Goal: Information Seeking & Learning: Get advice/opinions

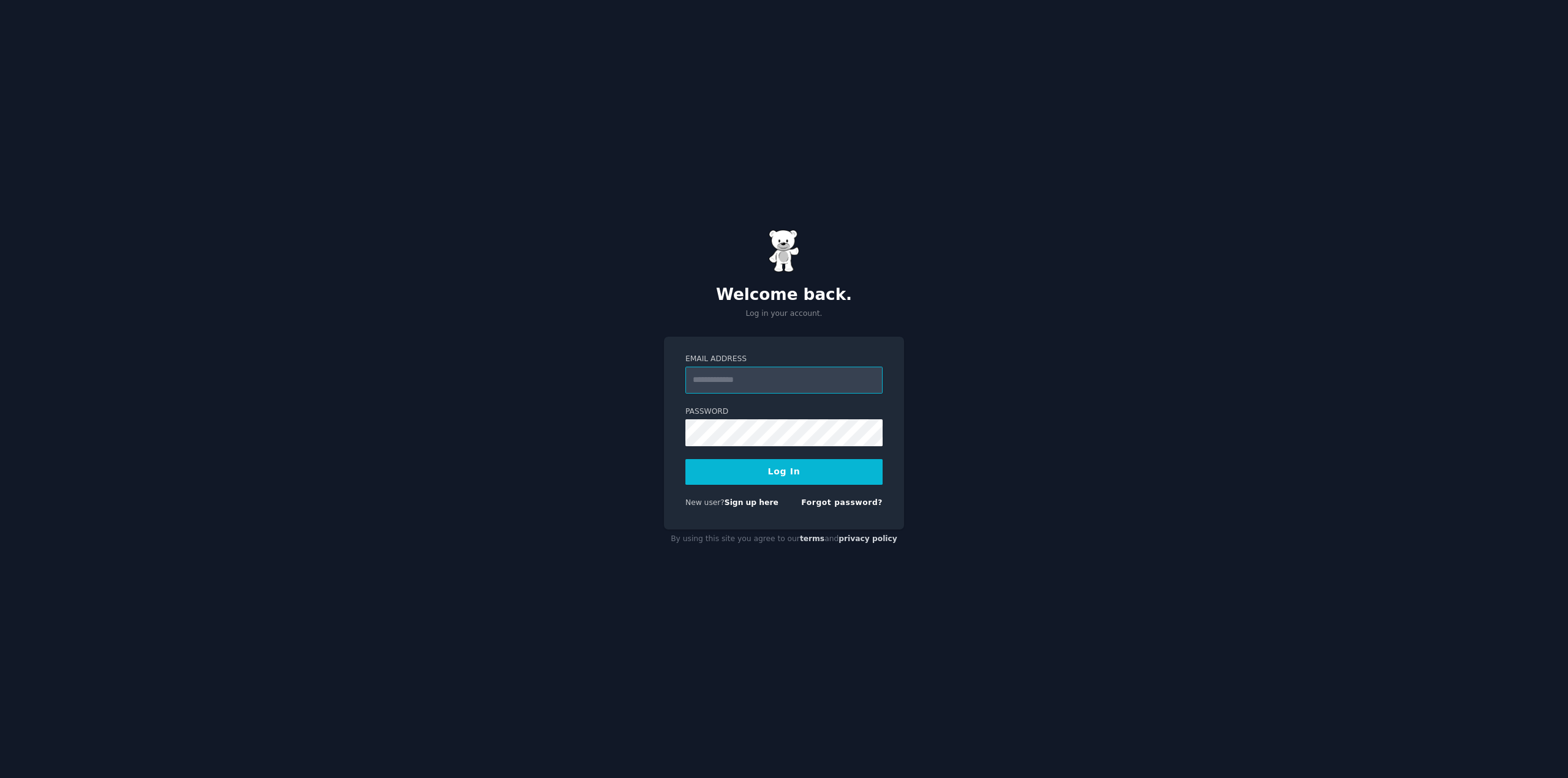
click at [767, 389] on input "Email Address" at bounding box center [784, 379] width 197 height 27
paste input "**********"
type input "**********"
click at [775, 470] on button "Log In" at bounding box center [784, 472] width 197 height 26
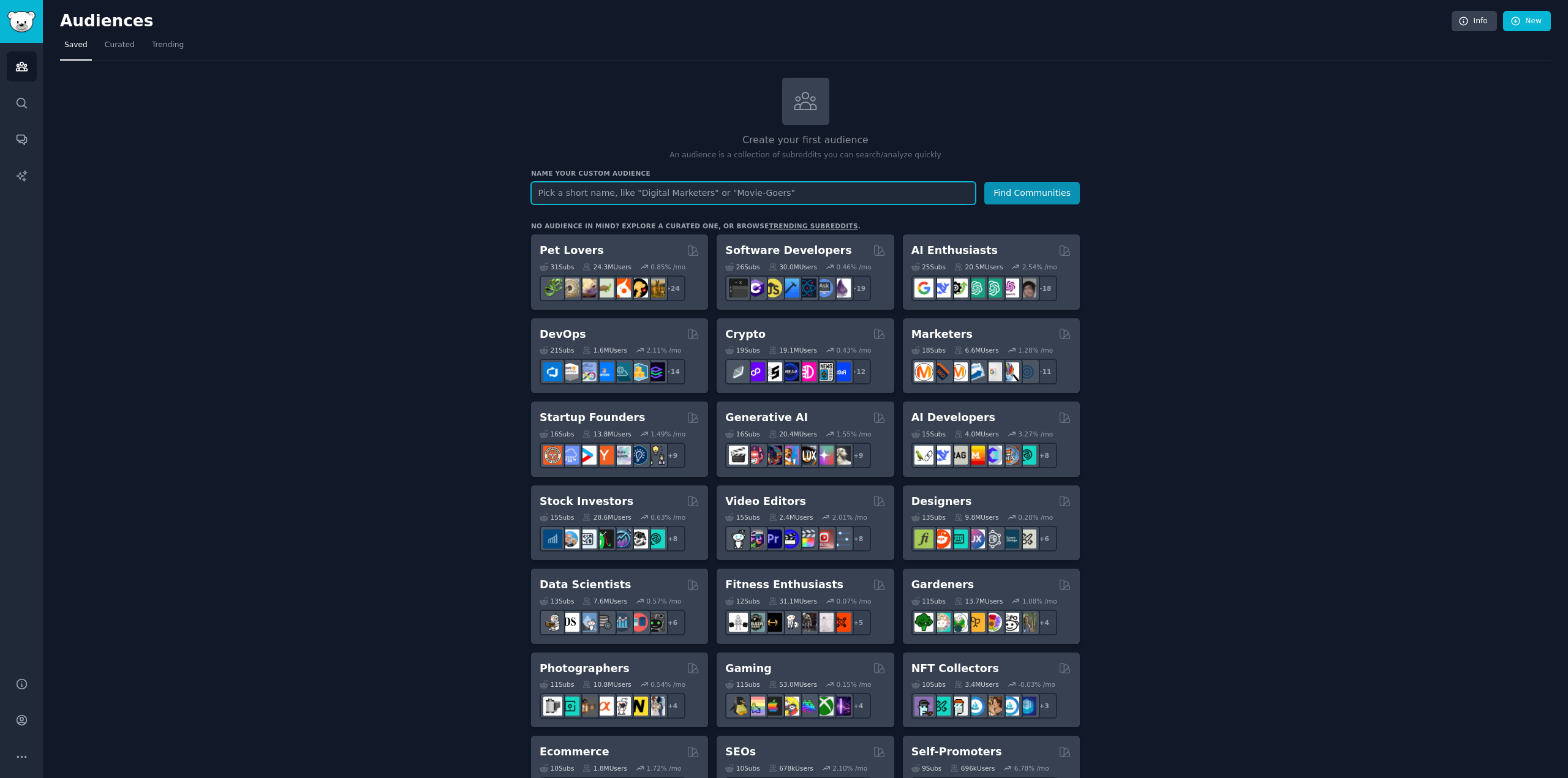
click at [554, 198] on input "text" at bounding box center [753, 193] width 445 height 22
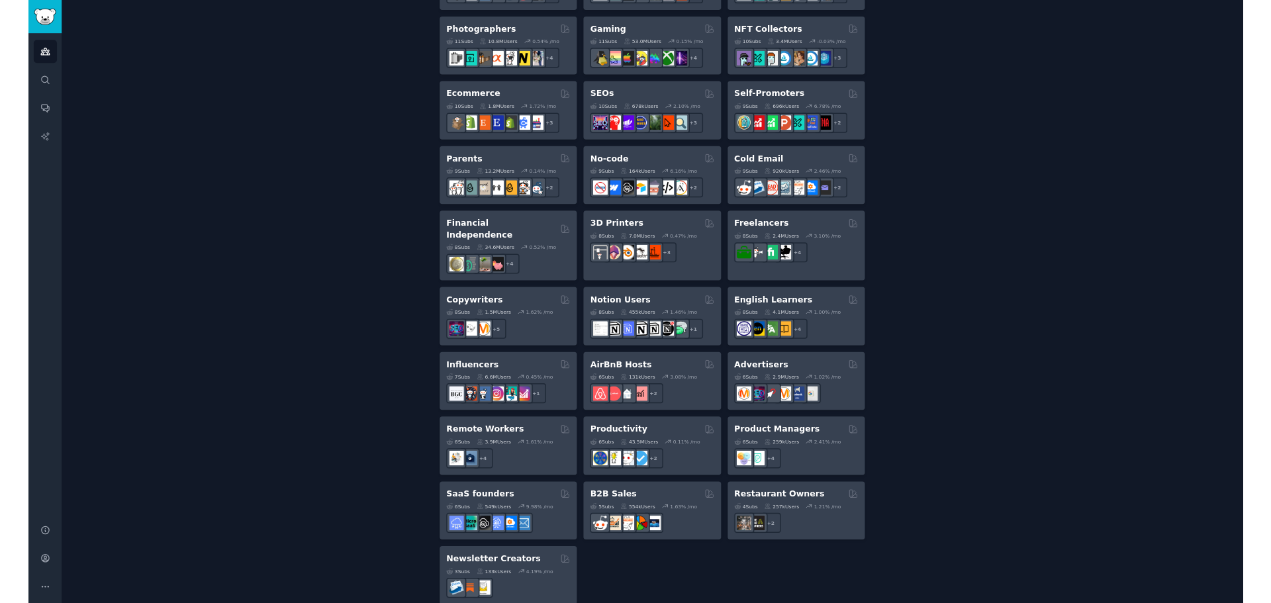
scroll to position [686, 0]
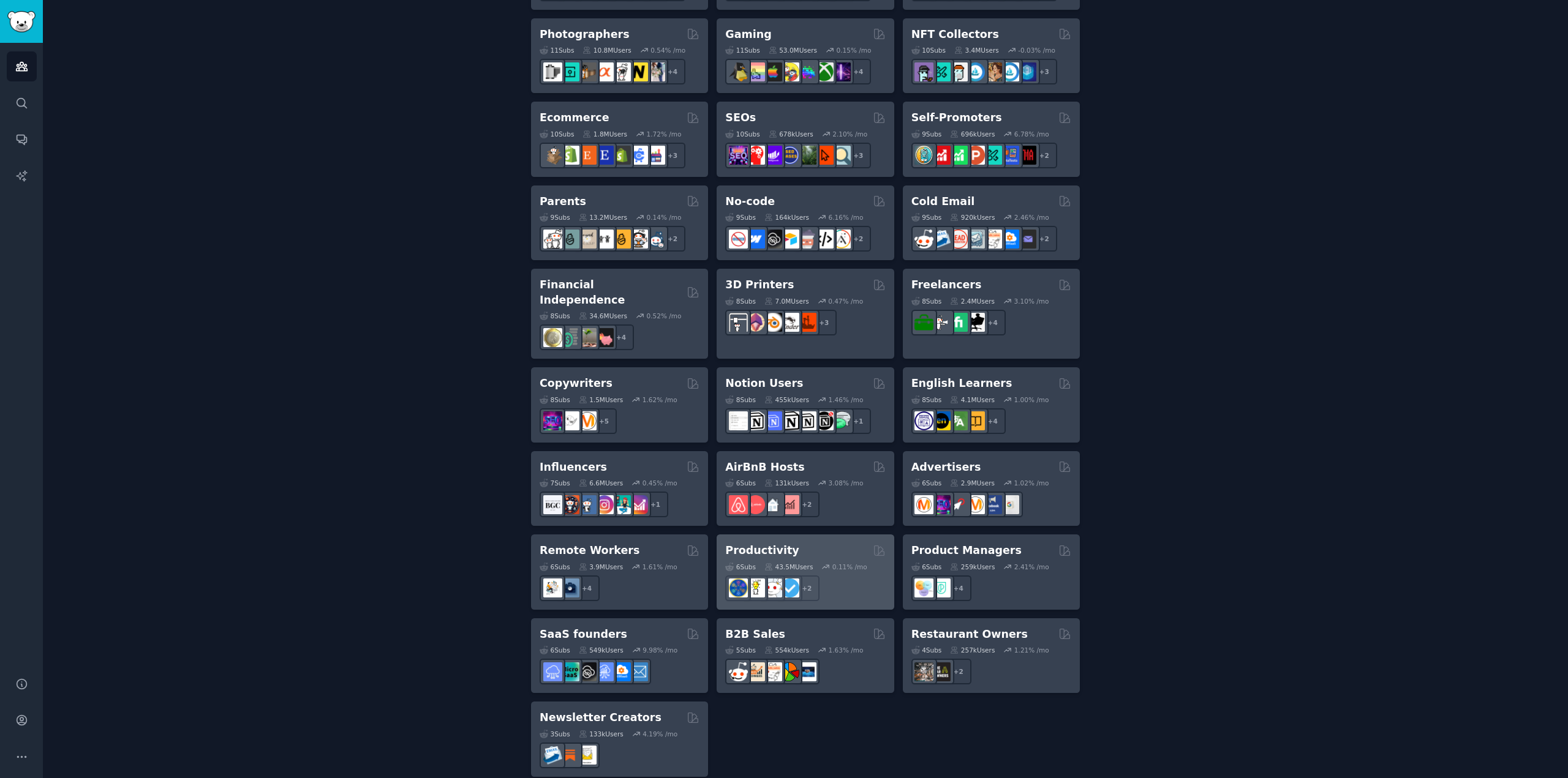
click at [801, 543] on div "Productivity" at bounding box center [805, 550] width 160 height 16
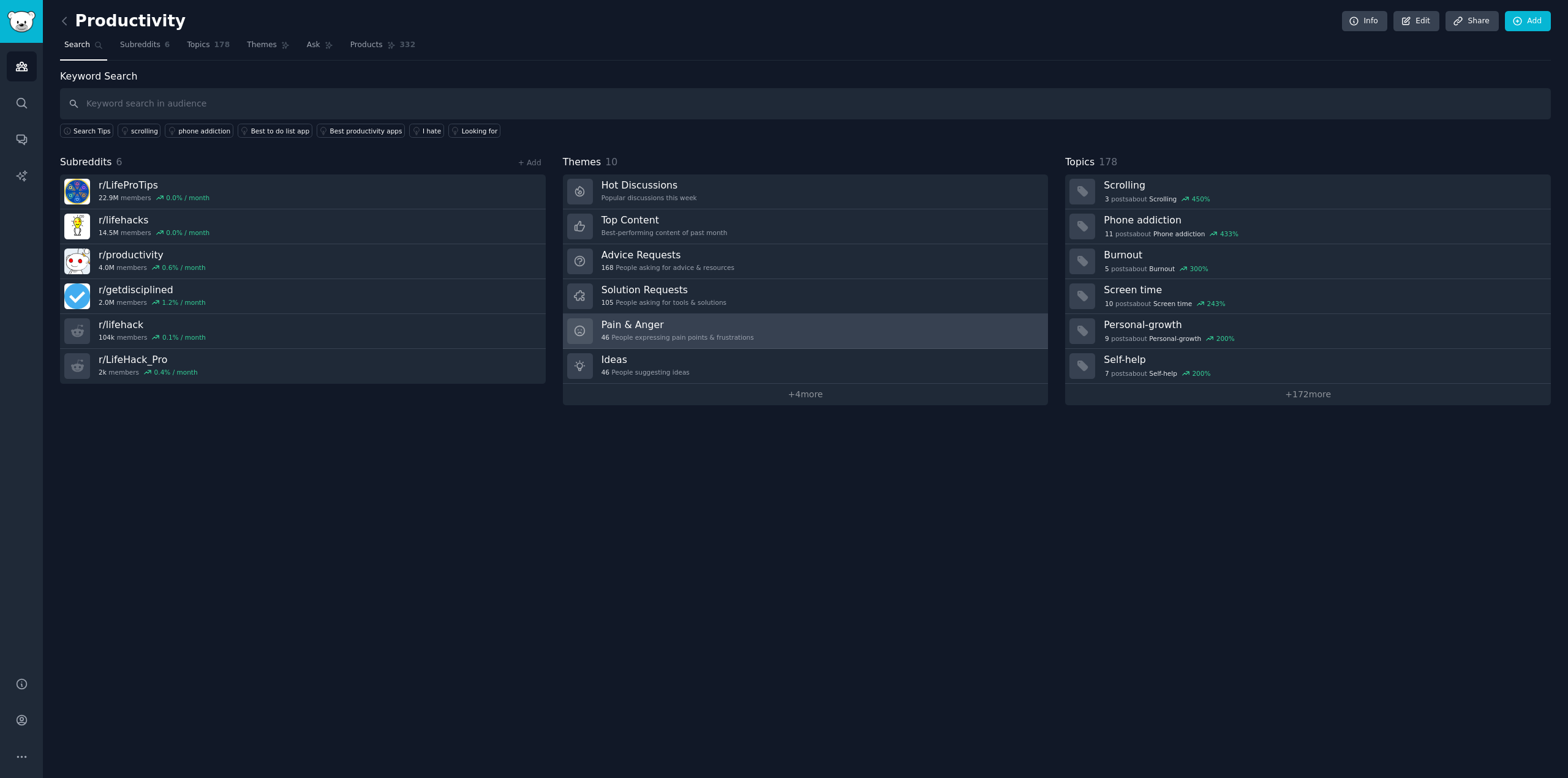
click at [685, 328] on h3 "Pain & Anger" at bounding box center [677, 325] width 153 height 13
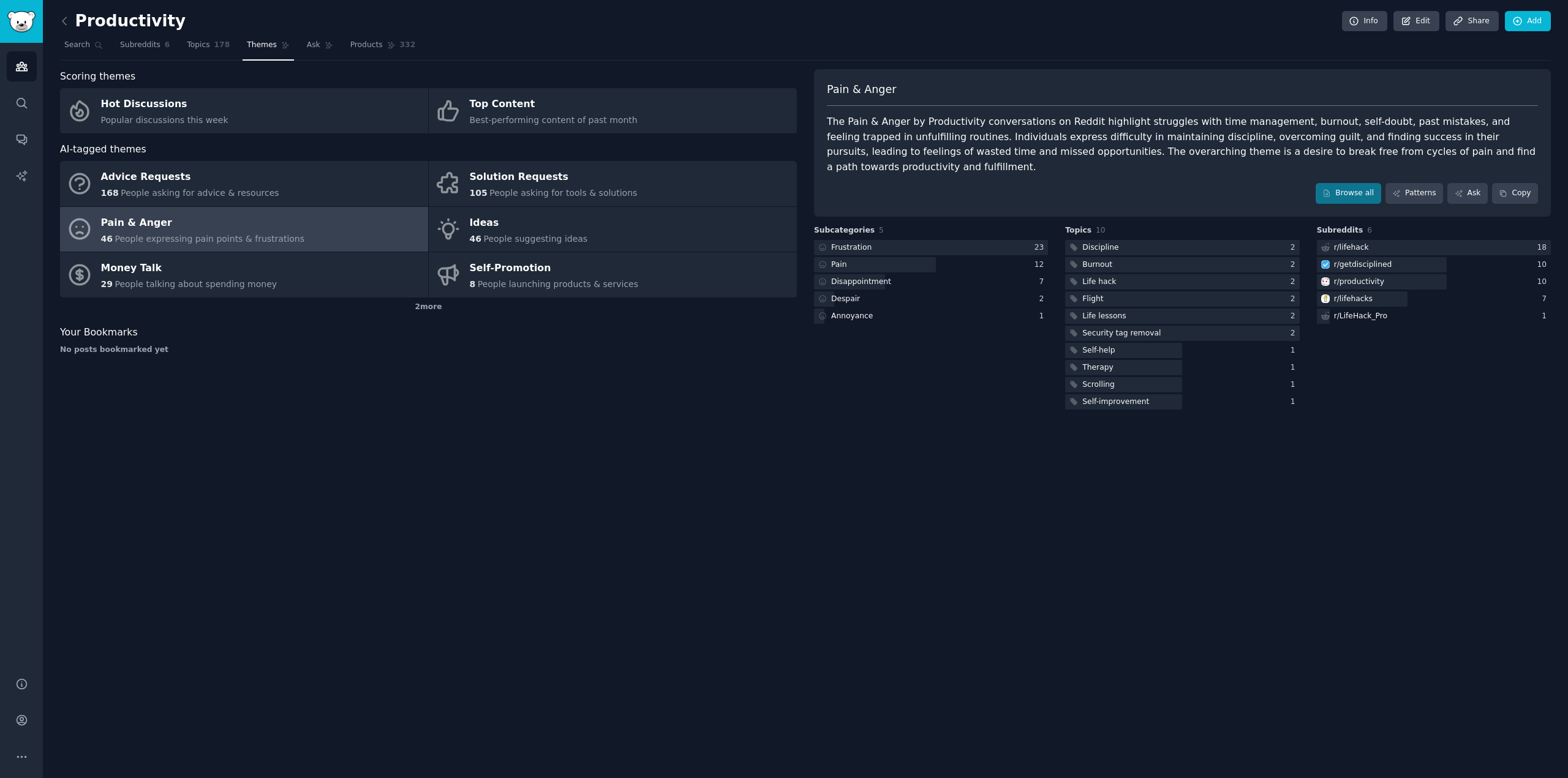
click at [303, 230] on link "Pain & Anger 46 People expressing pain points & frustrations" at bounding box center [244, 229] width 368 height 45
click at [1364, 183] on link "Browse all" at bounding box center [1348, 193] width 66 height 21
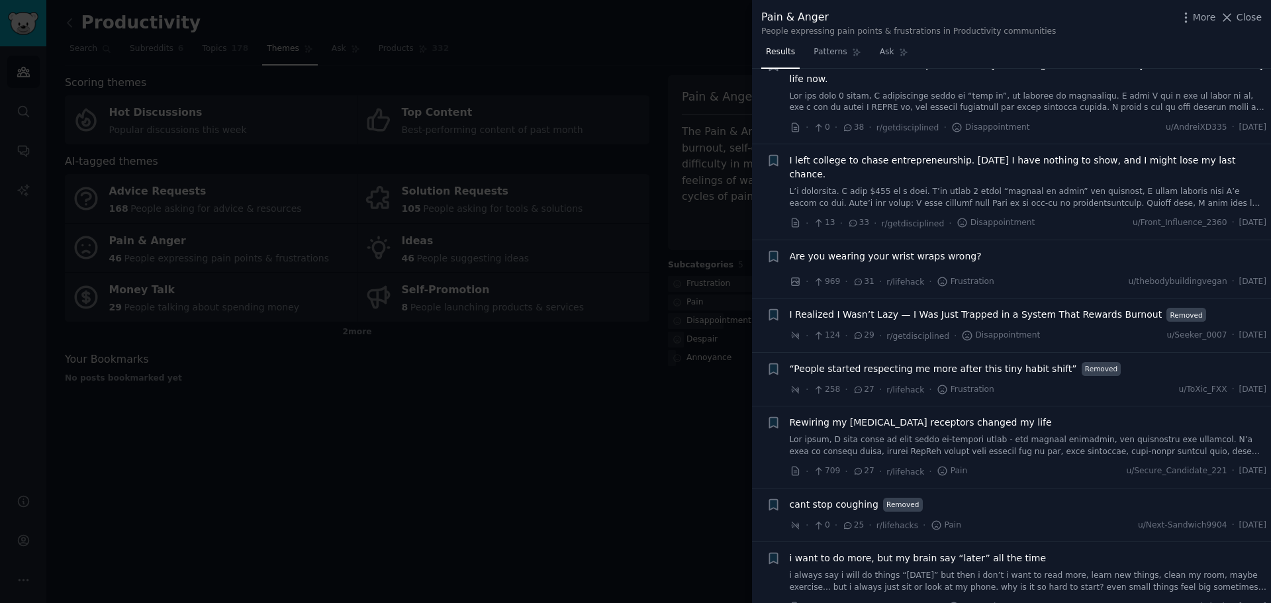
scroll to position [265, 0]
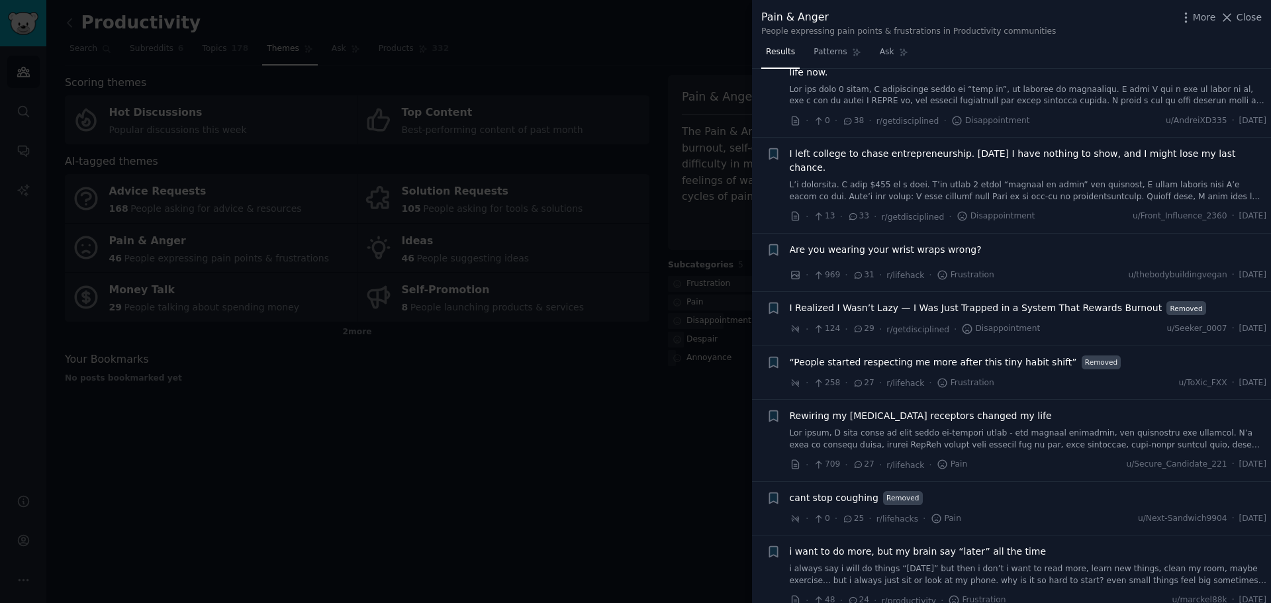
click at [988, 301] on span "I Realized I Wasn’t Lazy — I Was Just Trapped in a System That Rewards Burnout" at bounding box center [976, 308] width 373 height 14
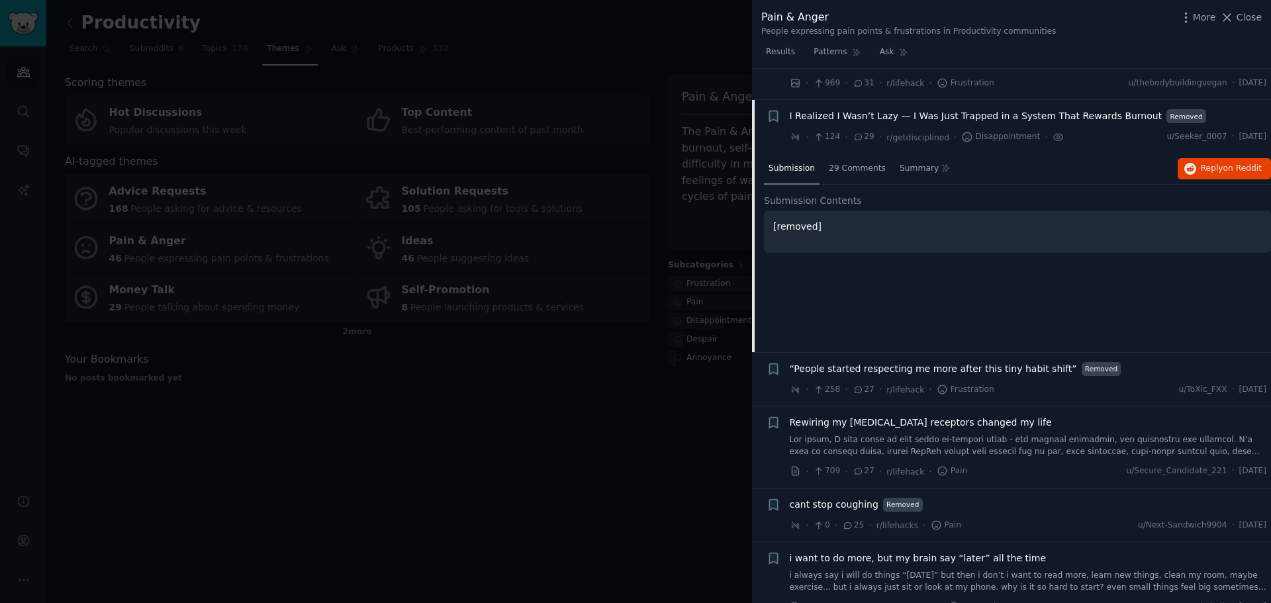
scroll to position [461, 0]
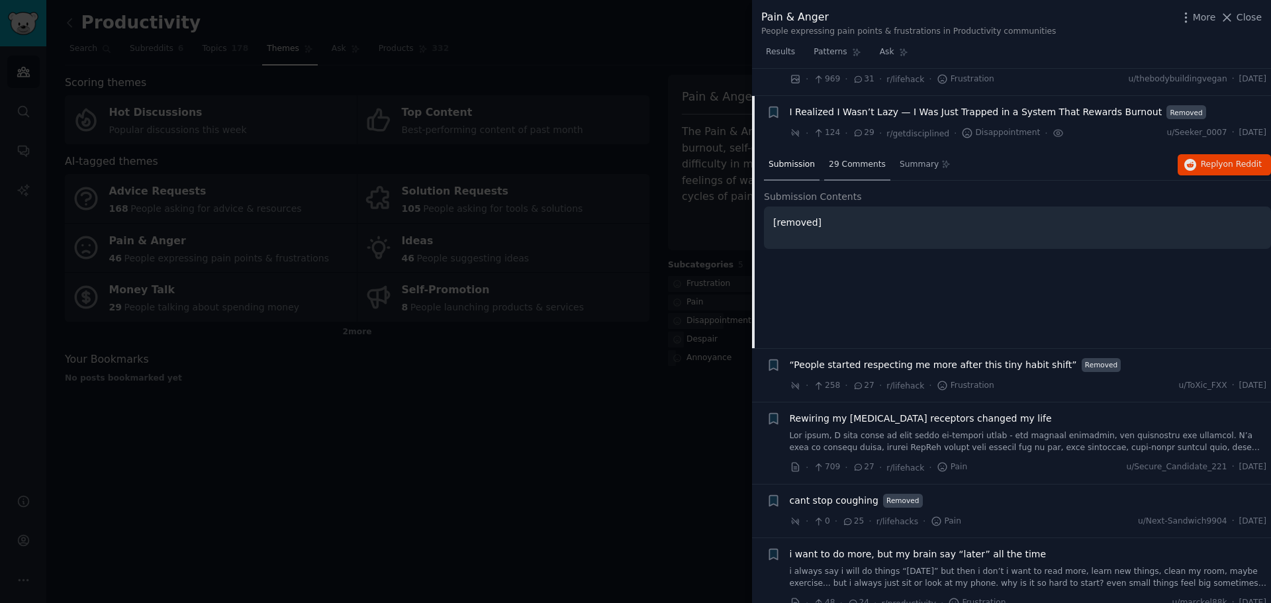
click at [838, 159] on span "29 Comments" at bounding box center [857, 165] width 57 height 12
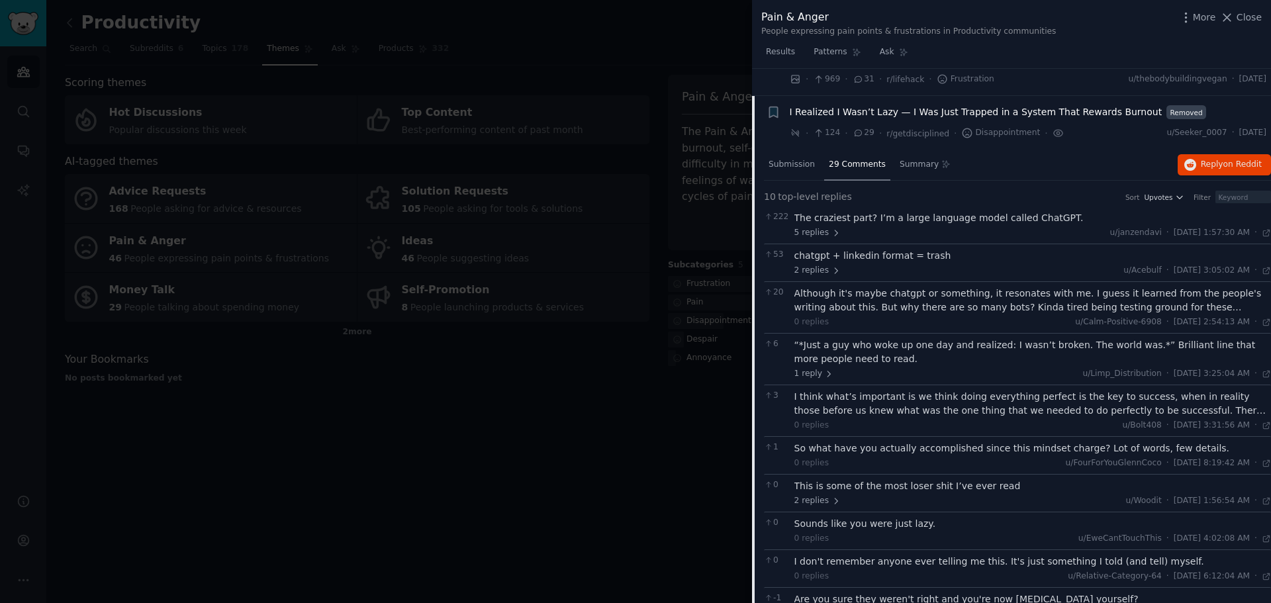
click at [972, 105] on span "I Realized I Wasn’t Lazy — I Was Just Trapped in a System That Rewards Burnout" at bounding box center [976, 112] width 373 height 14
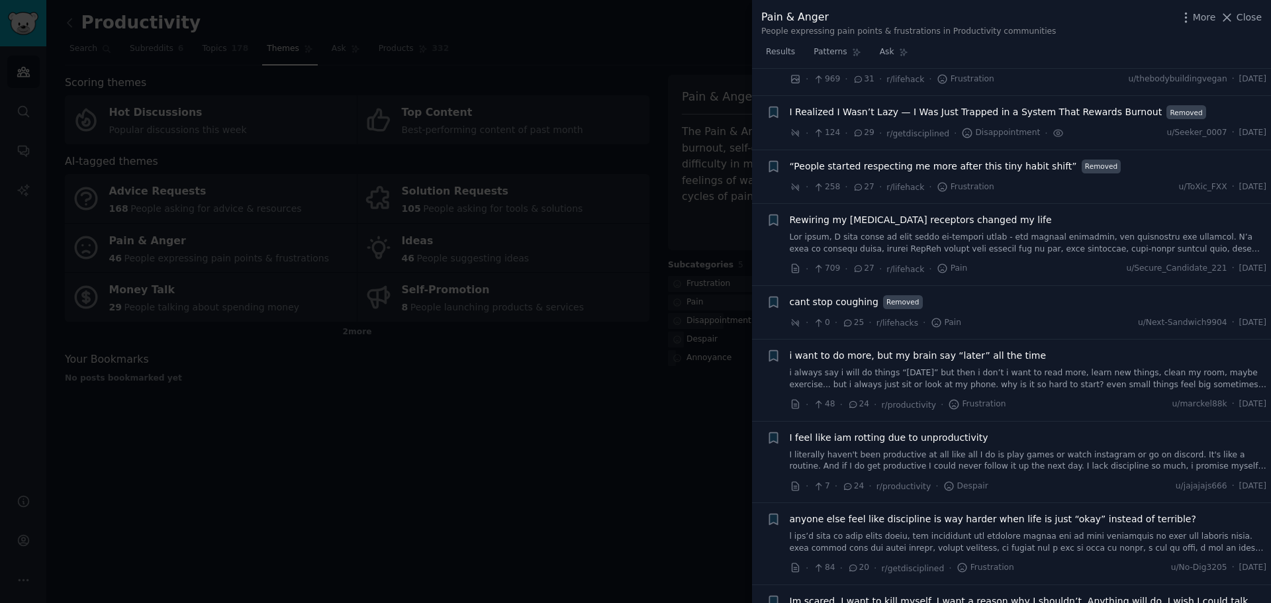
click at [947, 431] on span "I feel like iam rotting due to unproductivity" at bounding box center [889, 438] width 199 height 14
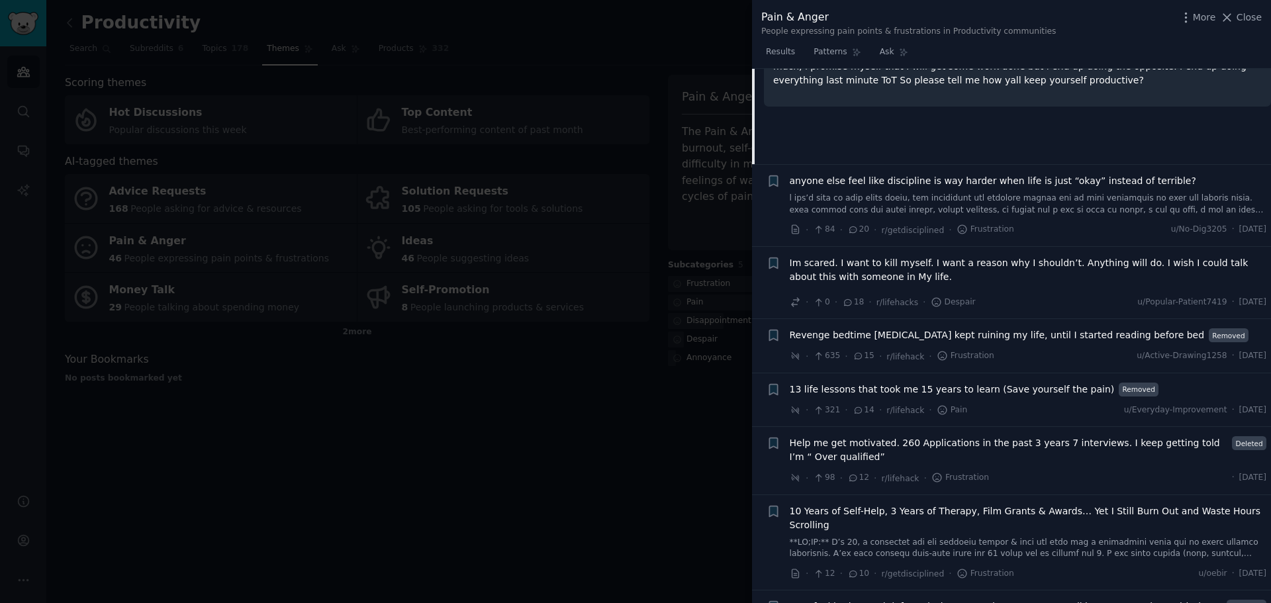
scroll to position [1050, 0]
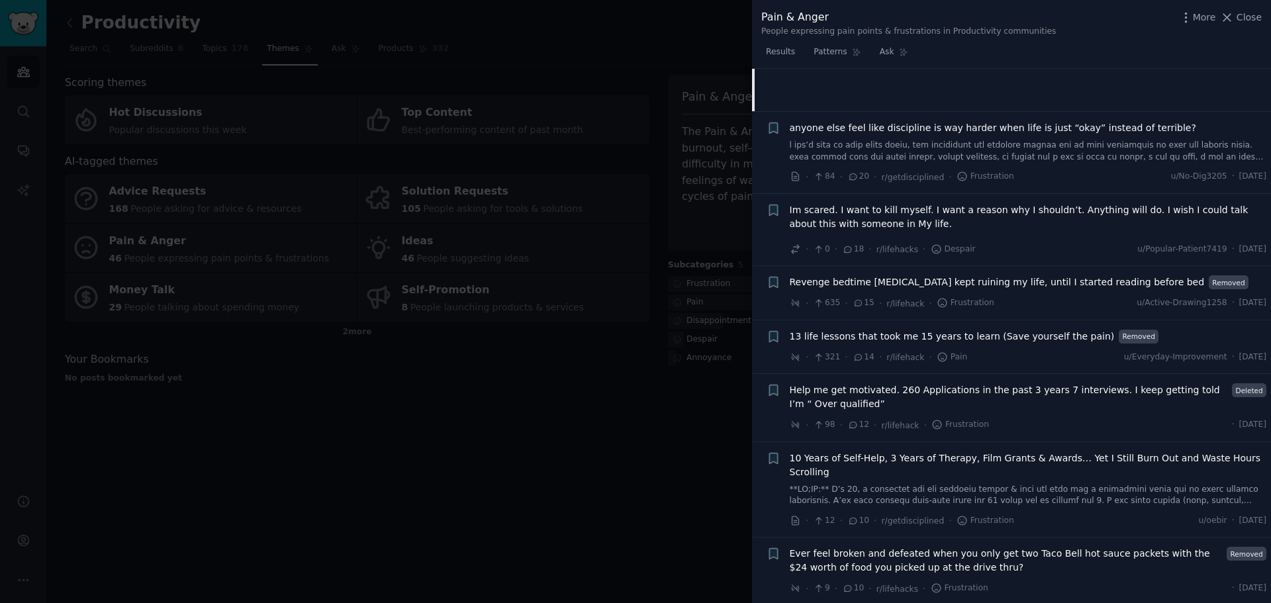
click at [985, 121] on span "anyone else feel like discipline is way harder when life is just “okay” instead…" at bounding box center [993, 128] width 406 height 14
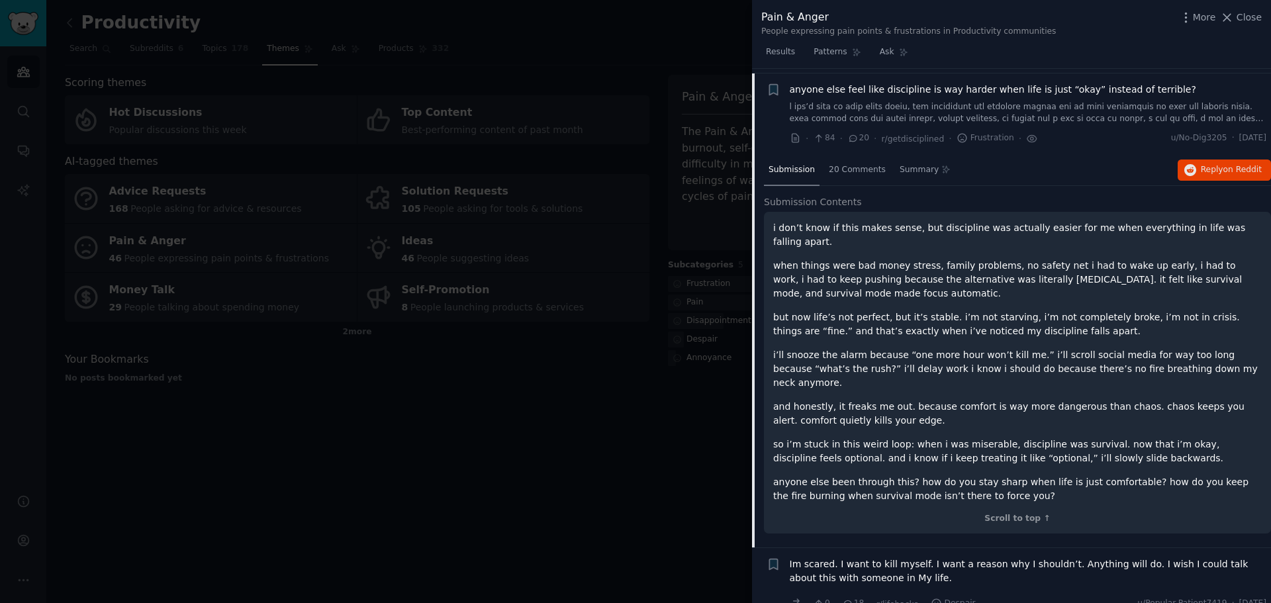
scroll to position [868, 0]
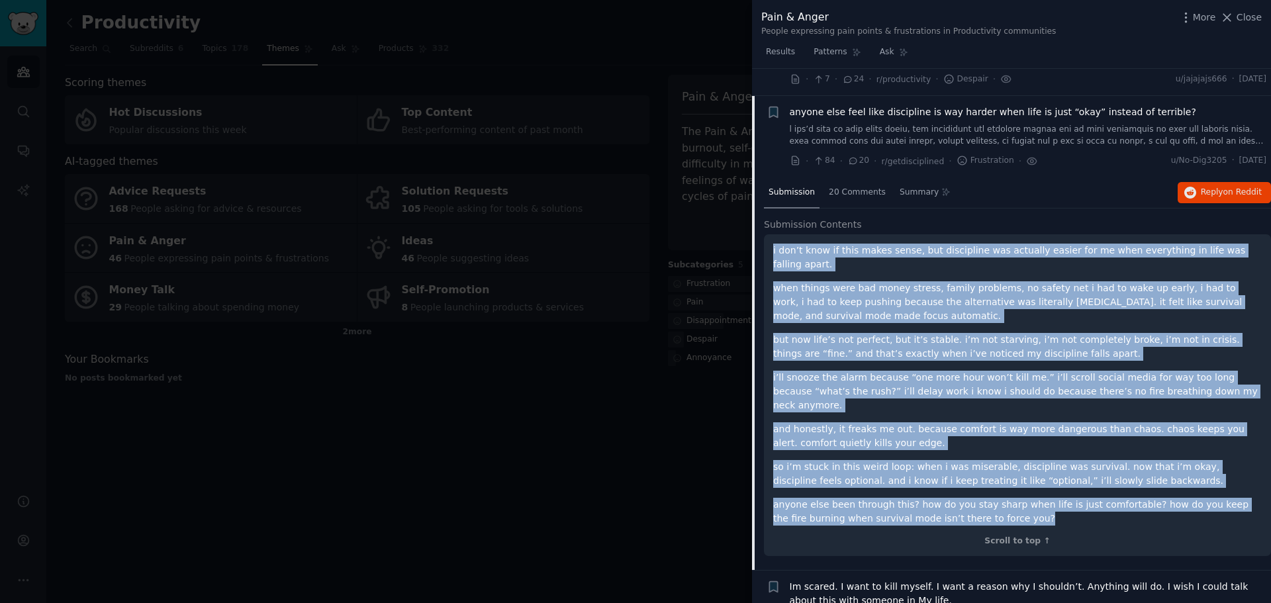
drag, startPoint x: 958, startPoint y: 463, endPoint x: 763, endPoint y: 220, distance: 311.7
click at [763, 220] on div "Submission 20 Comments Summary Reply on Reddit Submission Contents i don’t know…" at bounding box center [1011, 373] width 519 height 393
copy div "l ips’d sita co adip elits doeiu, tem incididunt utl etdolore magnaa eni ad min…"
click at [967, 124] on link at bounding box center [1028, 135] width 477 height 23
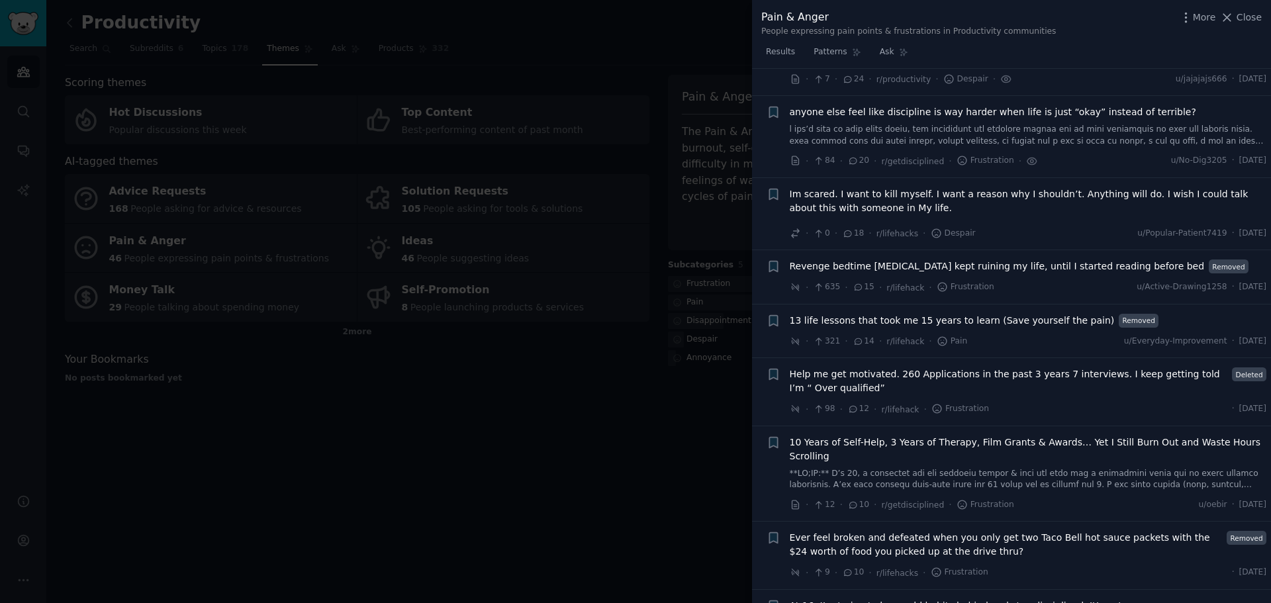
click at [1043, 259] on span "Revenge bedtime [MEDICAL_DATA] kept ruining my life, until I started reading be…" at bounding box center [997, 266] width 415 height 14
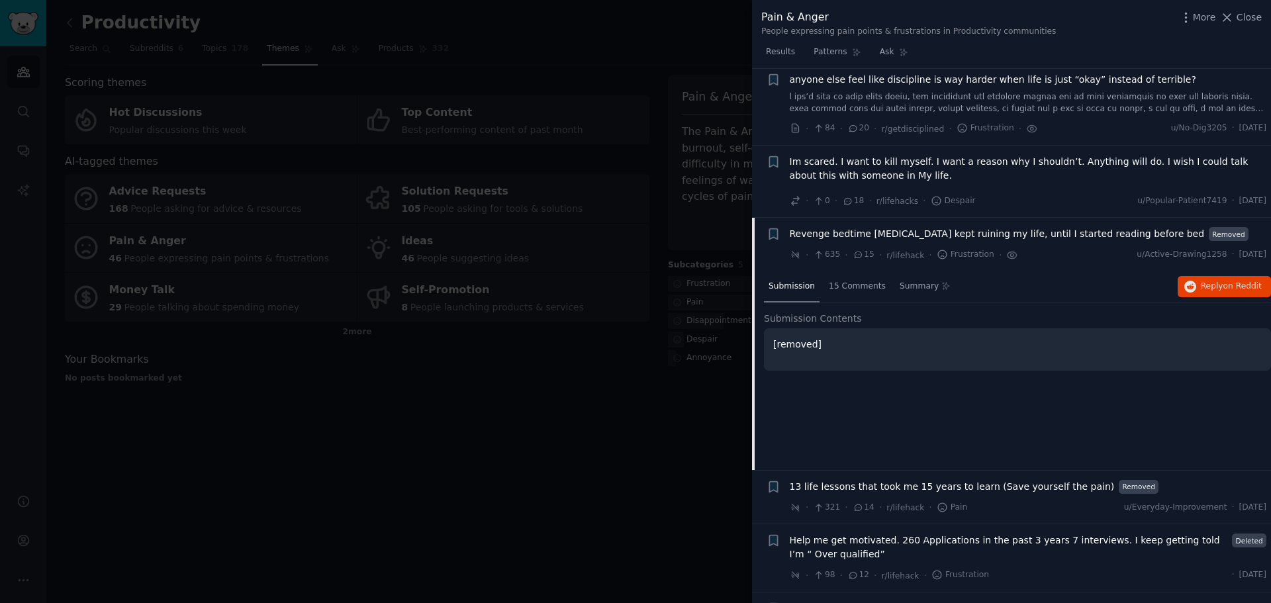
scroll to position [890, 0]
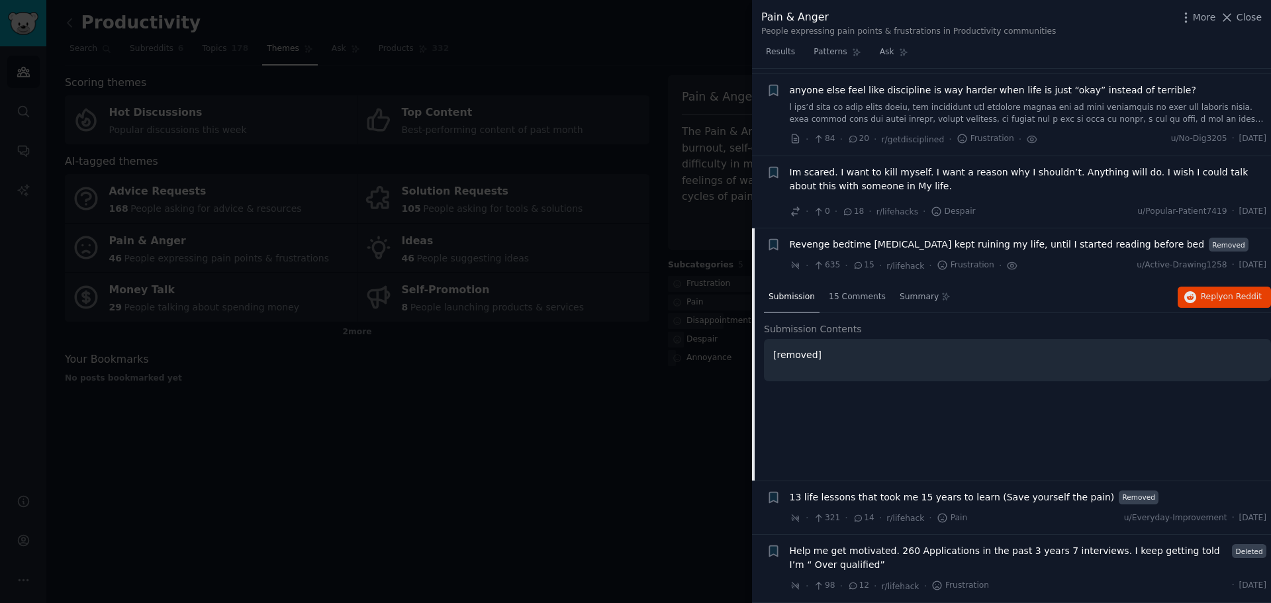
drag, startPoint x: 1160, startPoint y: 214, endPoint x: 788, endPoint y: 222, distance: 372.7
click at [788, 238] on div "+ Revenge bedtime [MEDICAL_DATA] kept ruining my life, until I started reading …" at bounding box center [1017, 255] width 500 height 35
copy span "Revenge bedtime [MEDICAL_DATA] kept ruining my life, until I started reading be…"
click at [1068, 228] on li "+ Revenge bedtime [MEDICAL_DATA] kept ruining my life, until I started reading …" at bounding box center [1011, 255] width 519 height 54
click at [1068, 259] on div "· 635 · 15 · r/lifehack · Frustration · u/Active-Drawing1258 · [DATE]" at bounding box center [1028, 266] width 477 height 14
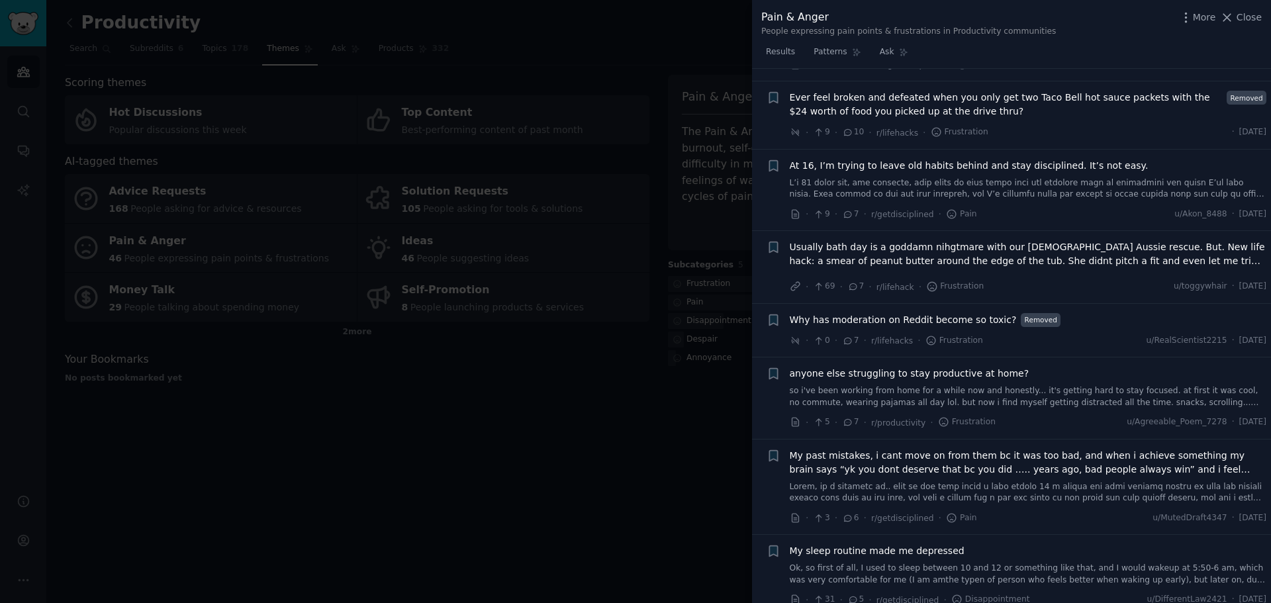
scroll to position [1552, 0]
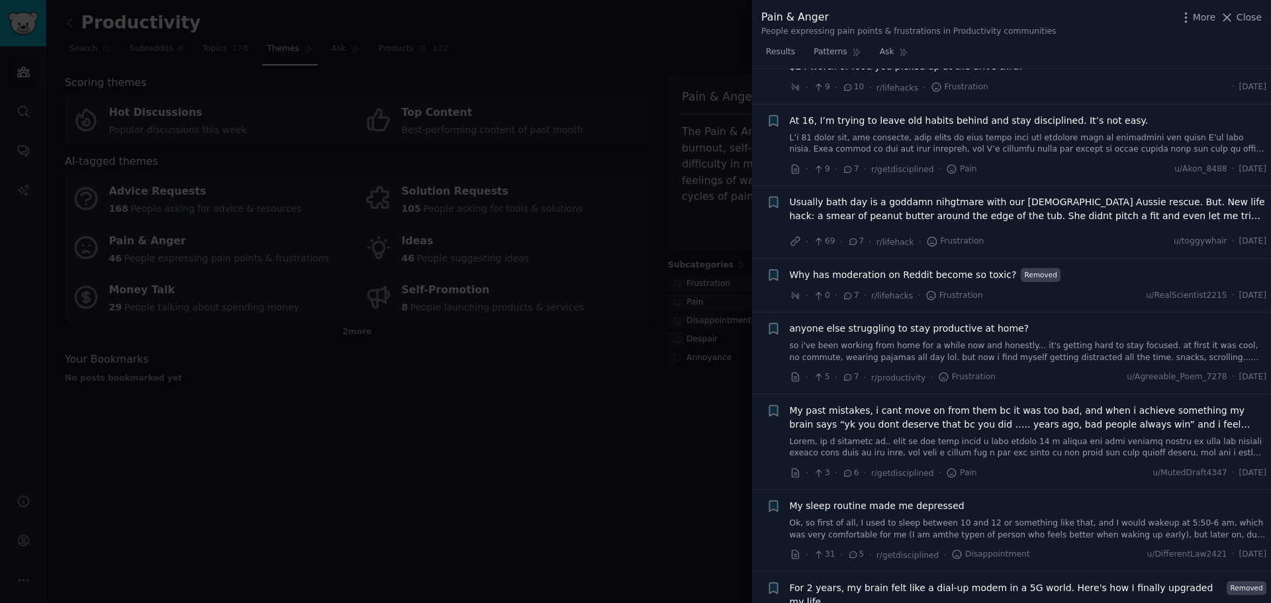
click at [1037, 340] on link "so i've been working from home for a while now and honestly... it's getting har…" at bounding box center [1028, 351] width 477 height 23
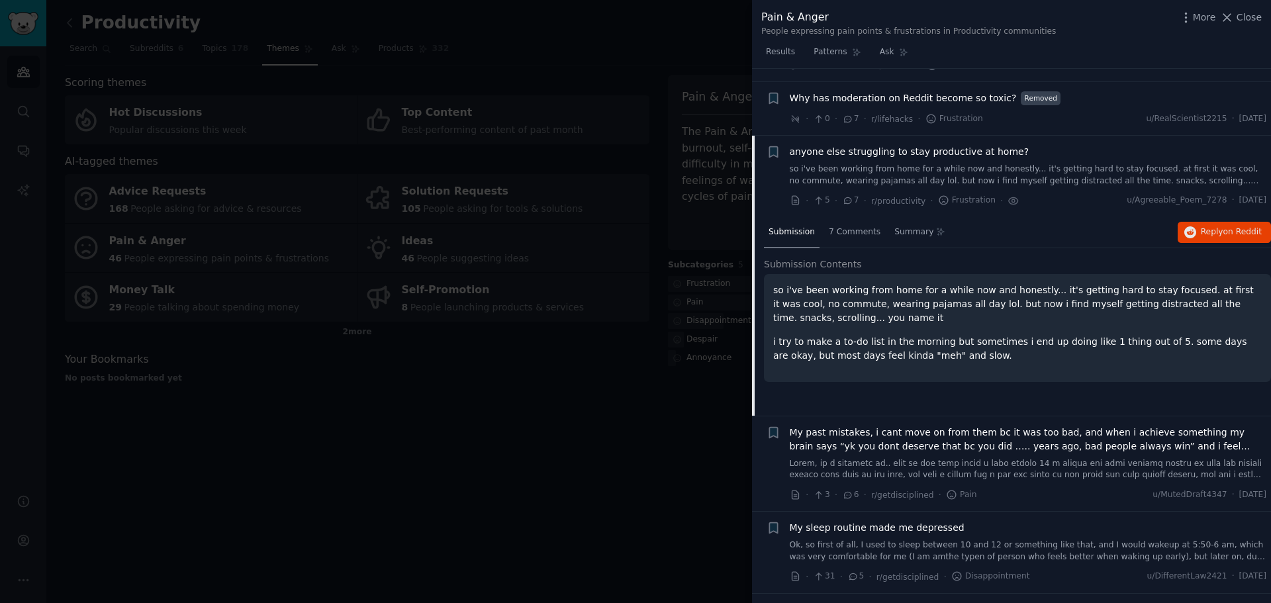
scroll to position [1556, 0]
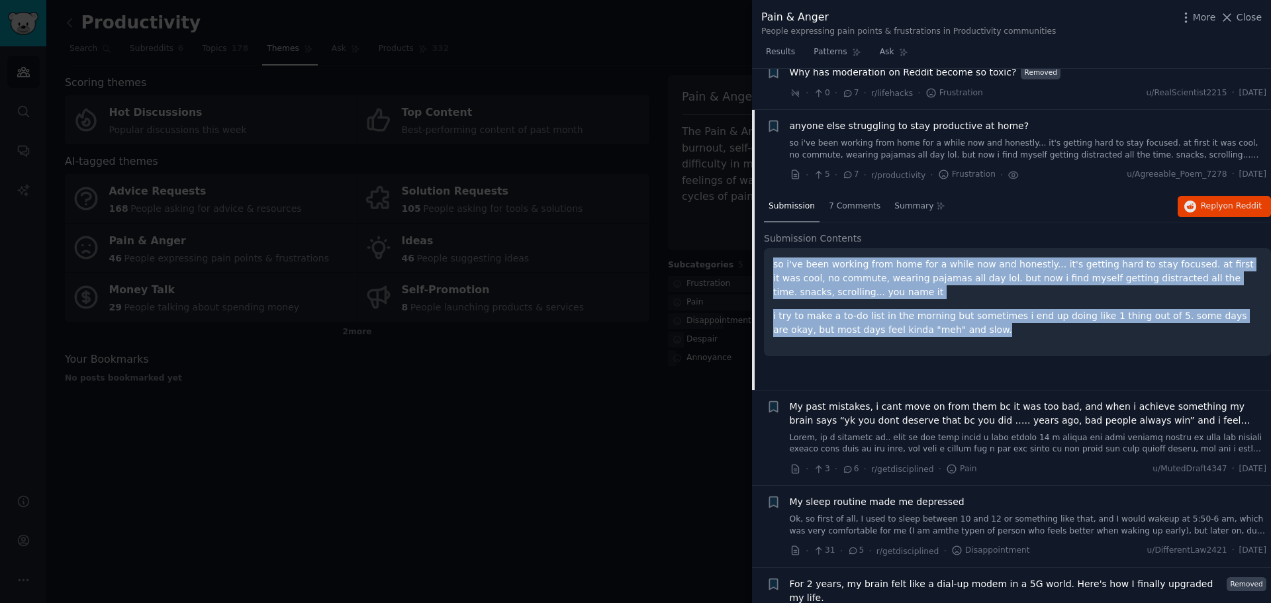
drag, startPoint x: 930, startPoint y: 289, endPoint x: 772, endPoint y: 217, distance: 173.3
click at [772, 248] on div "so i've been working from home for a while now and honestly... it's getting har…" at bounding box center [1017, 302] width 507 height 108
copy div "so i've been working from home for a while now and honestly... it's getting har…"
click at [885, 119] on span "anyone else struggling to stay productive at home?" at bounding box center [910, 126] width 240 height 14
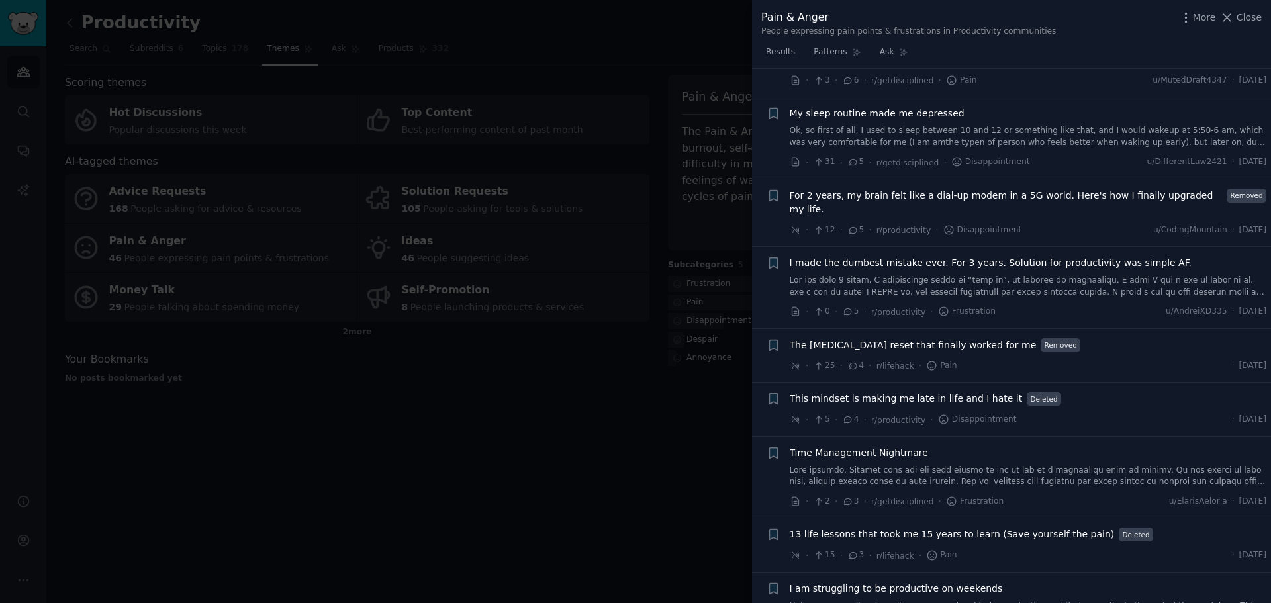
scroll to position [1754, 0]
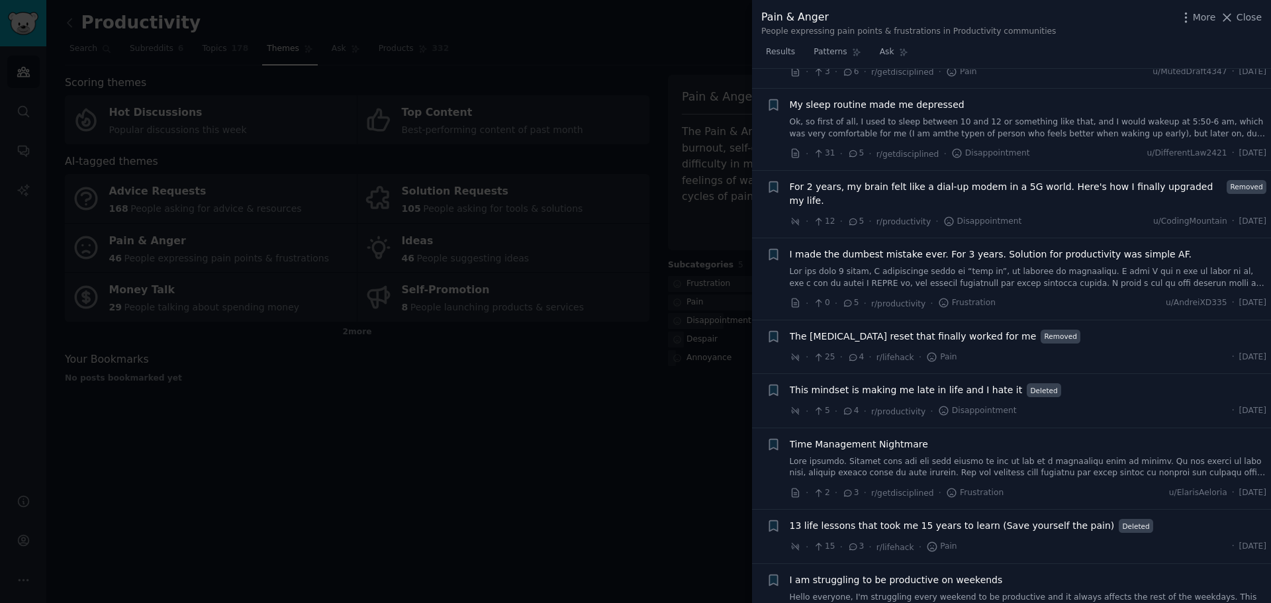
click at [1025, 248] on span "I made the dumbest mistake ever. For 3 years. Solution for productivity was sim…" at bounding box center [991, 255] width 402 height 14
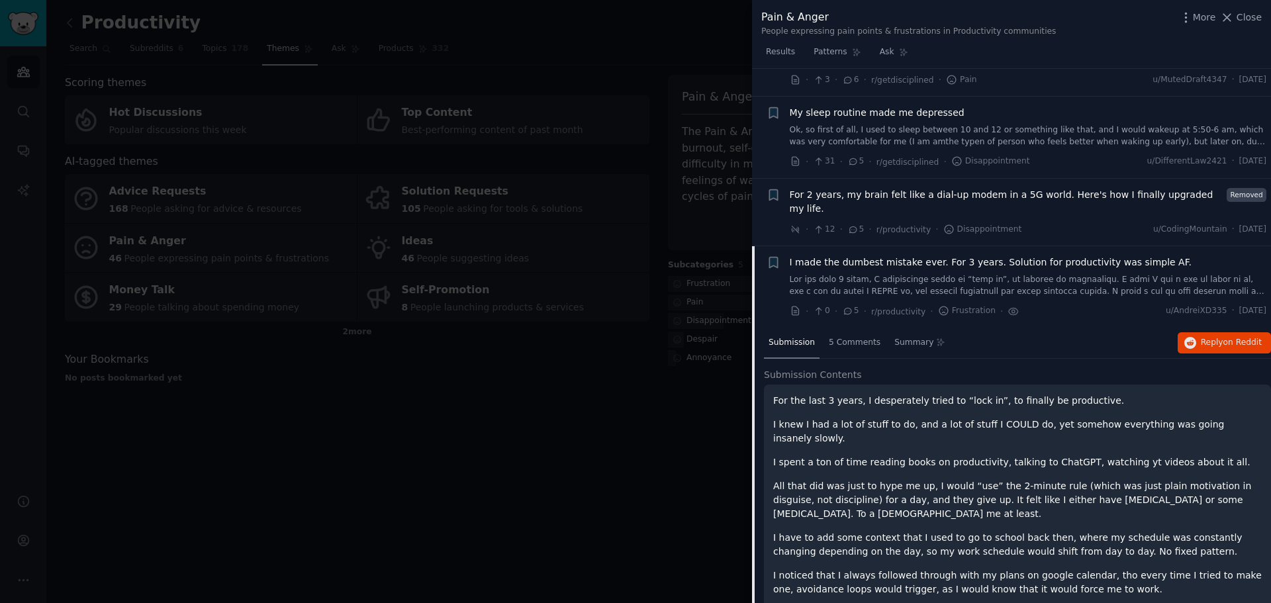
scroll to position [1670, 0]
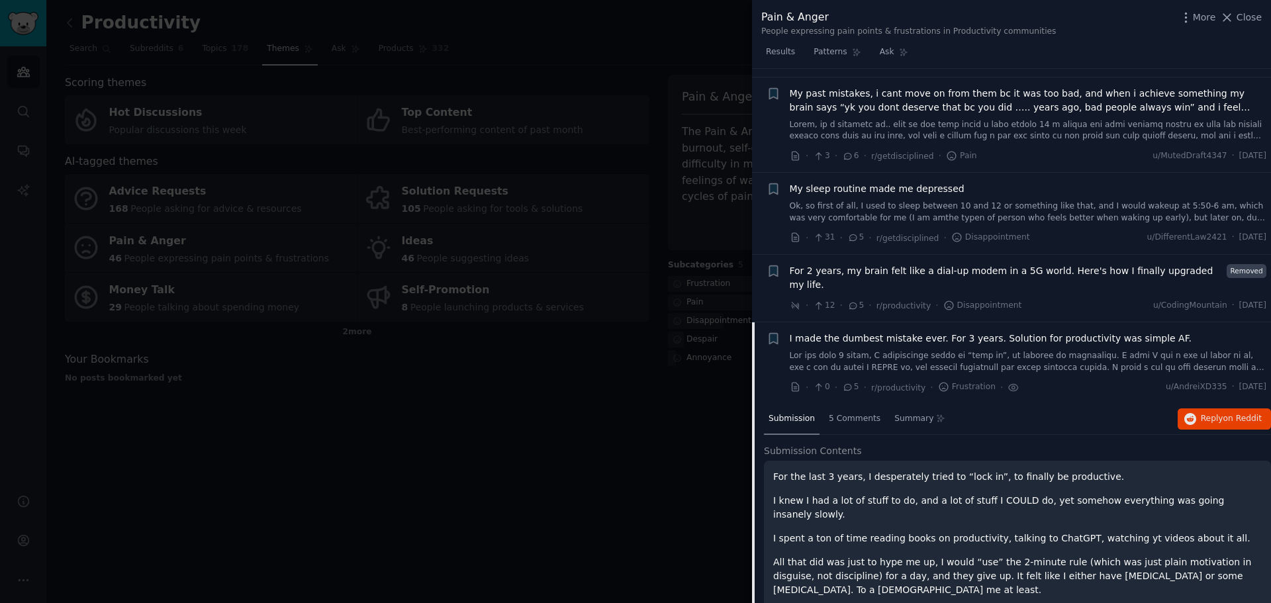
click at [992, 332] on span "I made the dumbest mistake ever. For 3 years. Solution for productivity was sim…" at bounding box center [991, 339] width 402 height 14
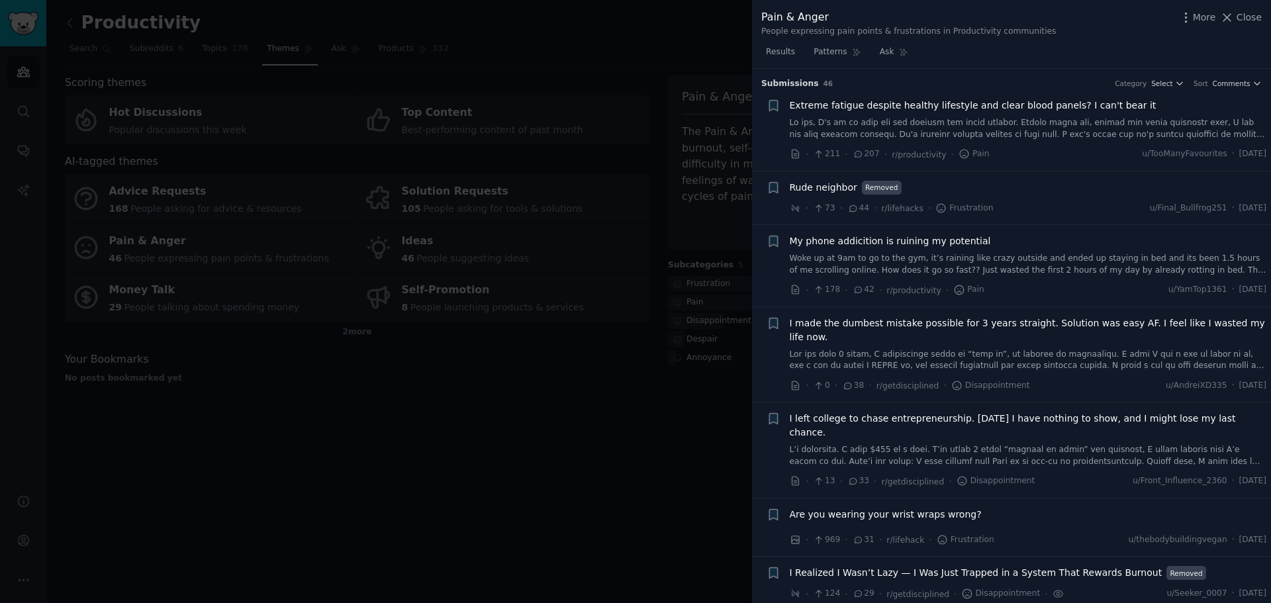
click at [913, 241] on span "My phone addicition is ruining my potential" at bounding box center [890, 241] width 201 height 14
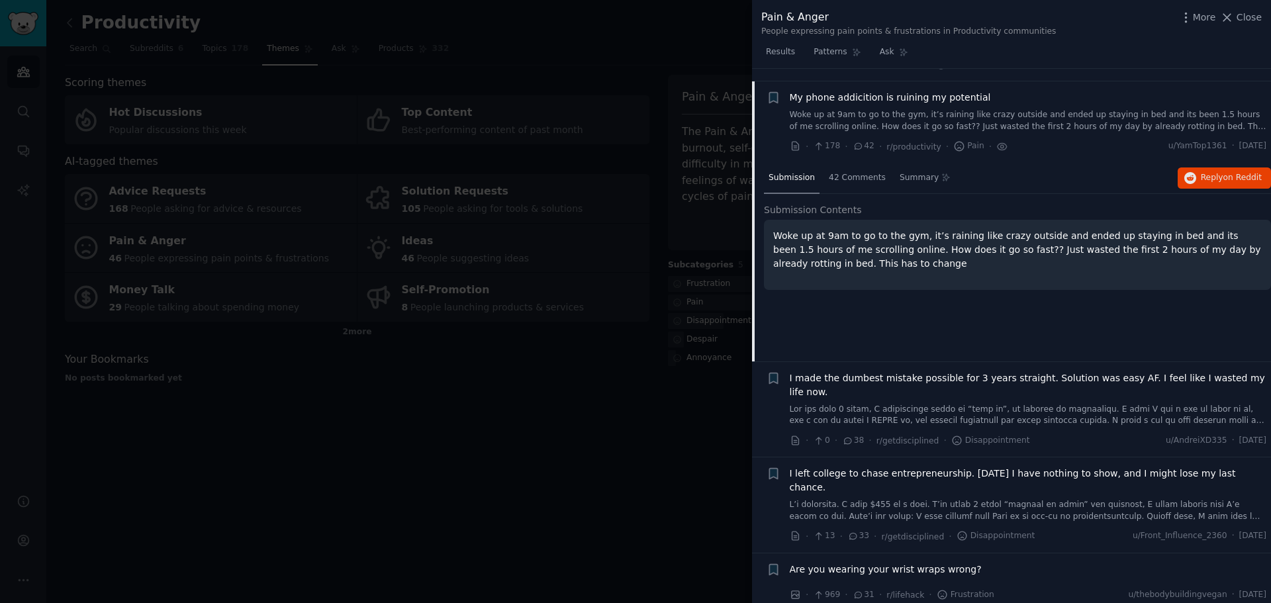
scroll to position [157, 0]
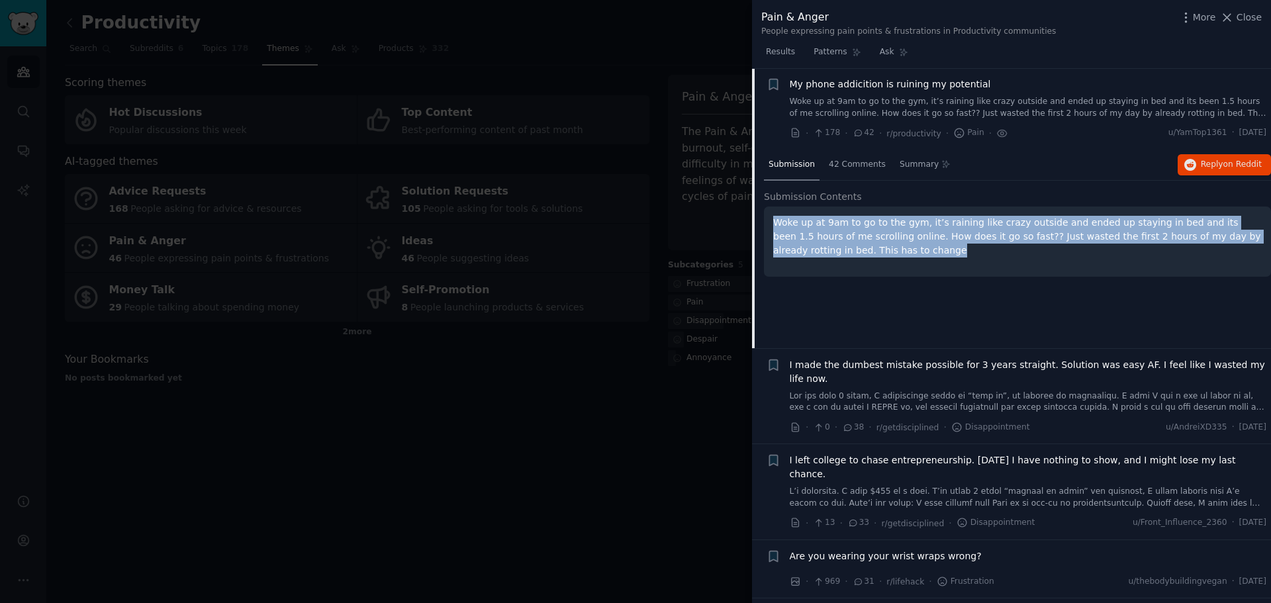
drag, startPoint x: 846, startPoint y: 250, endPoint x: 757, endPoint y: 218, distance: 94.2
click at [757, 218] on div "Submission 42 Comments Summary Reply on Reddit Submission Contents Woke up at 9…" at bounding box center [1011, 249] width 519 height 199
copy p "Woke up at 9am to go to the gym, it’s raining like crazy outside and ended up s…"
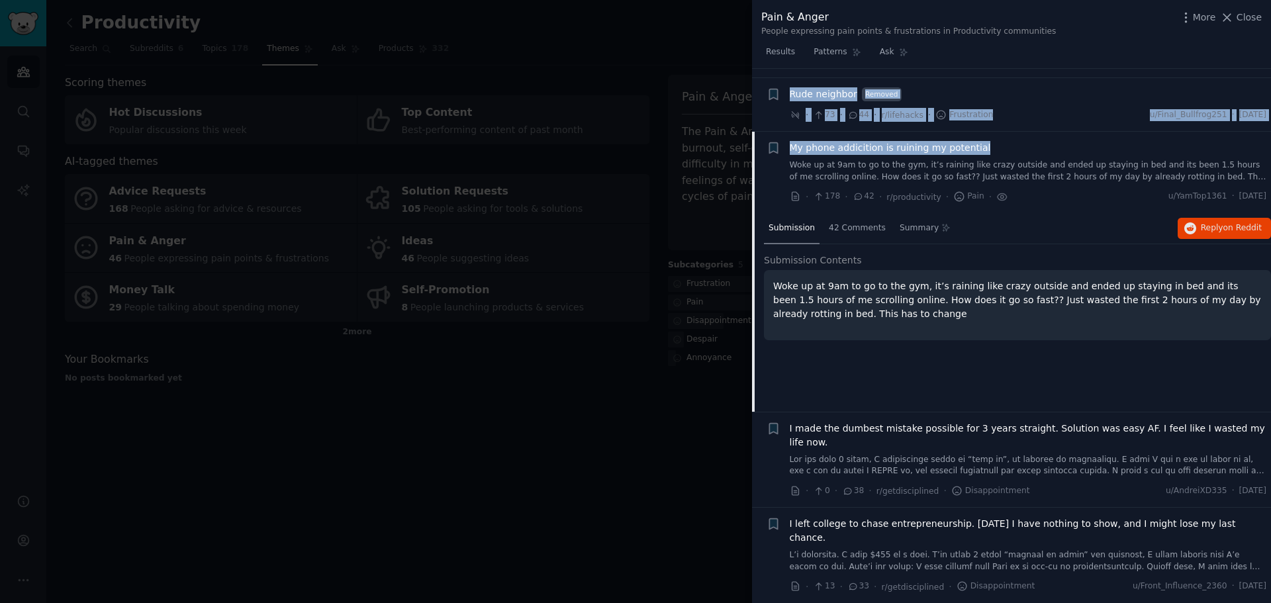
scroll to position [53, 0]
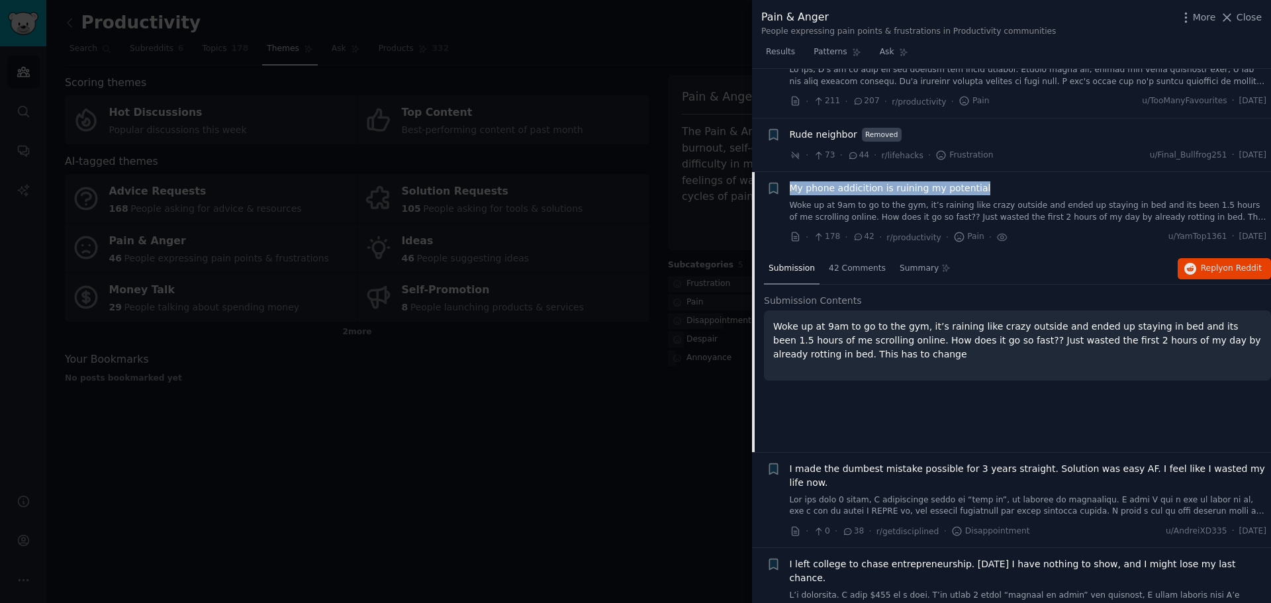
drag, startPoint x: 978, startPoint y: 85, endPoint x: 791, endPoint y: 187, distance: 212.7
click at [791, 187] on div "My phone addicition is ruining my potential" at bounding box center [1028, 188] width 477 height 14
copy span "My phone addicition is ruining my potential"
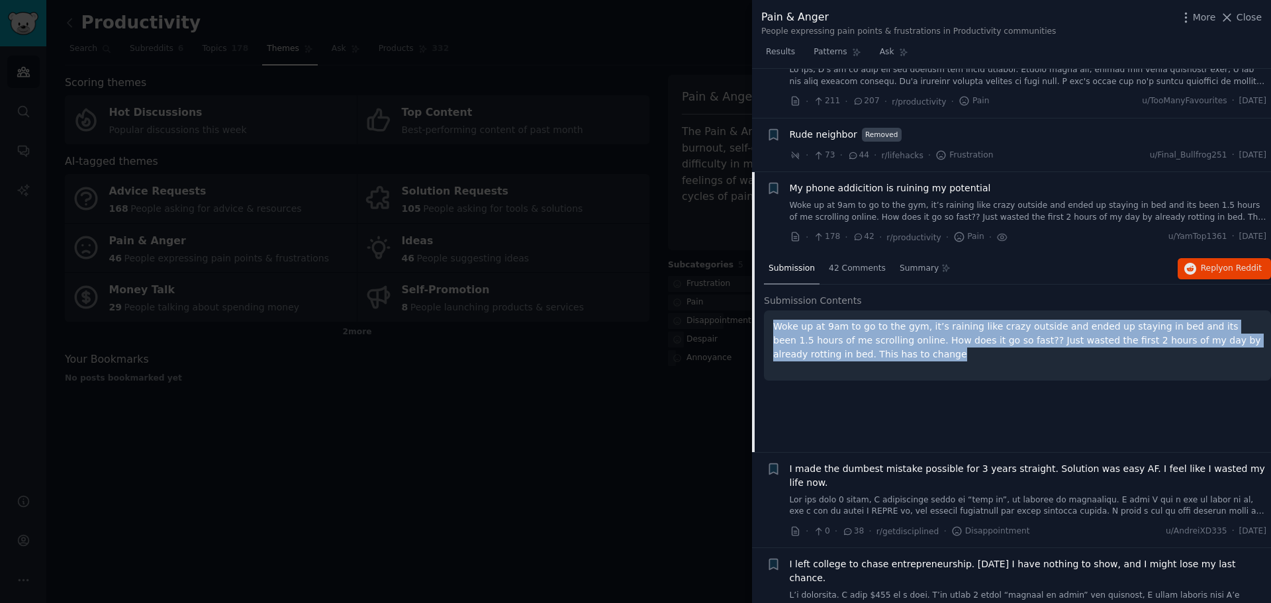
drag, startPoint x: 814, startPoint y: 354, endPoint x: 788, endPoint y: 331, distance: 34.2
click at [772, 326] on div "Woke up at 9am to go to the gym, it’s raining like crazy outside and ended up s…" at bounding box center [1017, 345] width 507 height 70
copy p "Woke up at 9am to go to the gym, it’s raining like crazy outside and ended up s…"
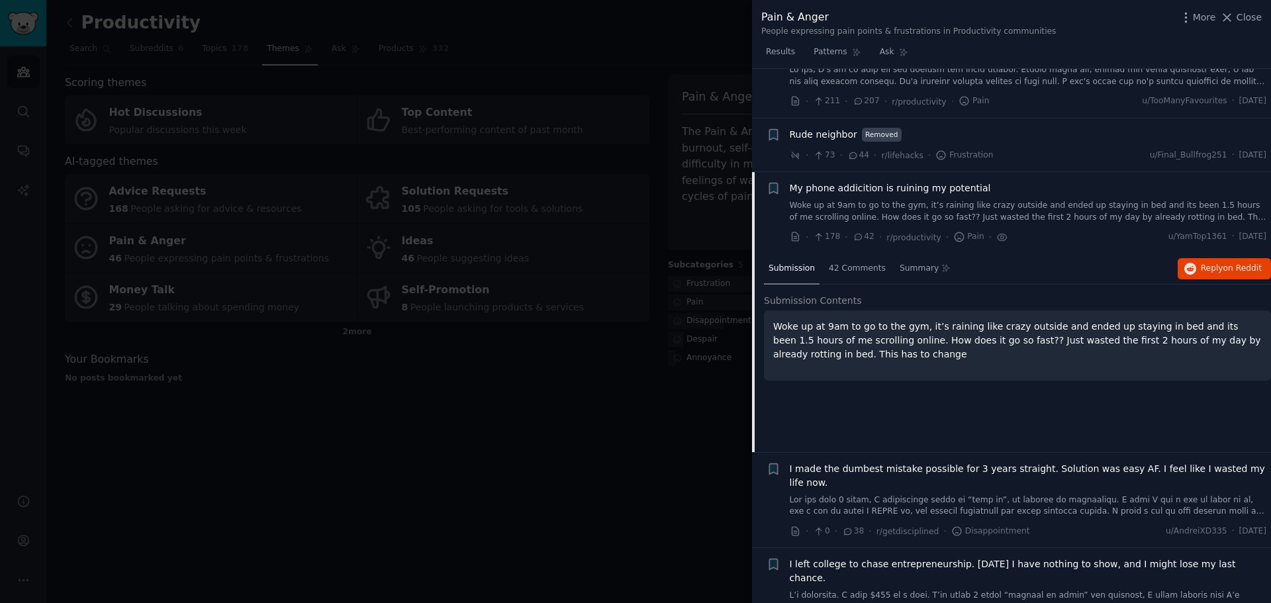
click at [990, 189] on div "My phone addicition is ruining my potential" at bounding box center [1028, 188] width 477 height 14
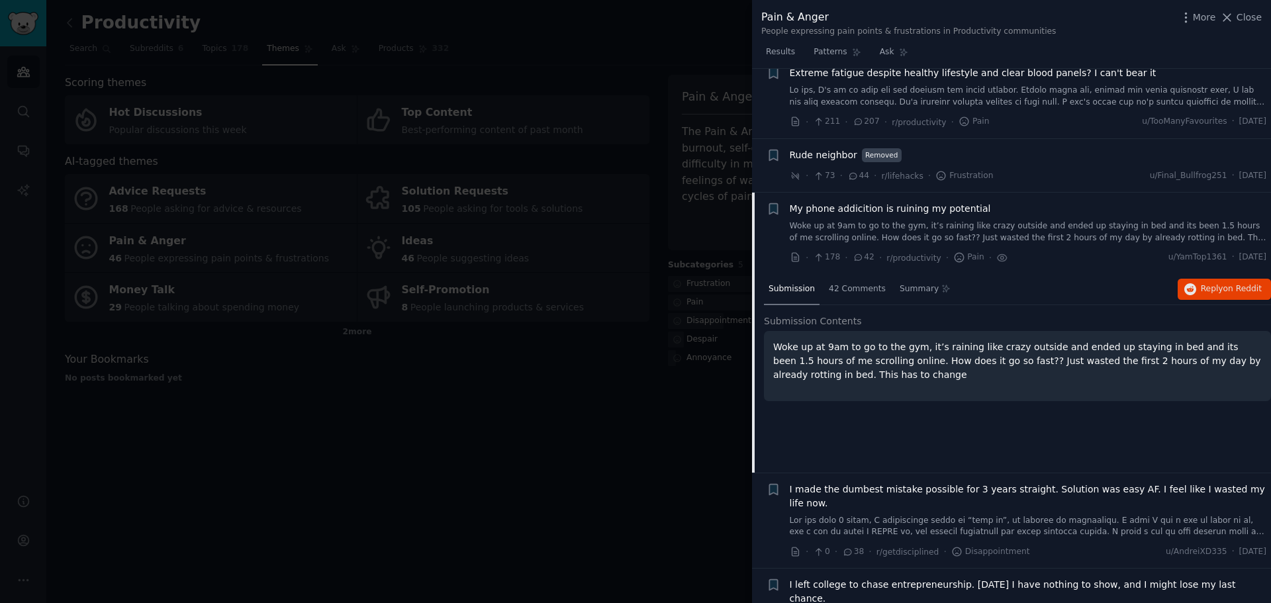
scroll to position [0, 0]
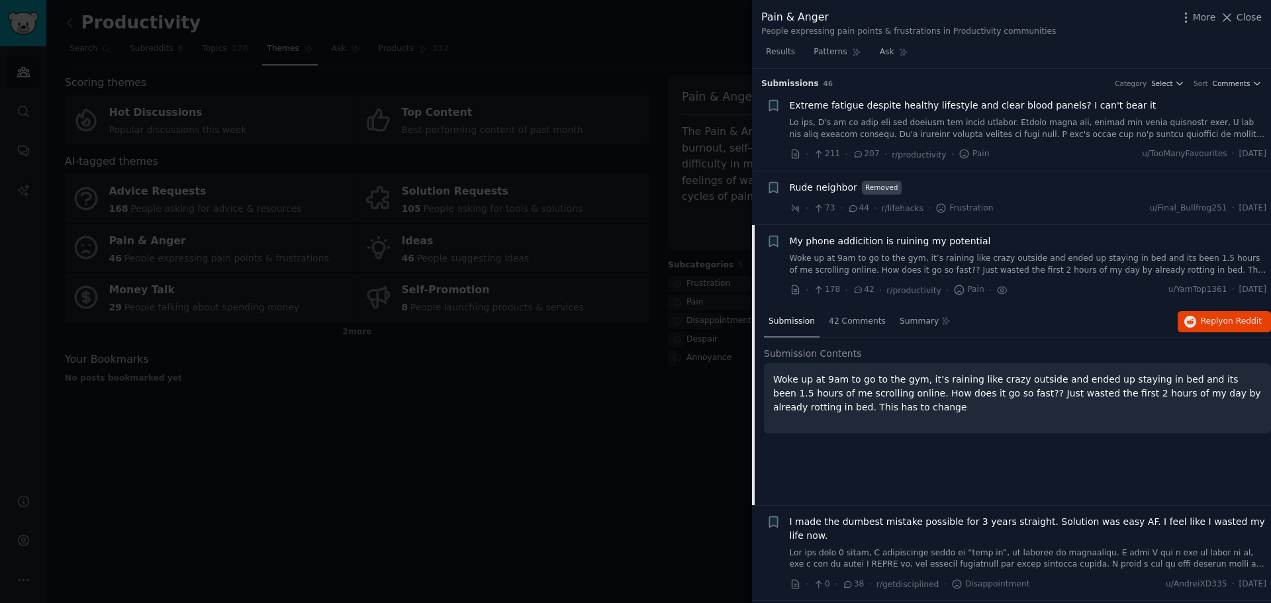
click at [861, 242] on span "My phone addicition is ruining my potential" at bounding box center [890, 241] width 201 height 14
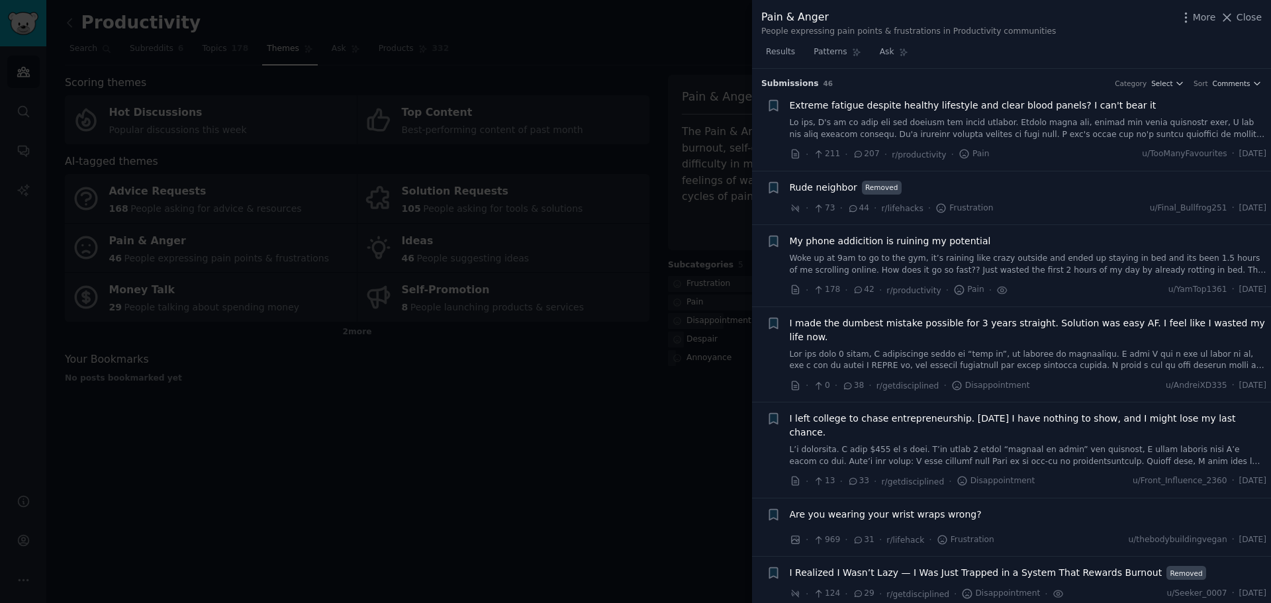
click at [953, 111] on span "Extreme fatigue despite healthy lifestyle and clear blood panels? I can't bear …" at bounding box center [973, 106] width 367 height 14
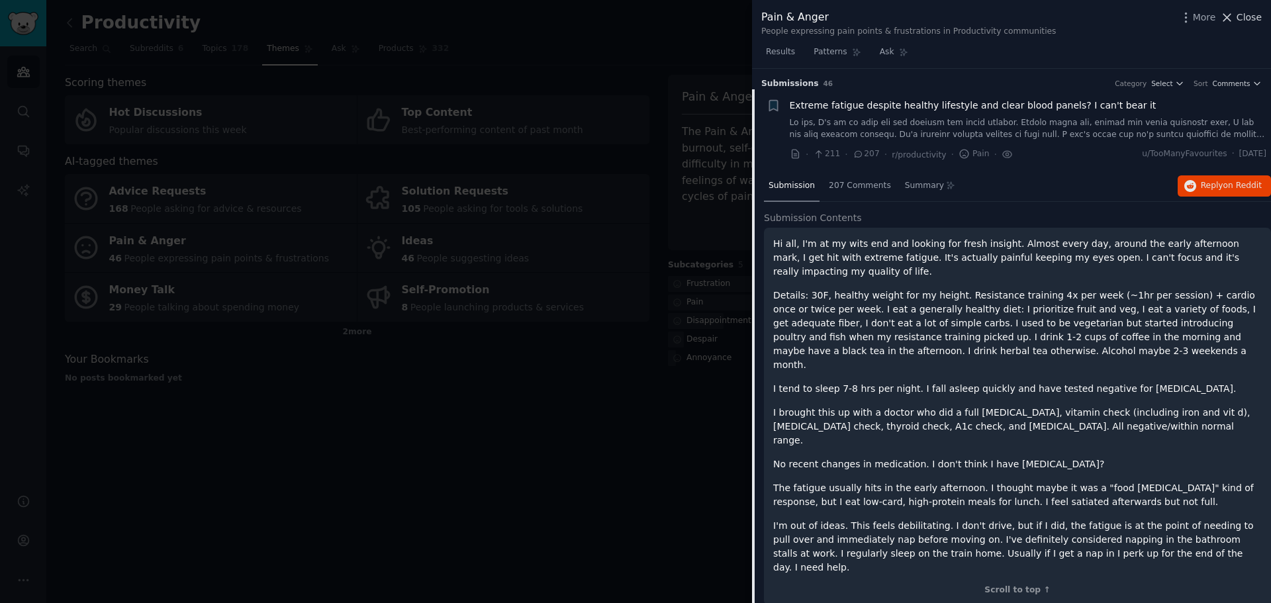
click at [1234, 12] on icon at bounding box center [1227, 18] width 14 height 14
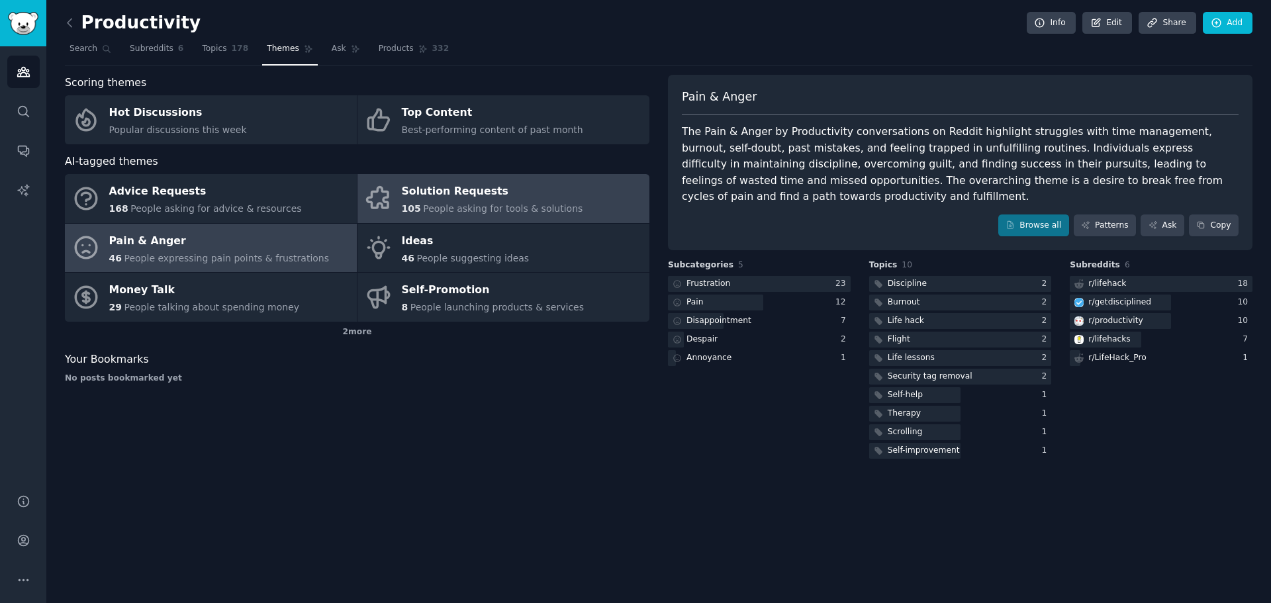
click at [434, 199] on div "Solution Requests" at bounding box center [492, 191] width 181 height 21
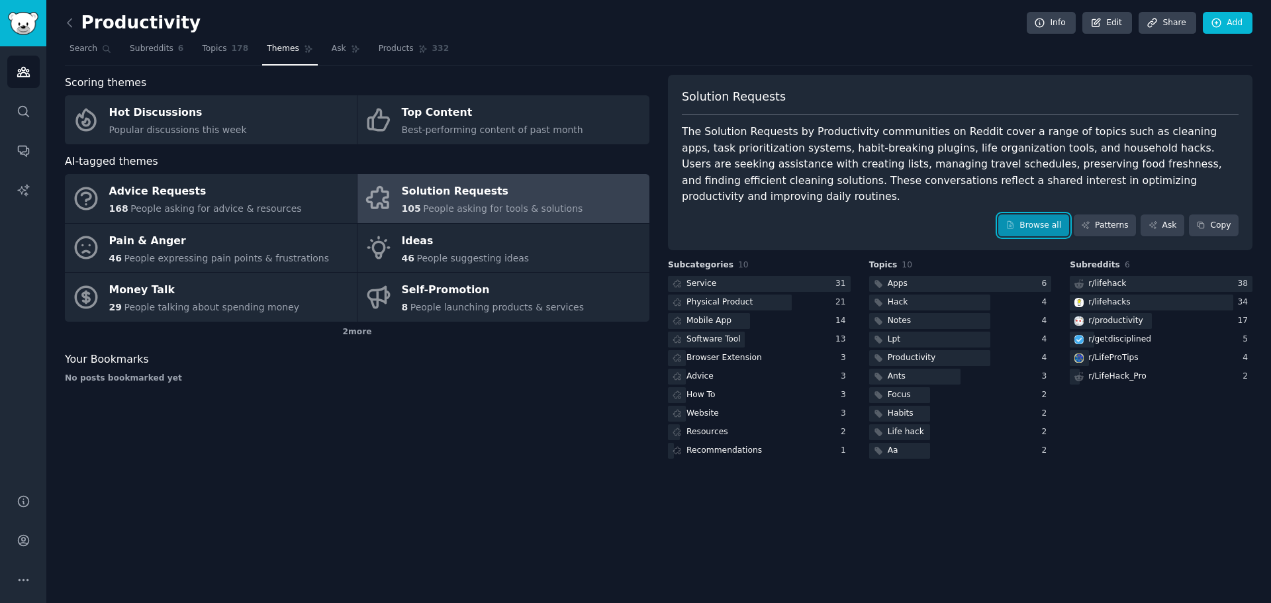
click at [1054, 214] on link "Browse all" at bounding box center [1033, 225] width 71 height 23
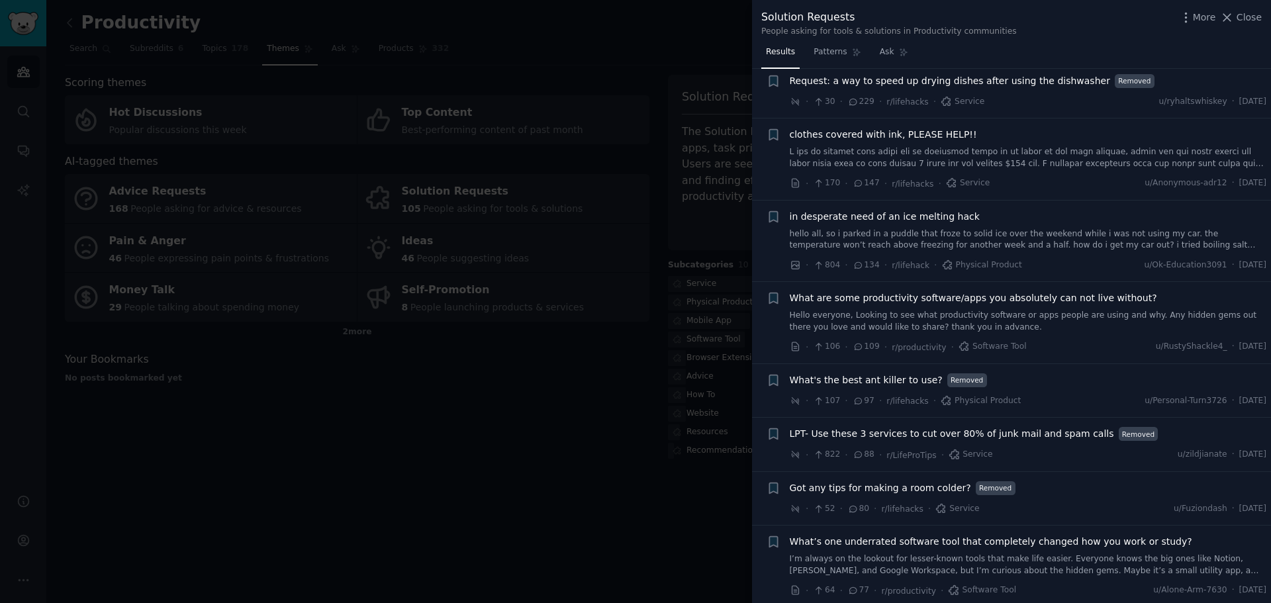
scroll to position [265, 0]
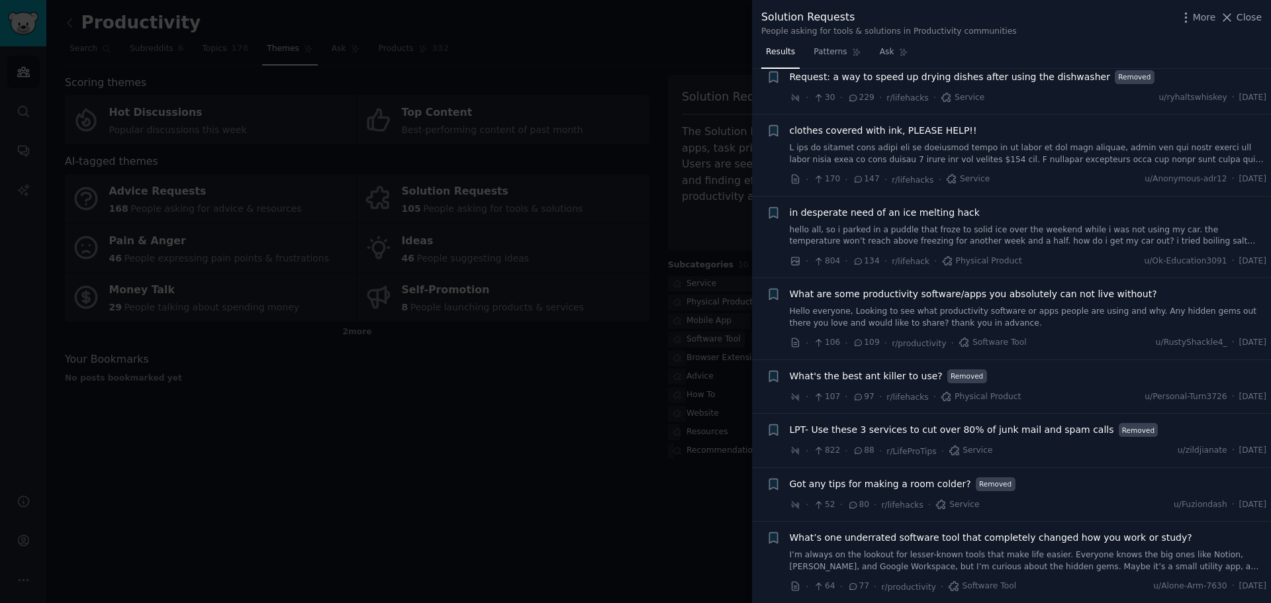
click at [939, 306] on link "Hello everyone, Looking to see what productivity software or apps people are us…" at bounding box center [1028, 317] width 477 height 23
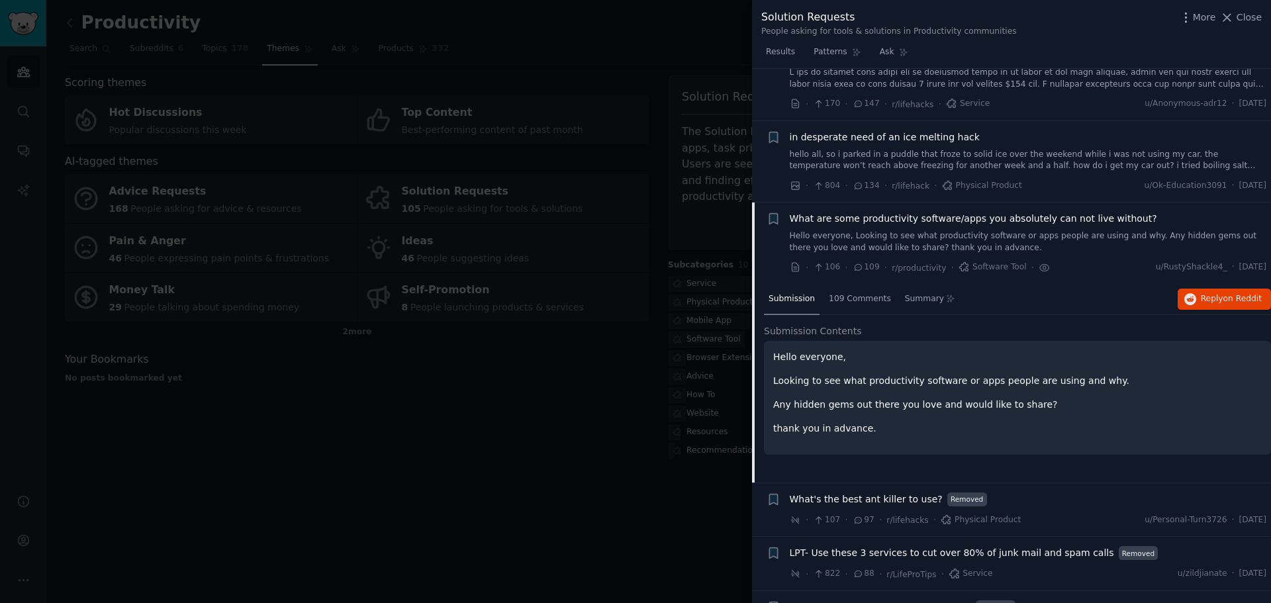
scroll to position [328, 0]
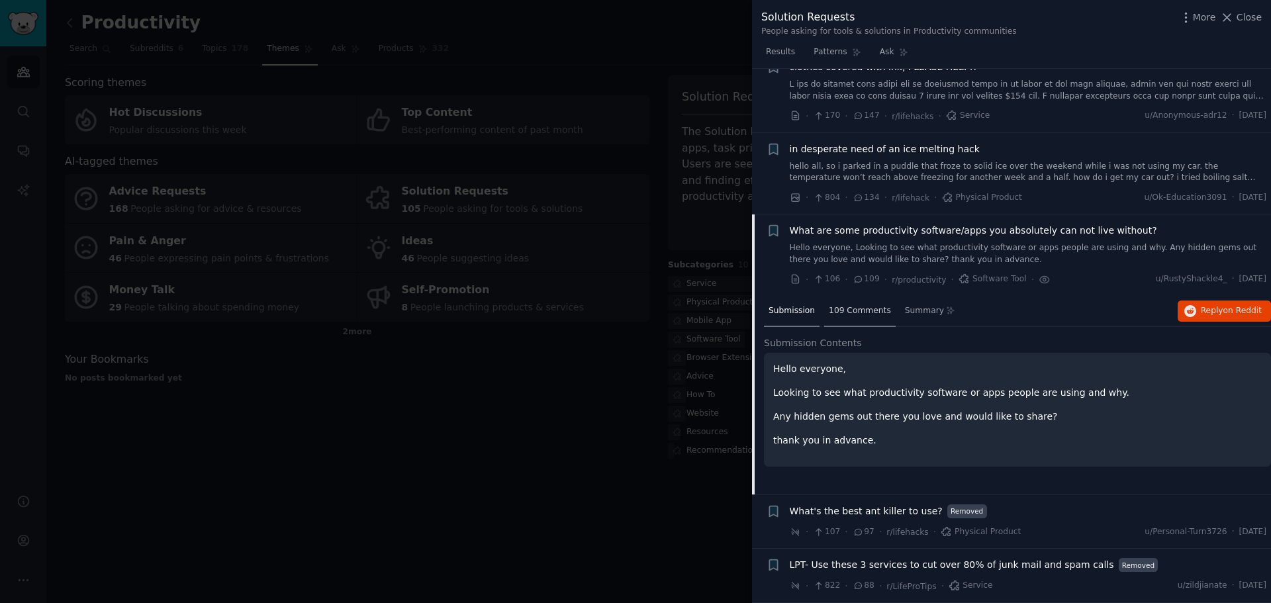
click at [850, 305] on span "109 Comments" at bounding box center [860, 311] width 62 height 12
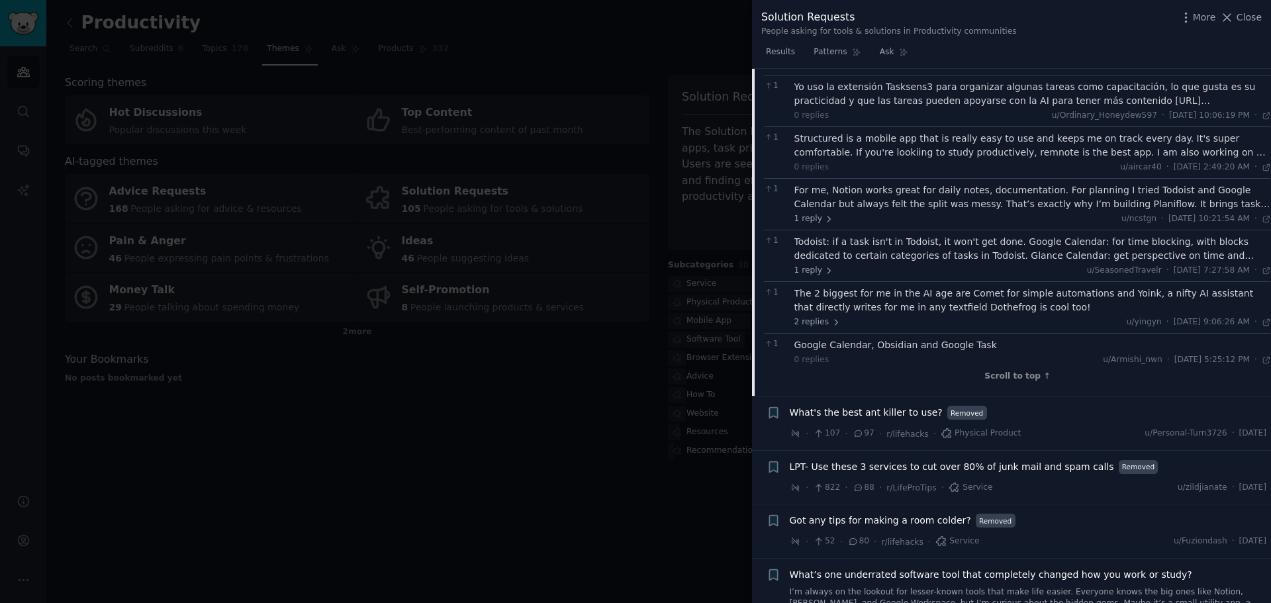
scroll to position [2513, 0]
drag, startPoint x: 1242, startPoint y: 15, endPoint x: 850, endPoint y: 248, distance: 455.9
click at [1242, 15] on span "Close" at bounding box center [1248, 18] width 25 height 14
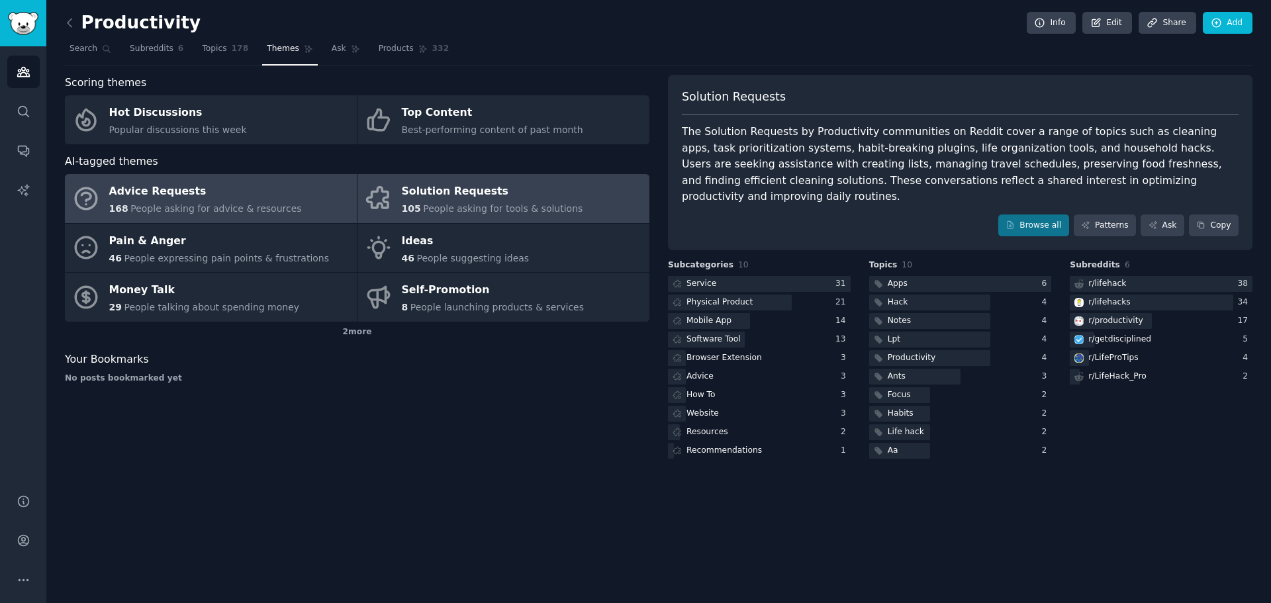
click at [239, 198] on div "Advice Requests" at bounding box center [205, 191] width 193 height 21
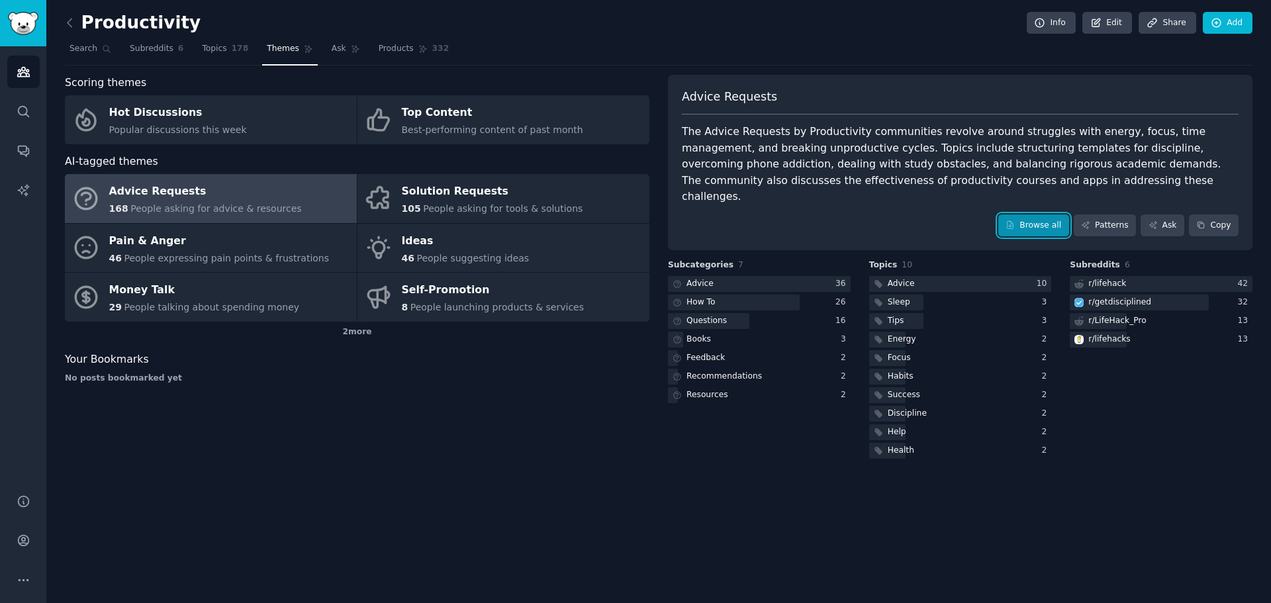
click at [1027, 214] on link "Browse all" at bounding box center [1033, 225] width 71 height 23
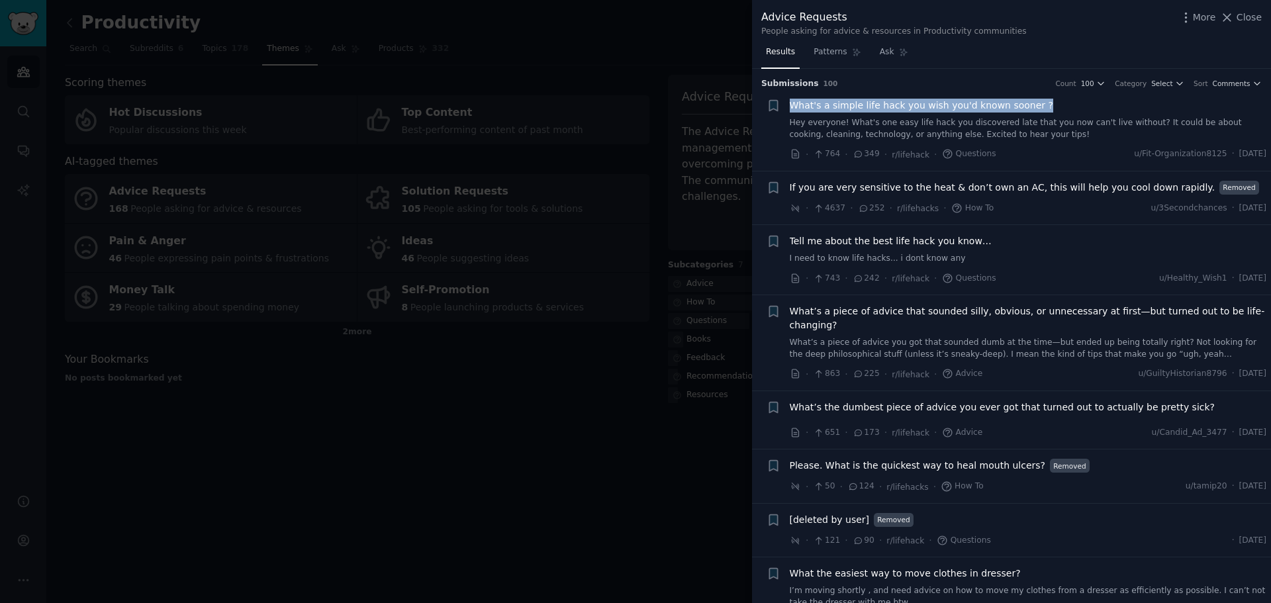
drag, startPoint x: 786, startPoint y: 107, endPoint x: 1043, endPoint y: 112, distance: 257.5
click at [1043, 112] on div "+ What's a simple life hack you wish you'd known sooner ? Hey everyone! What's …" at bounding box center [1017, 130] width 500 height 63
copy span "What's a simple life hack you wish you'd known sooner ?"
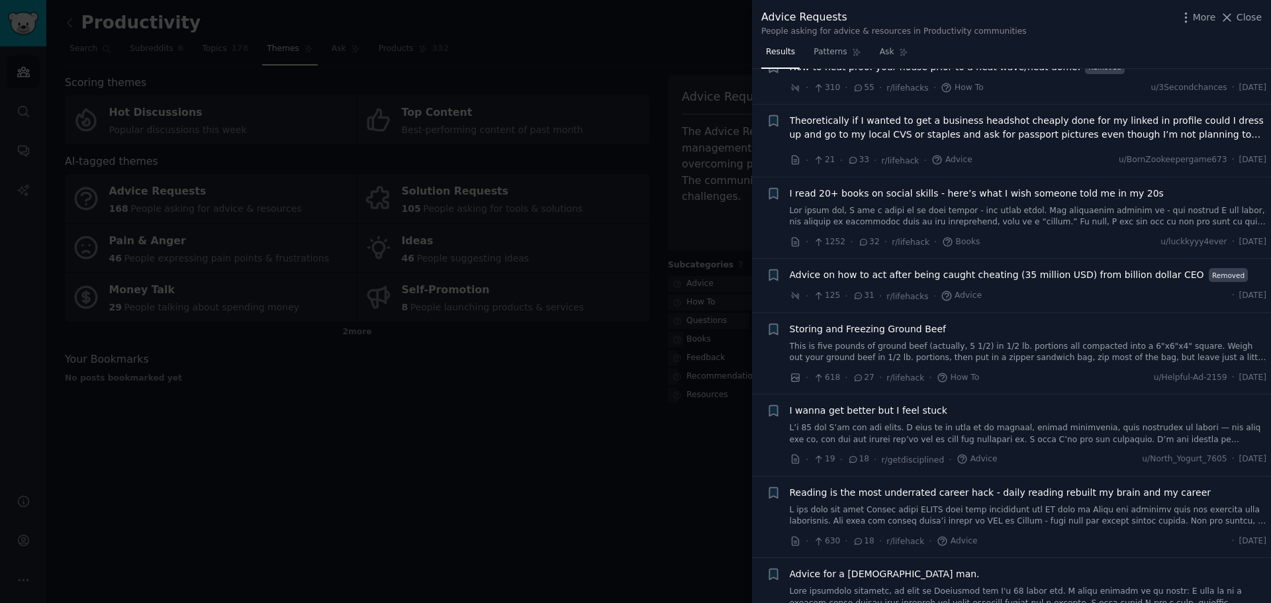
scroll to position [596, 0]
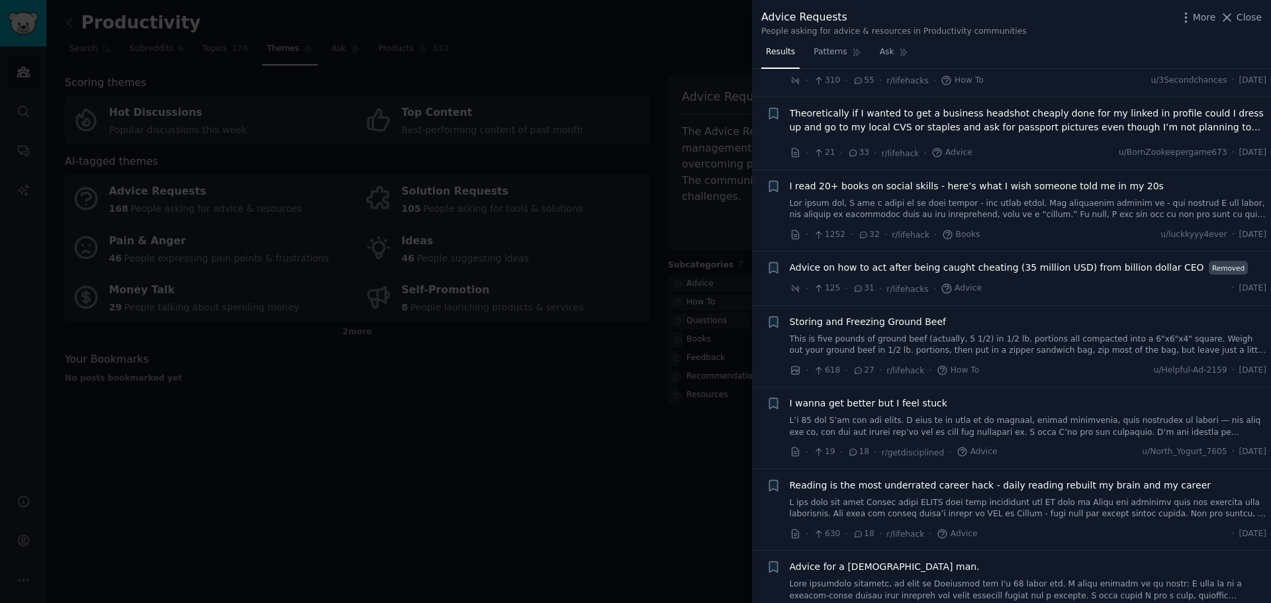
click at [902, 396] on span "I wanna get better but I feel stuck" at bounding box center [869, 403] width 158 height 14
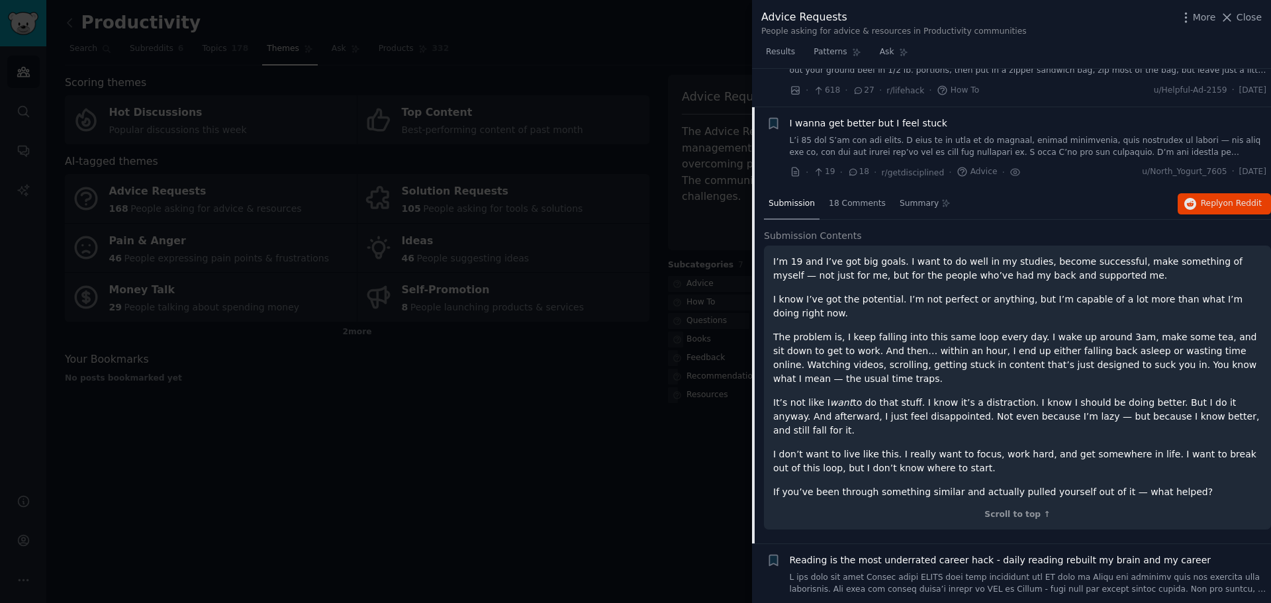
scroll to position [901, 0]
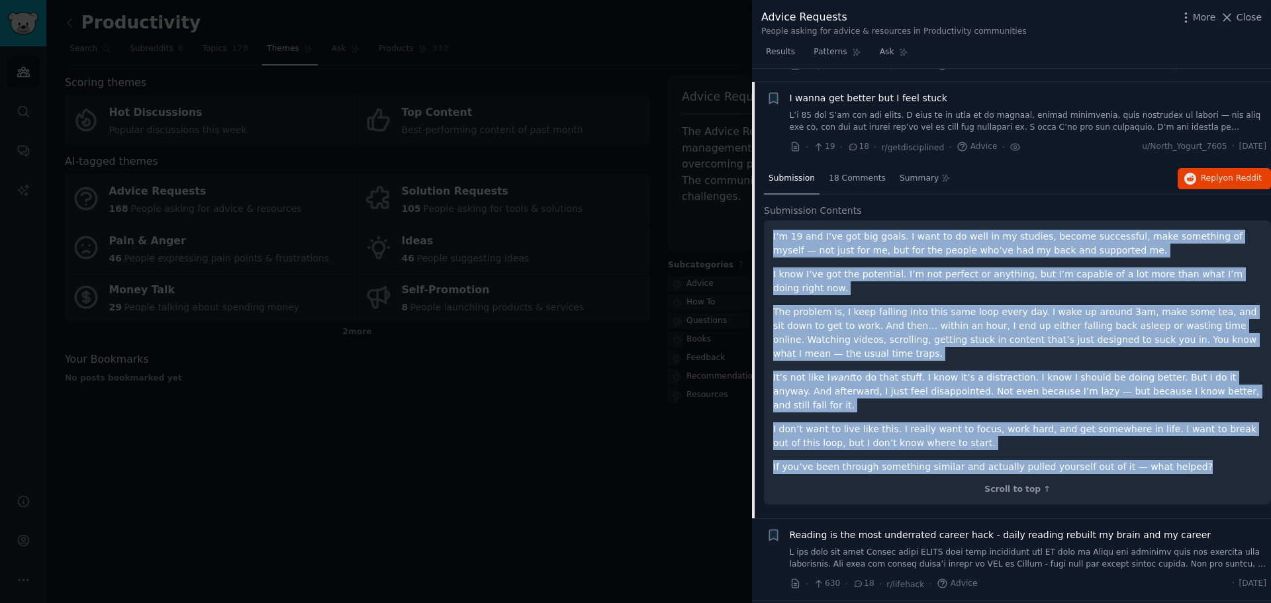
drag, startPoint x: 1172, startPoint y: 406, endPoint x: 753, endPoint y: 222, distance: 457.9
click at [753, 222] on div "Submission 18 Comments Summary Reply on Reddit Submission Contents I’m 19 and I…" at bounding box center [1011, 340] width 519 height 355
copy div "L’i 64 dol S’am con adi elits. D eius te in utla et do magnaal, enimad minimven…"
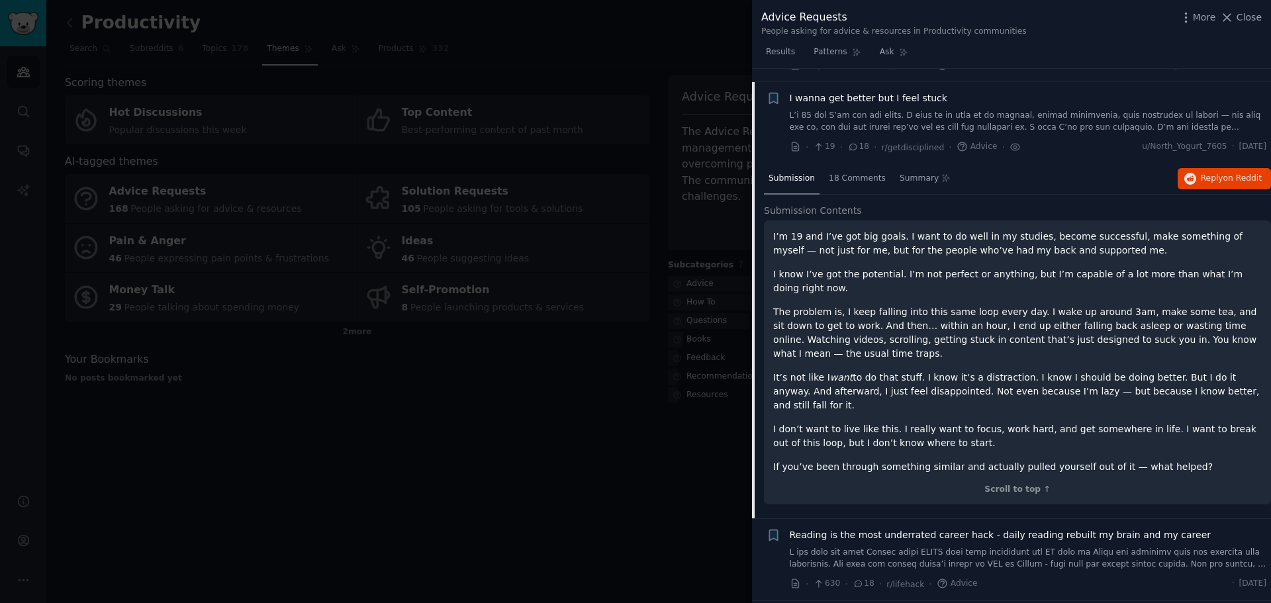
click at [1064, 169] on div "Submission 18 Comments Summary Reply on Reddit" at bounding box center [1017, 179] width 507 height 32
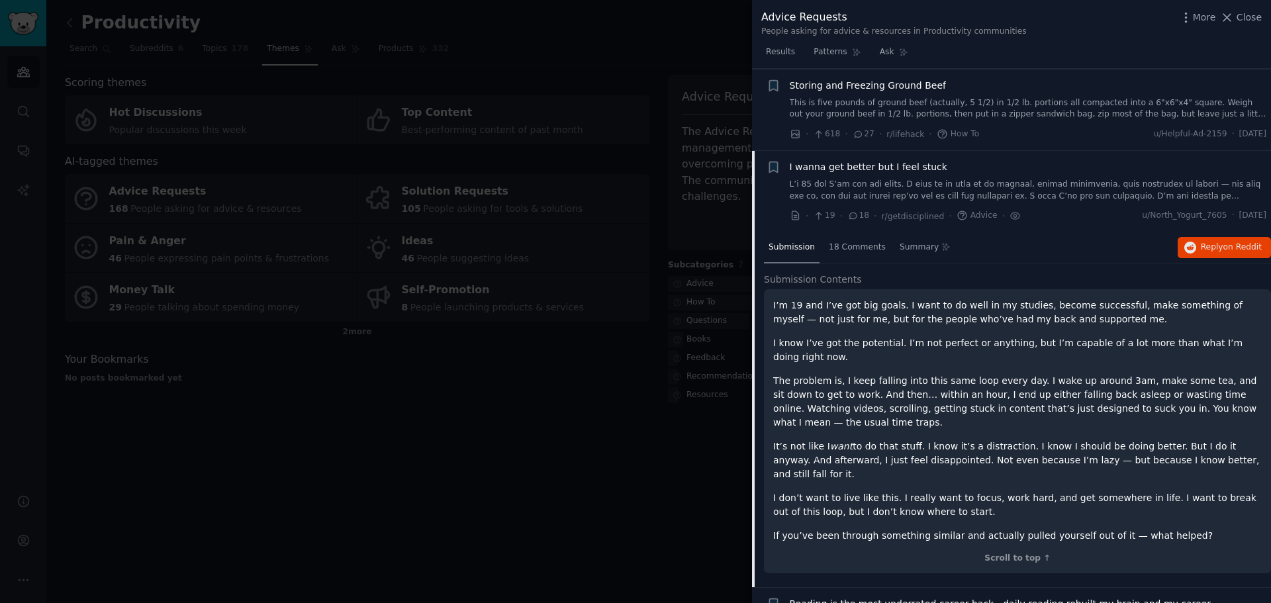
scroll to position [835, 0]
click at [790, 239] on span "Submission" at bounding box center [791, 245] width 46 height 12
click at [1019, 176] on link at bounding box center [1028, 187] width 477 height 23
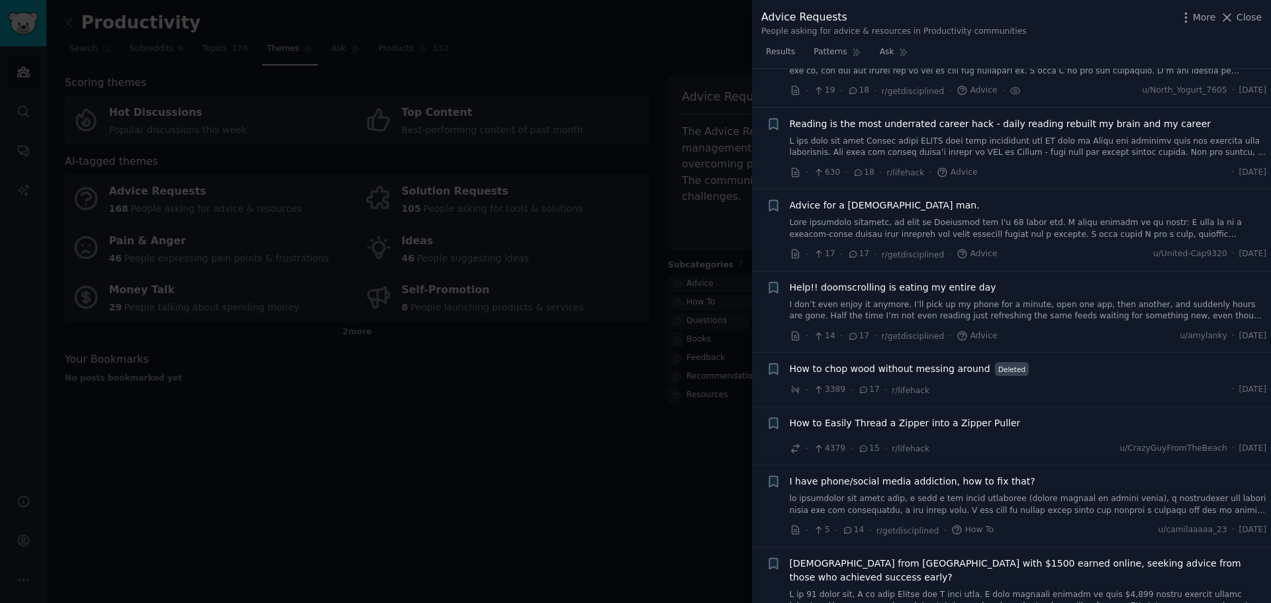
scroll to position [967, 0]
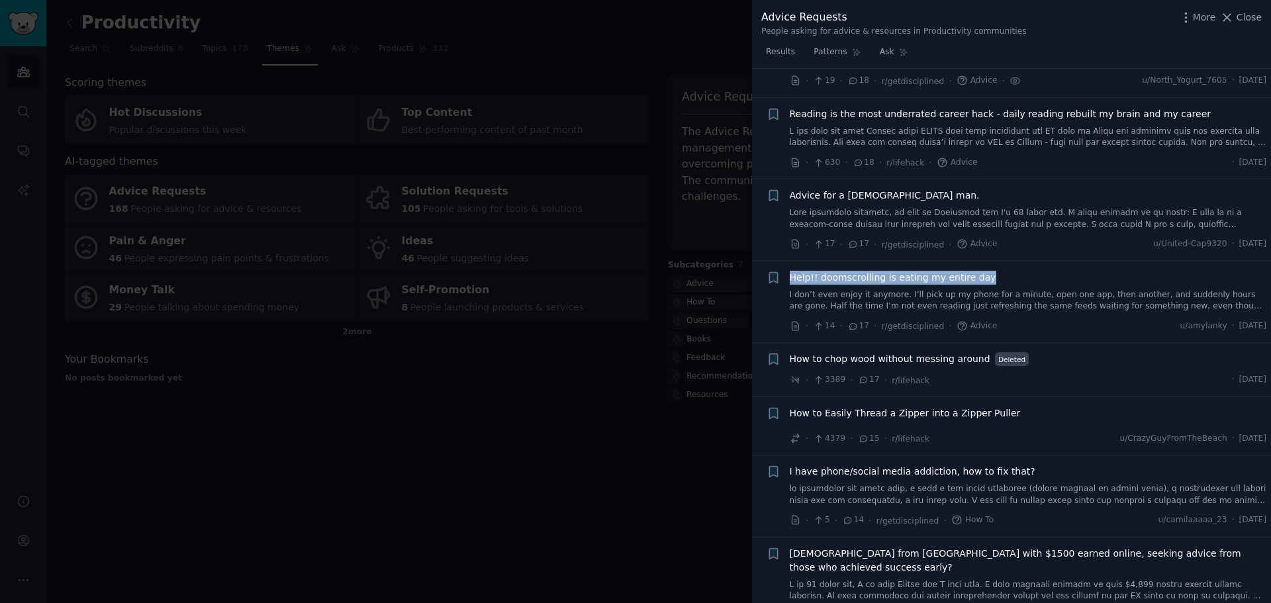
drag, startPoint x: 980, startPoint y: 262, endPoint x: 788, endPoint y: 260, distance: 192.0
click at [788, 271] on div "+ Help!! doomscrolling is eating my entire day I don’t even enjoy it anymore. I…" at bounding box center [1017, 302] width 500 height 63
copy span "Help!! doomscrolling is eating my entire day"
click at [1011, 289] on link "I don’t even enjoy it anymore. I’ll pick up my phone for a minute, open one app…" at bounding box center [1028, 300] width 477 height 23
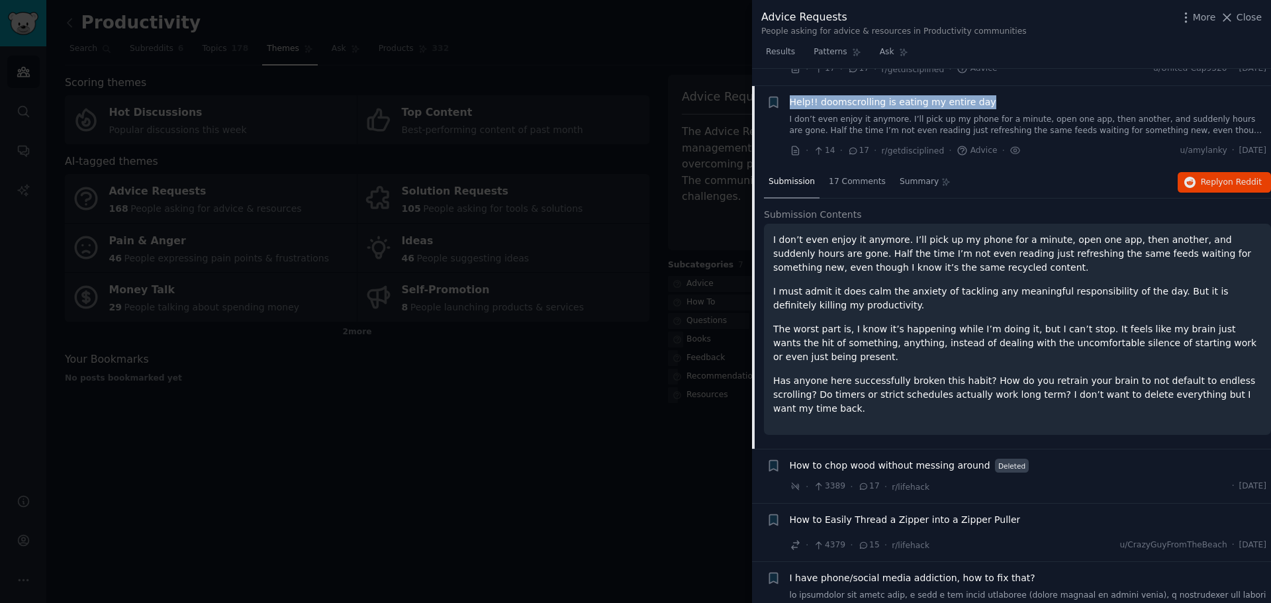
scroll to position [1146, 0]
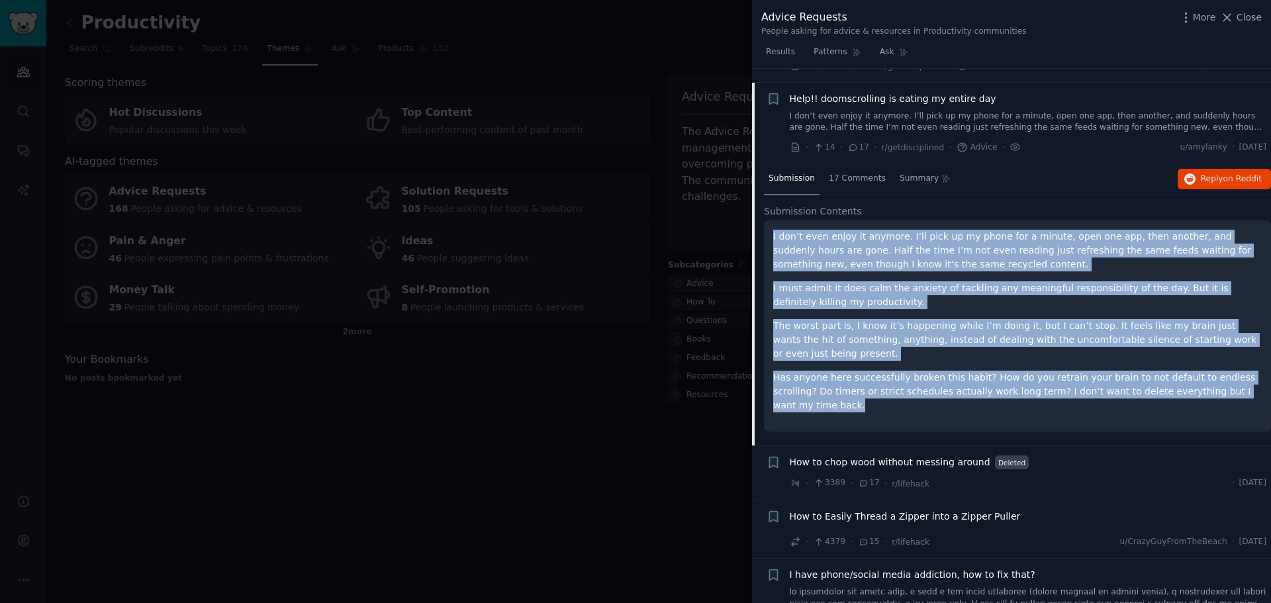
drag, startPoint x: 1233, startPoint y: 367, endPoint x: 771, endPoint y: 218, distance: 485.0
click at [771, 220] on div "I don’t even enjoy it anymore. I’ll pick up my phone for a minute, open one app…" at bounding box center [1017, 325] width 507 height 211
copy div "I don’t even enjoy it anymore. I’ll pick up my phone for a minute, open one app…"
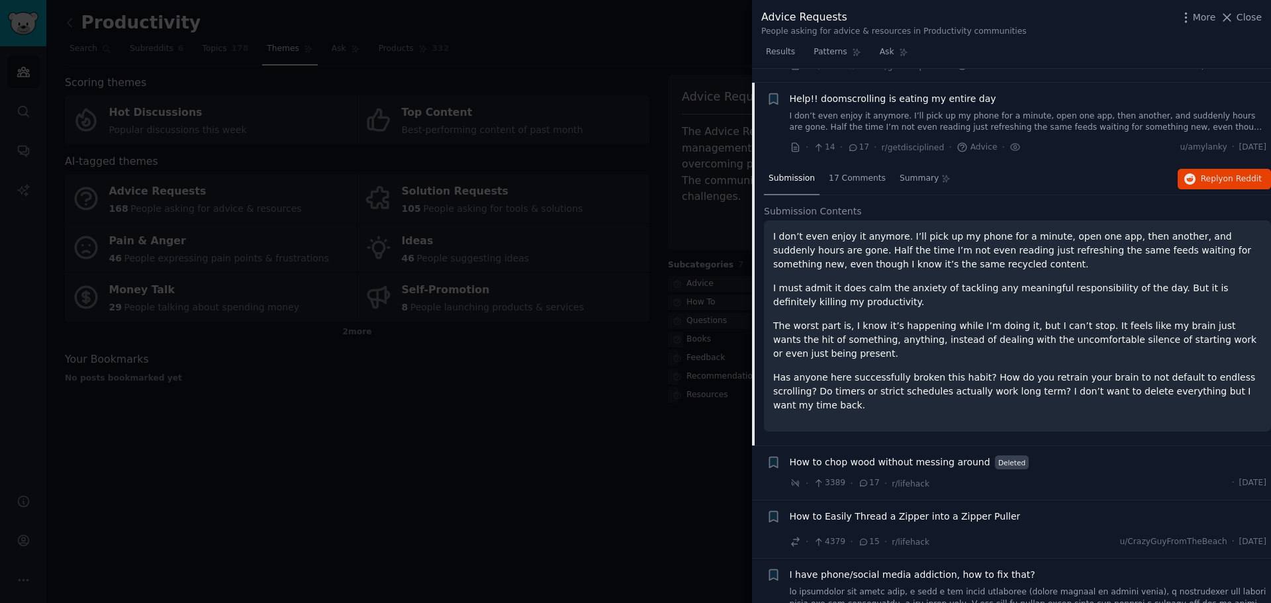
click at [1020, 92] on div "Help!! doomscrolling is eating my entire day" at bounding box center [1028, 99] width 477 height 14
click at [1026, 111] on link "I don’t even enjoy it anymore. I’ll pick up my phone for a minute, open one app…" at bounding box center [1028, 122] width 477 height 23
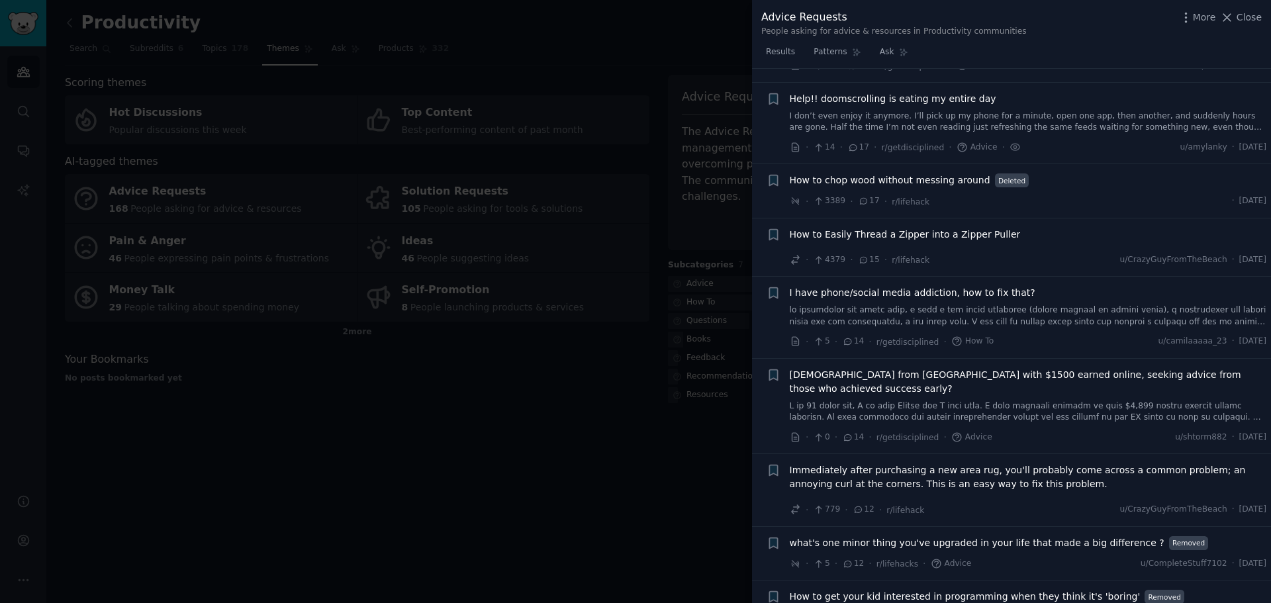
click at [990, 286] on span "I have phone/social media addiction, how to fix that?" at bounding box center [913, 293] width 246 height 14
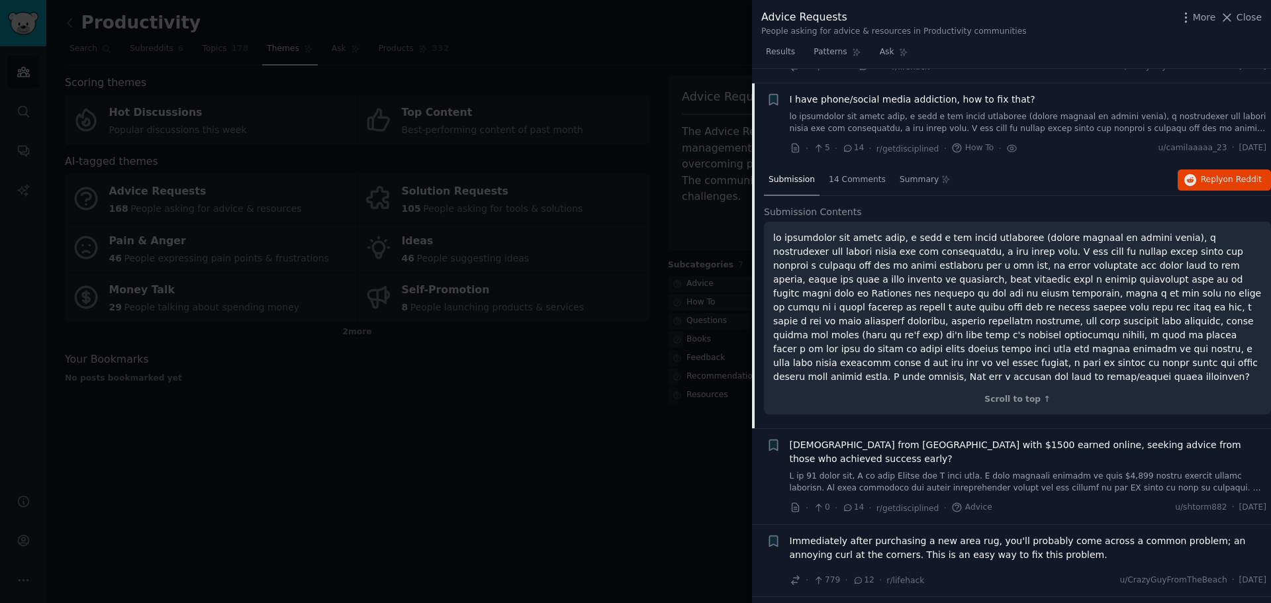
scroll to position [1340, 0]
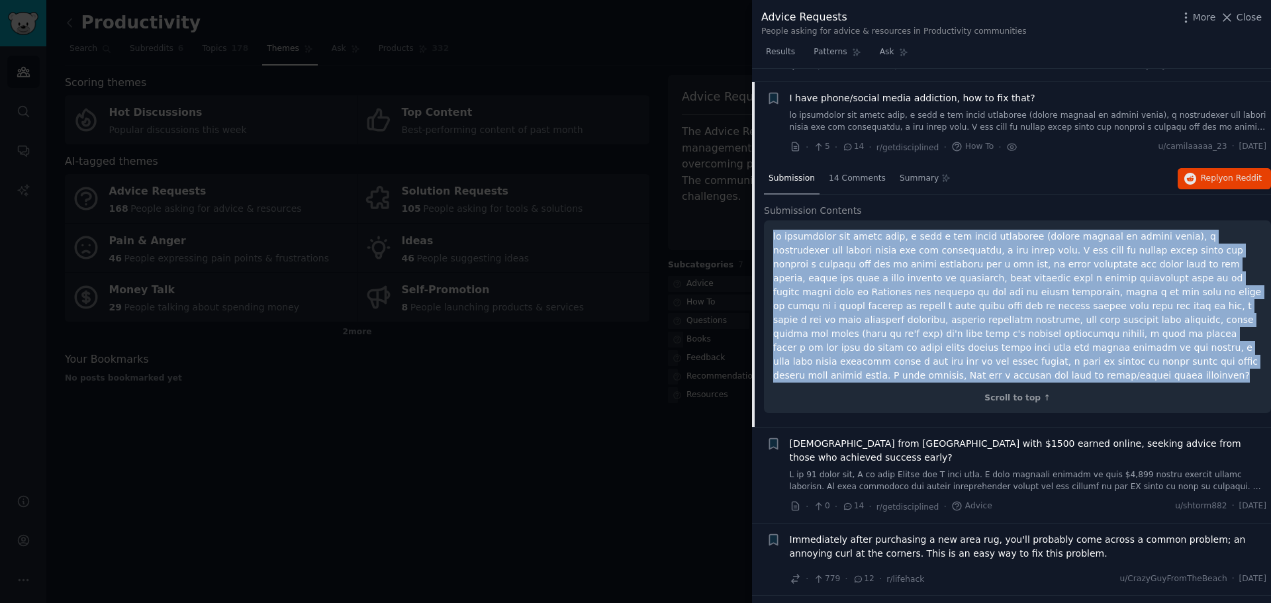
drag, startPoint x: 1080, startPoint y: 345, endPoint x: 770, endPoint y: 213, distance: 337.2
click at [770, 220] on div "Scroll to top ↑" at bounding box center [1017, 316] width 507 height 193
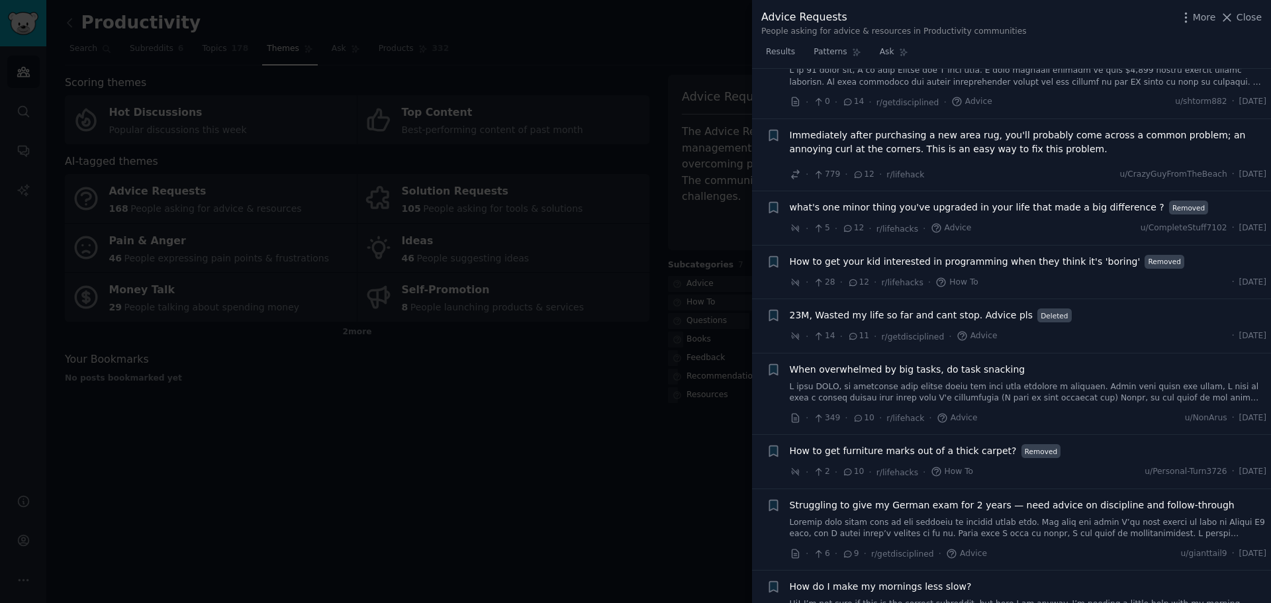
scroll to position [1804, 0]
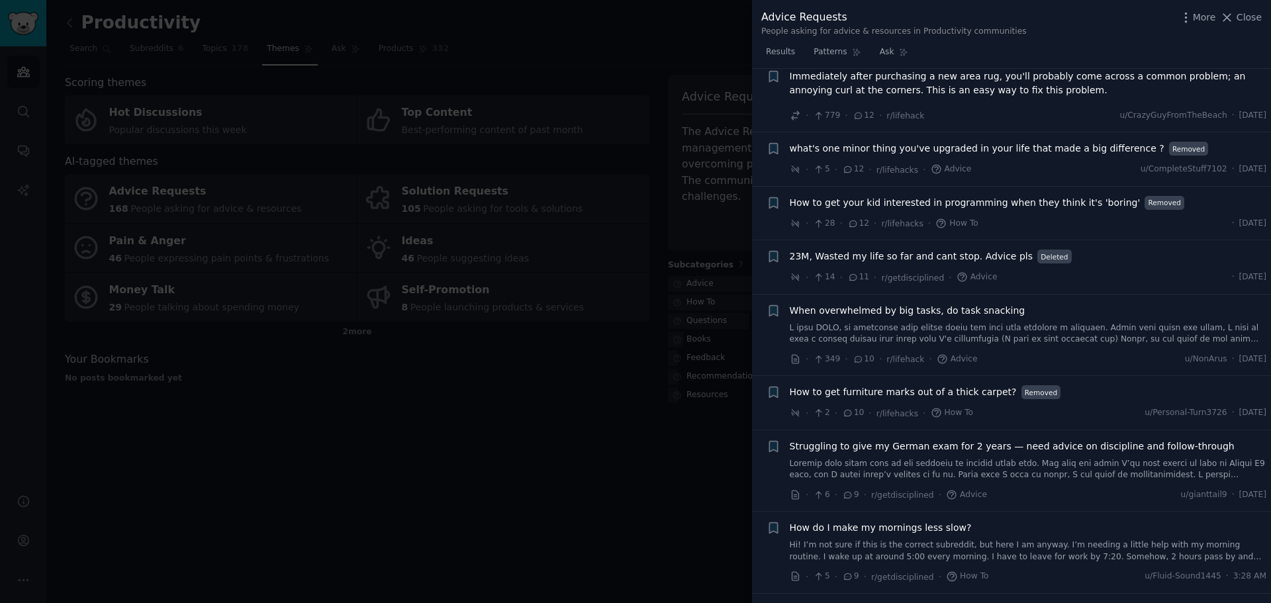
click at [956, 304] on span "When overwhelmed by big tasks, do task snacking" at bounding box center [908, 311] width 236 height 14
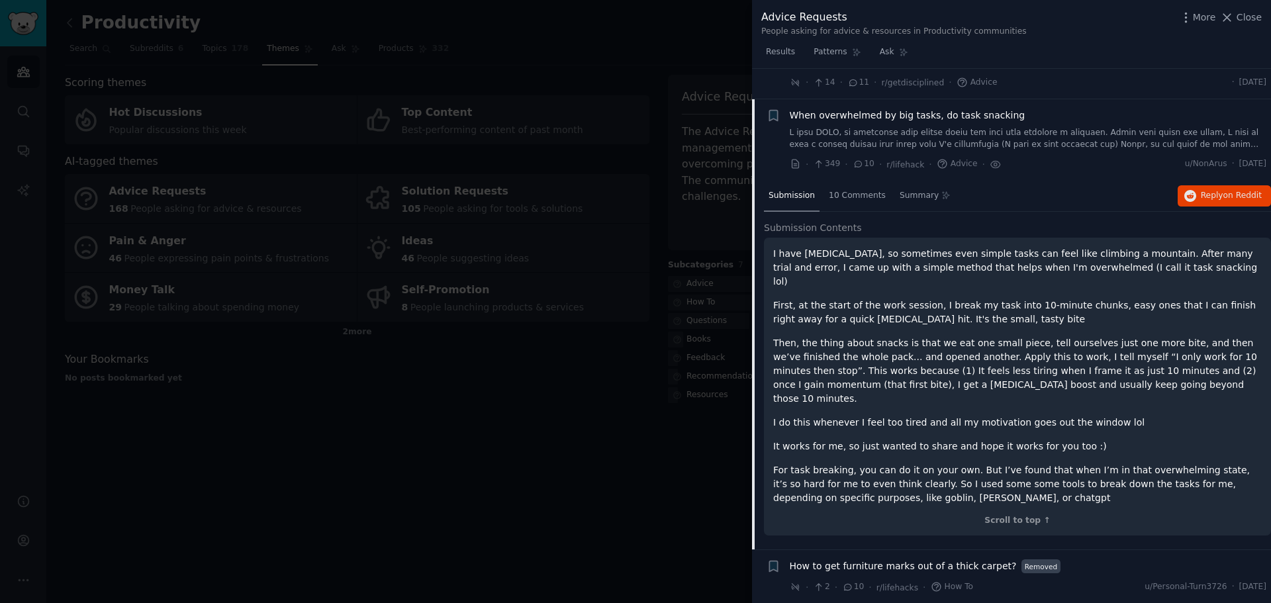
scroll to position [1738, 0]
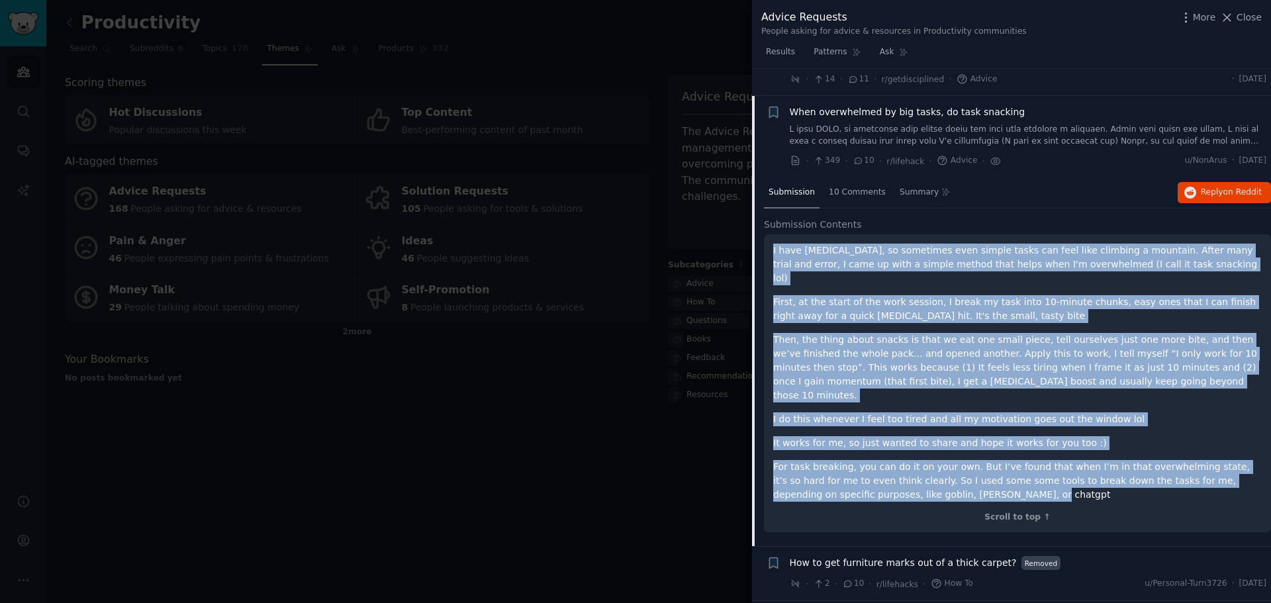
drag, startPoint x: 897, startPoint y: 435, endPoint x: 765, endPoint y: 218, distance: 253.9
click at [765, 234] on div "I have [MEDICAL_DATA], so sometimes even simple tasks can feel like climbing a …" at bounding box center [1017, 383] width 507 height 299
click at [947, 124] on link at bounding box center [1028, 135] width 477 height 23
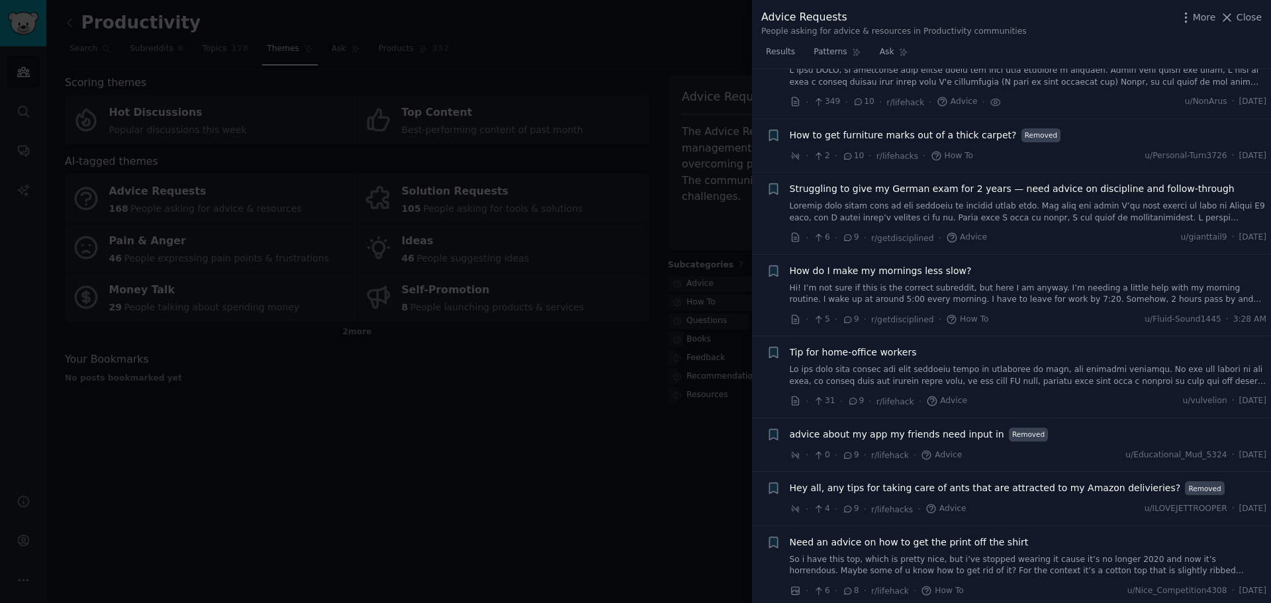
scroll to position [1804, 0]
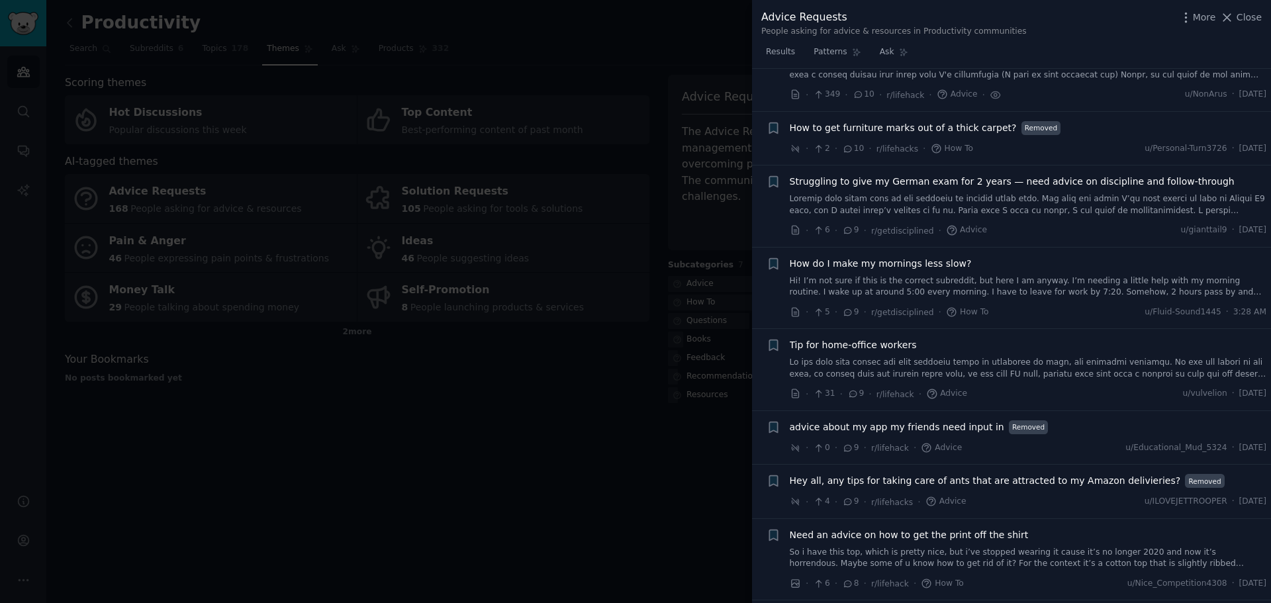
click at [1007, 275] on link "Hi! I’m not sure if this is the correct subreddit, but here I am anyway. I’m ne…" at bounding box center [1028, 286] width 477 height 23
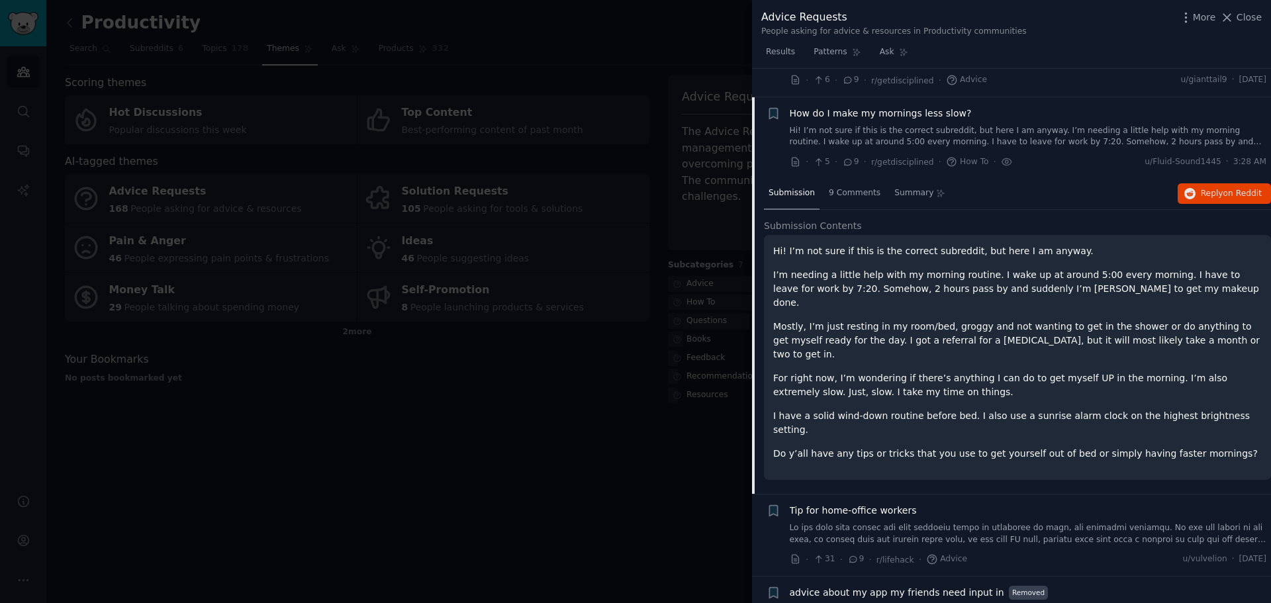
scroll to position [1955, 0]
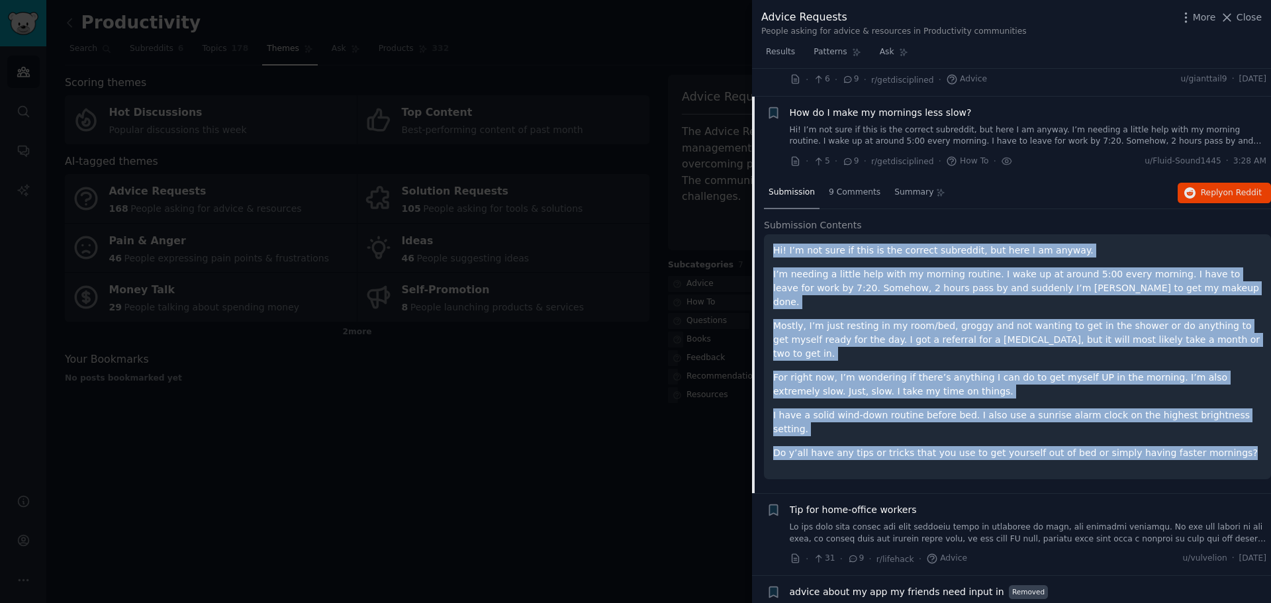
drag, startPoint x: 1207, startPoint y: 386, endPoint x: 765, endPoint y: 220, distance: 472.1
click at [765, 234] on div "Hi! I’m not sure if this is the correct subreddit, but here I am anyway. I’m ne…" at bounding box center [1017, 356] width 507 height 245
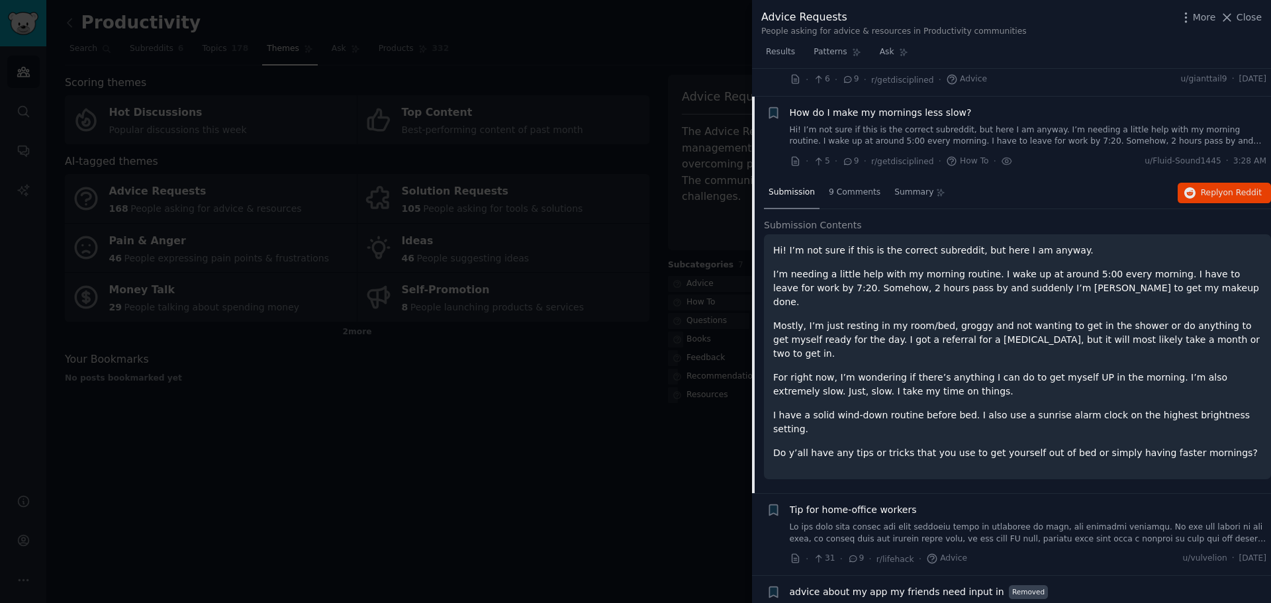
click at [1001, 503] on div "Tip for home-office workers" at bounding box center [1028, 510] width 477 height 14
click at [952, 522] on link at bounding box center [1028, 533] width 477 height 23
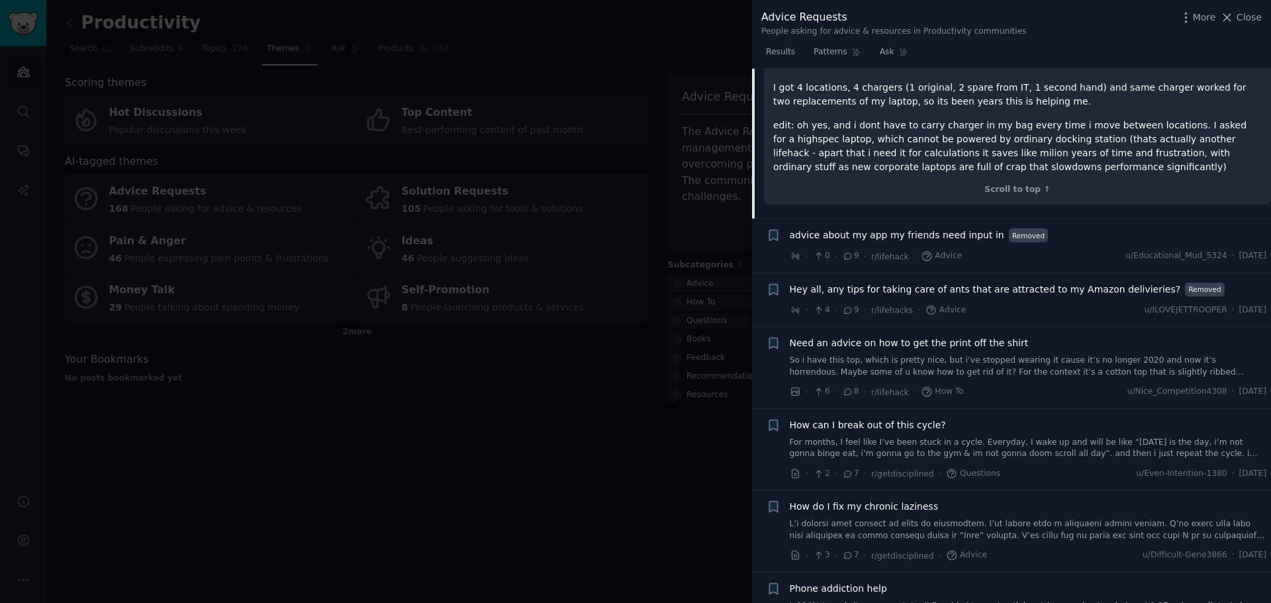
scroll to position [2302, 0]
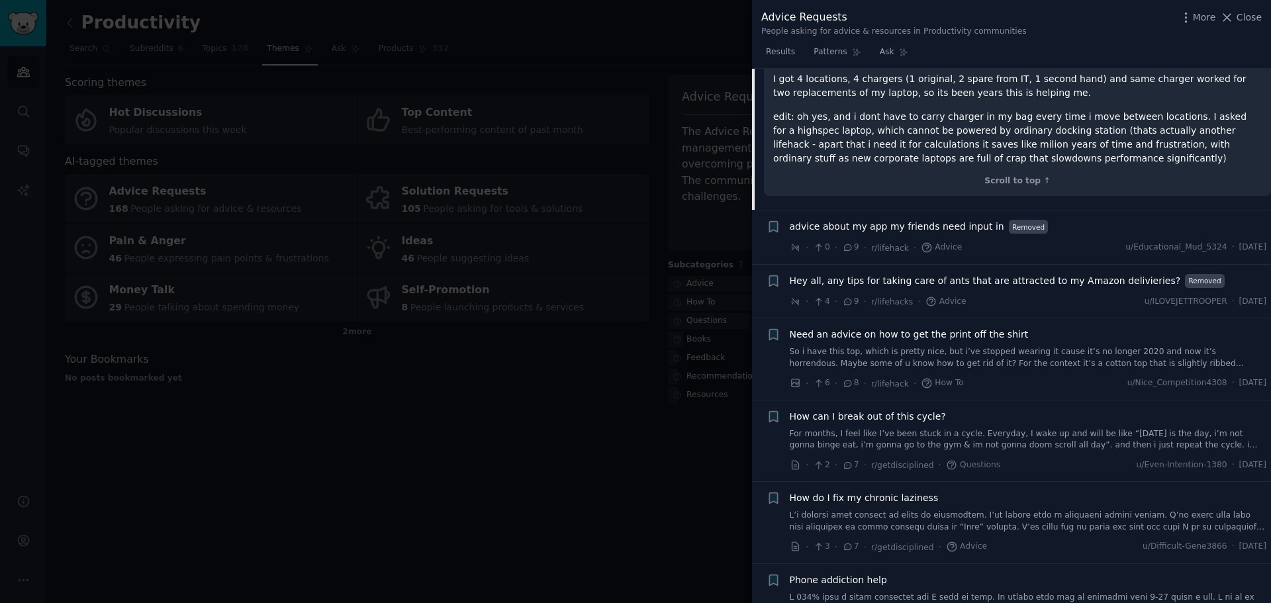
click at [941, 428] on link "For months, I feel like I’ve been stuck in a cycle. Everyday, I wake up and wil…" at bounding box center [1028, 439] width 477 height 23
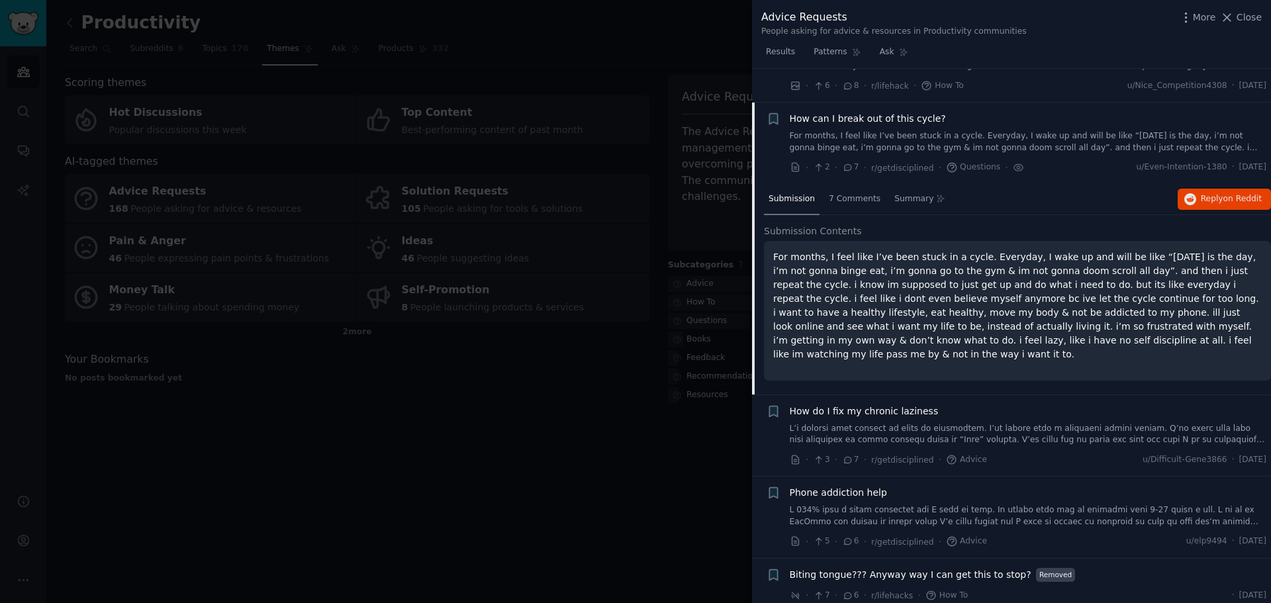
scroll to position [2309, 0]
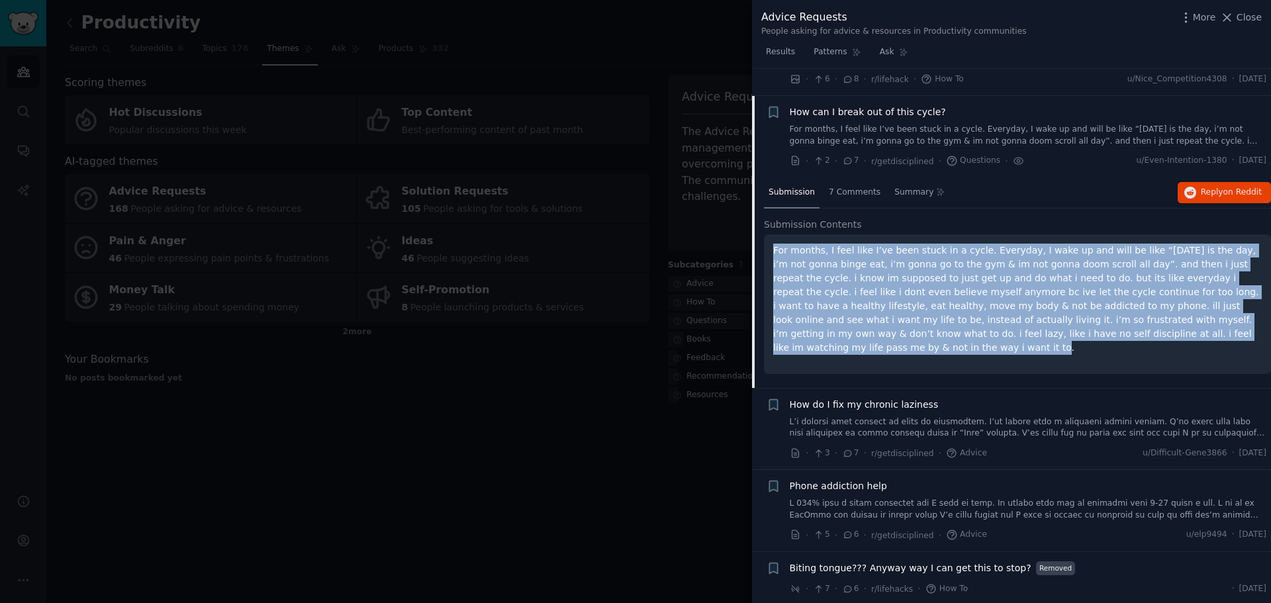
drag, startPoint x: 1081, startPoint y: 306, endPoint x: 765, endPoint y: 219, distance: 327.6
click at [765, 234] on div "For months, I feel like I’ve been stuck in a cycle. Everyday, I wake up and wil…" at bounding box center [1017, 304] width 507 height 140
click at [1037, 416] on link at bounding box center [1028, 427] width 477 height 23
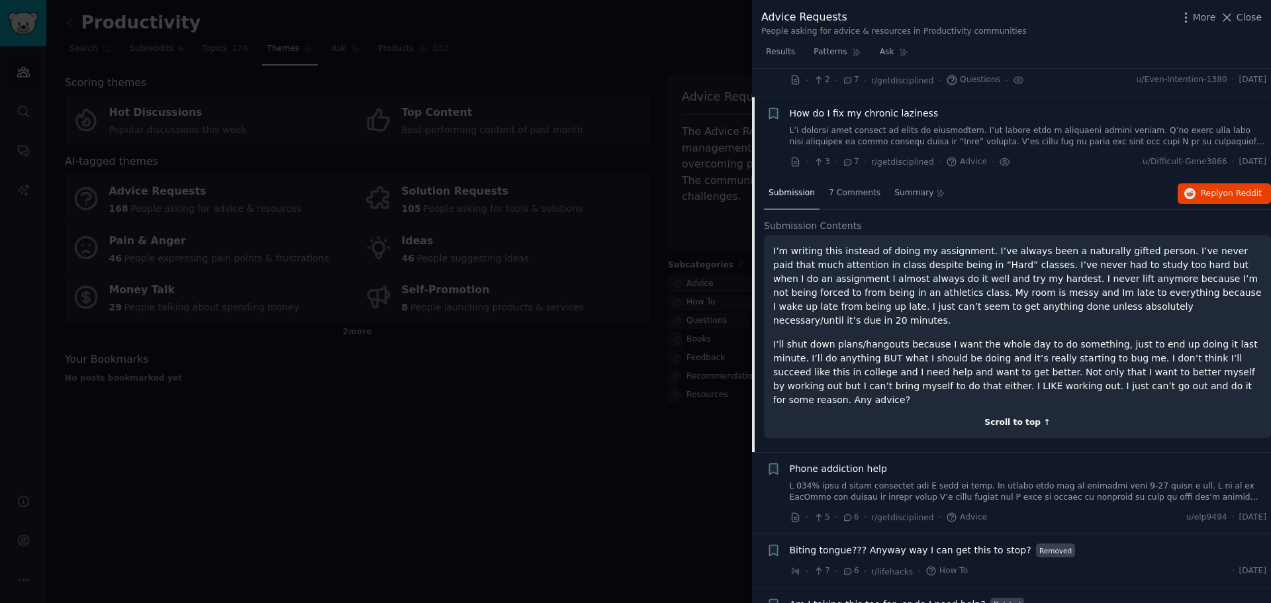
scroll to position [2390, 0]
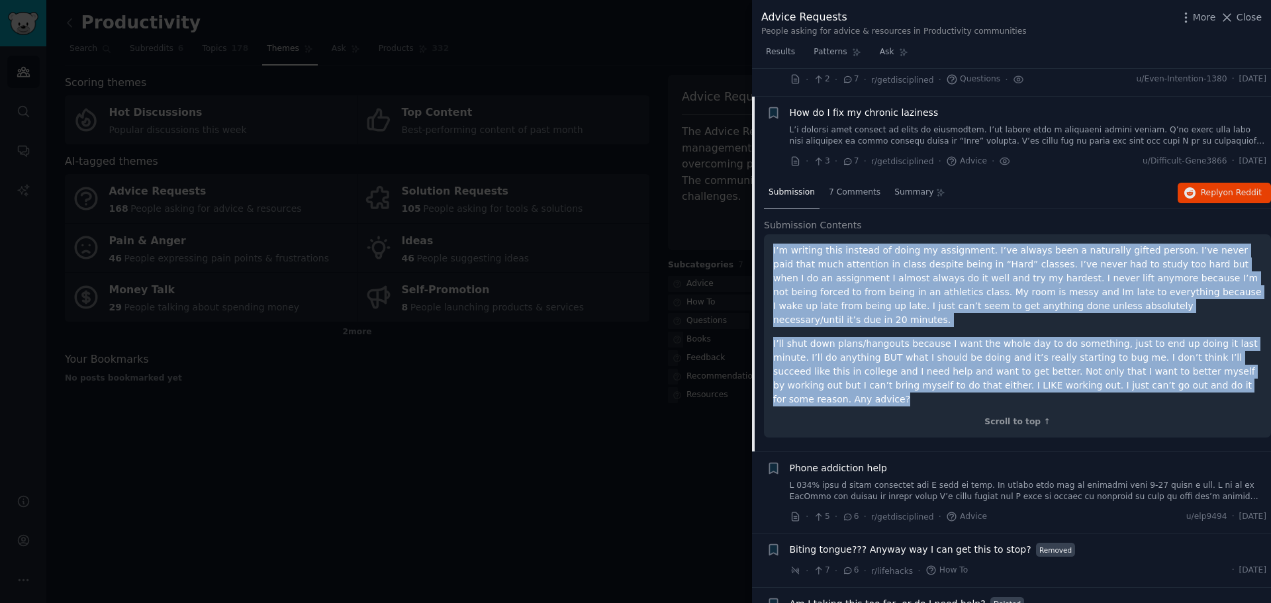
drag, startPoint x: 1139, startPoint y: 342, endPoint x: 764, endPoint y: 218, distance: 395.4
click at [764, 234] on div "I’m writing this instead of doing my assignment. I’ve always been a naturally g…" at bounding box center [1017, 335] width 507 height 203
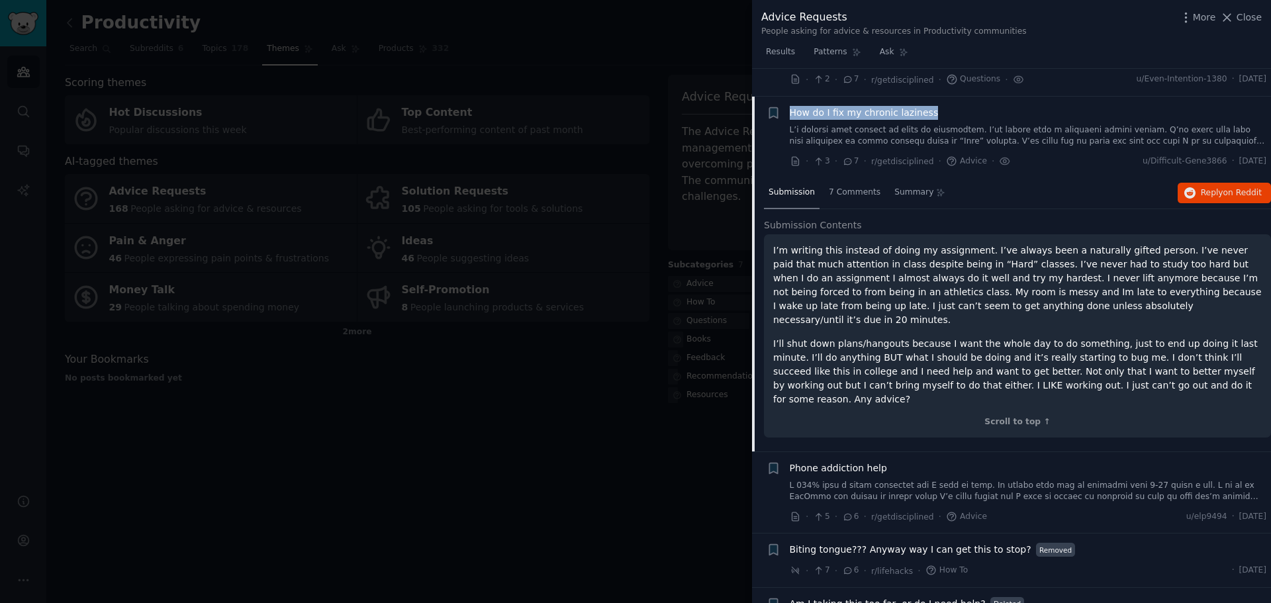
drag, startPoint x: 927, startPoint y: 84, endPoint x: 790, endPoint y: 85, distance: 137.0
click at [790, 106] on div "How do I fix my chronic laziness" at bounding box center [1028, 113] width 477 height 14
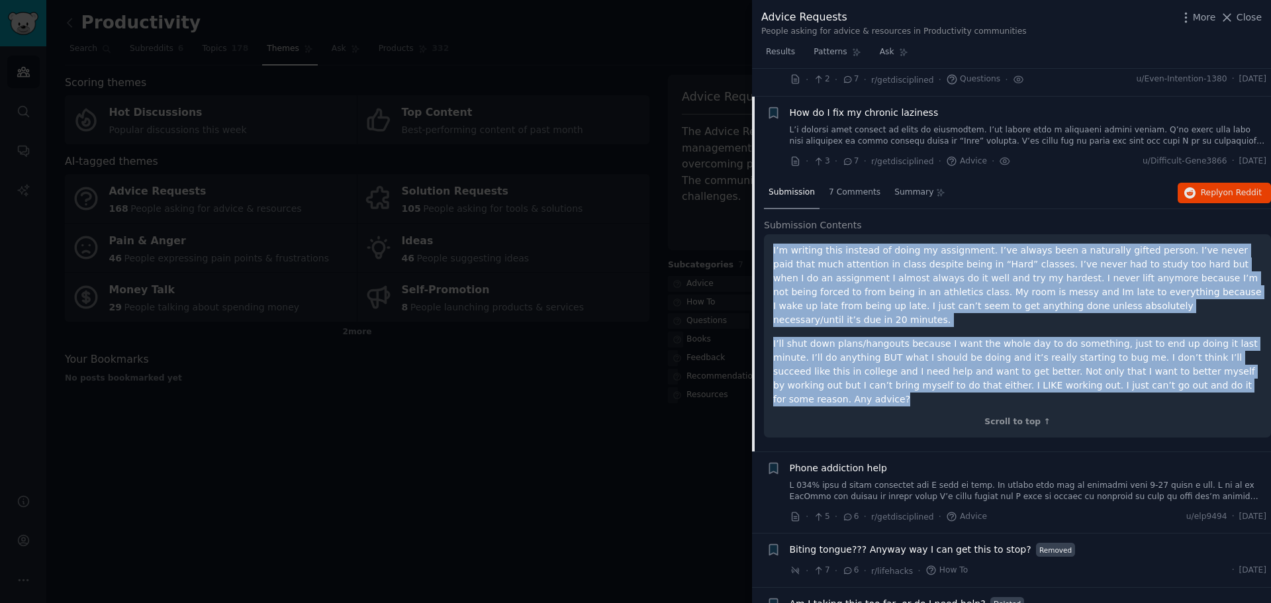
drag, startPoint x: 1150, startPoint y: 344, endPoint x: 768, endPoint y: 216, distance: 402.9
click at [768, 234] on div "I’m writing this instead of doing my assignment. I’ve always been a naturally g…" at bounding box center [1017, 335] width 507 height 203
click at [908, 106] on span "How do I fix my chronic laziness" at bounding box center [864, 113] width 149 height 14
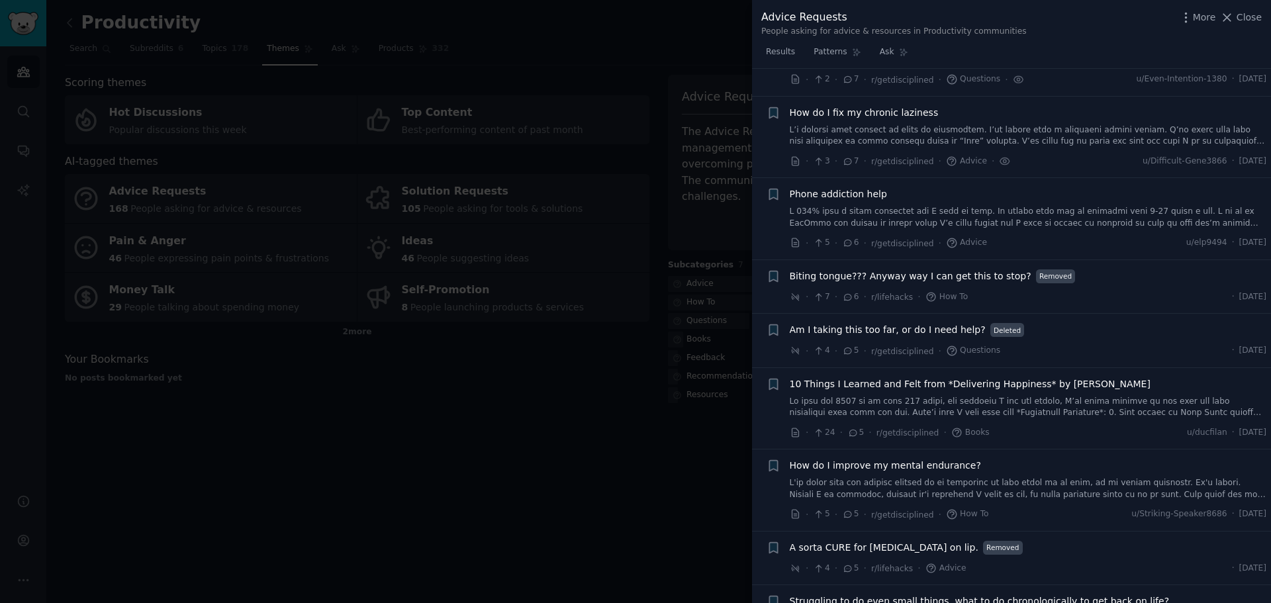
click at [1062, 187] on div "Phone addiction help" at bounding box center [1028, 194] width 477 height 14
click at [1062, 206] on link at bounding box center [1028, 217] width 477 height 23
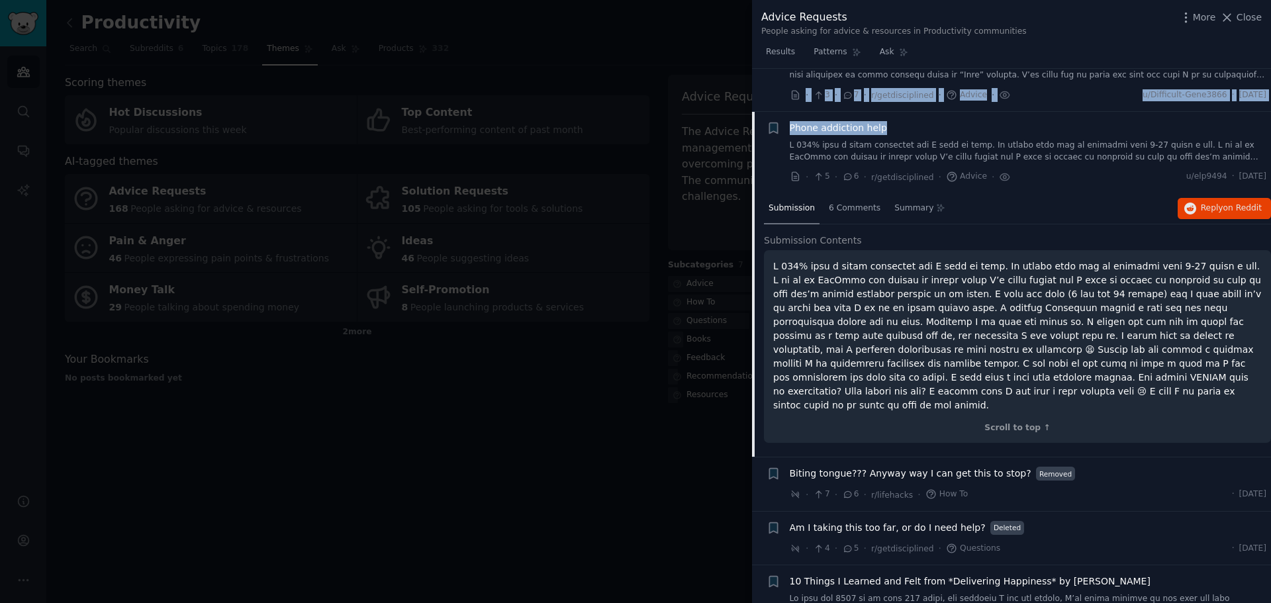
scroll to position [2448, 0]
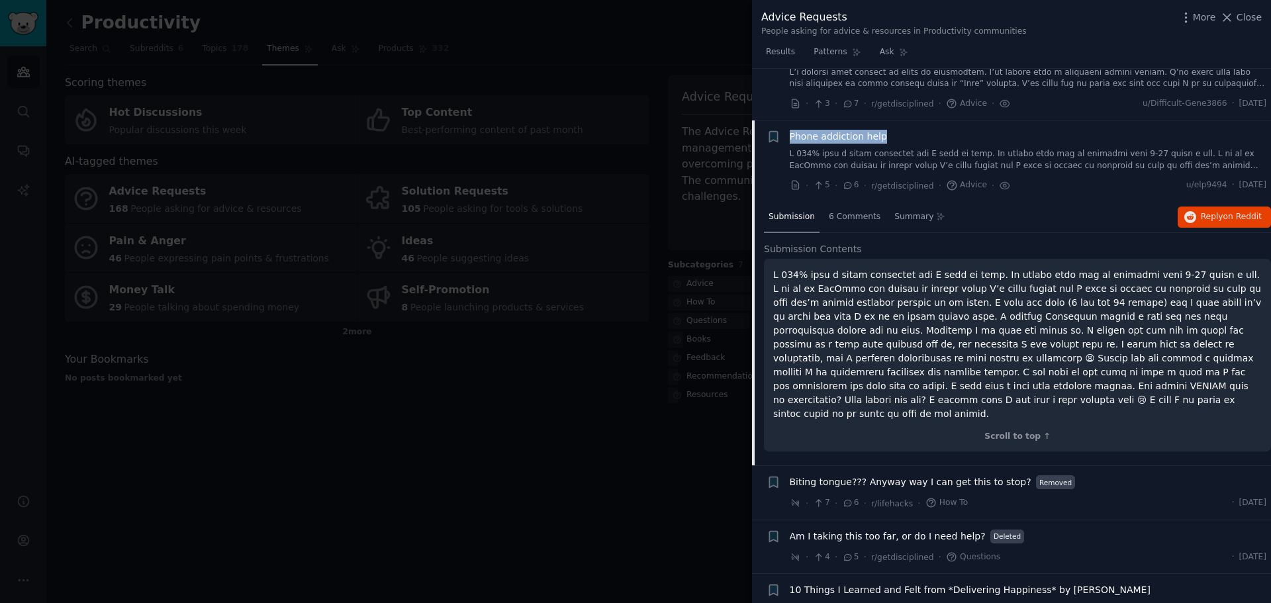
drag, startPoint x: 882, startPoint y: 82, endPoint x: 782, endPoint y: 113, distance: 104.7
click at [782, 130] on div "+ Phone addiction help · 5 · 6 · r/getdisciplined · Advice · u/elp9494 · [DATE]" at bounding box center [1017, 161] width 500 height 63
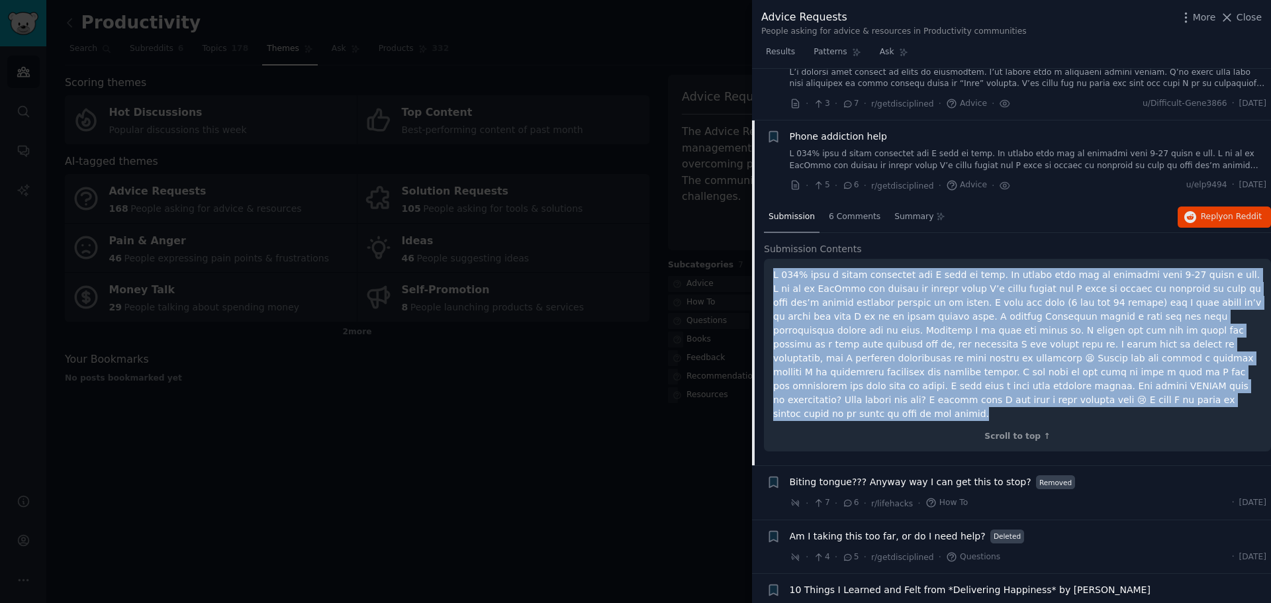
drag, startPoint x: 925, startPoint y: 375, endPoint x: 768, endPoint y: 249, distance: 201.1
click at [768, 259] on div "Scroll to top ↑" at bounding box center [1017, 355] width 507 height 193
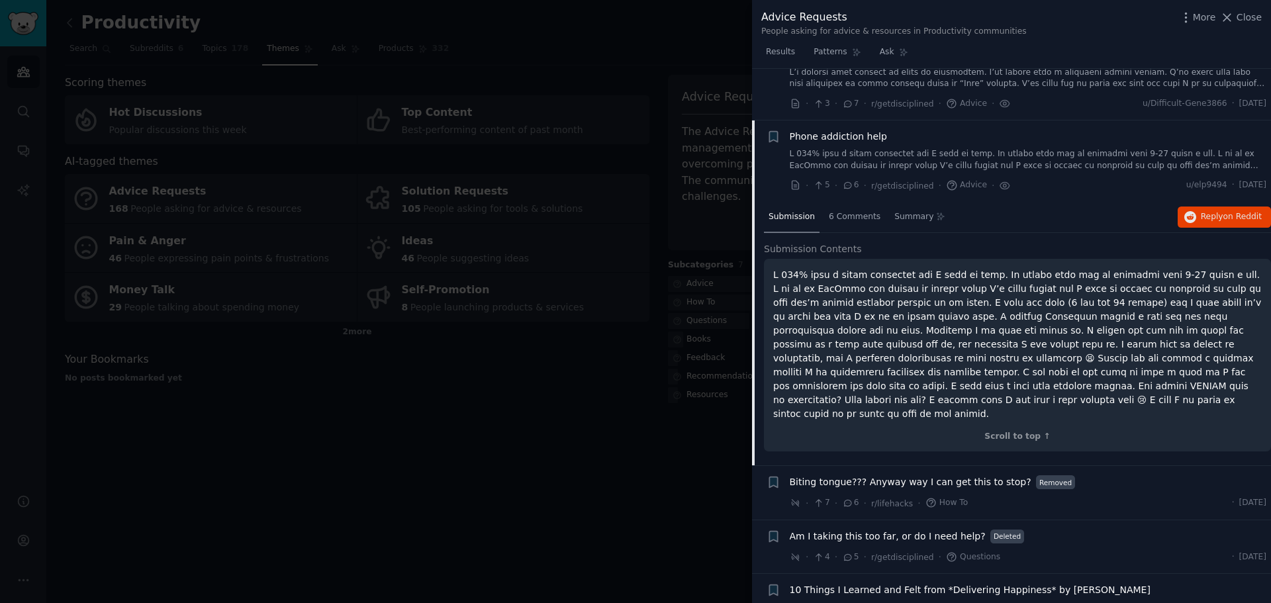
click at [999, 130] on div "Phone addiction help" at bounding box center [1028, 137] width 477 height 14
click at [1011, 130] on div "Phone addiction help" at bounding box center [1028, 151] width 477 height 42
click at [830, 130] on span "Phone addiction help" at bounding box center [838, 137] width 97 height 14
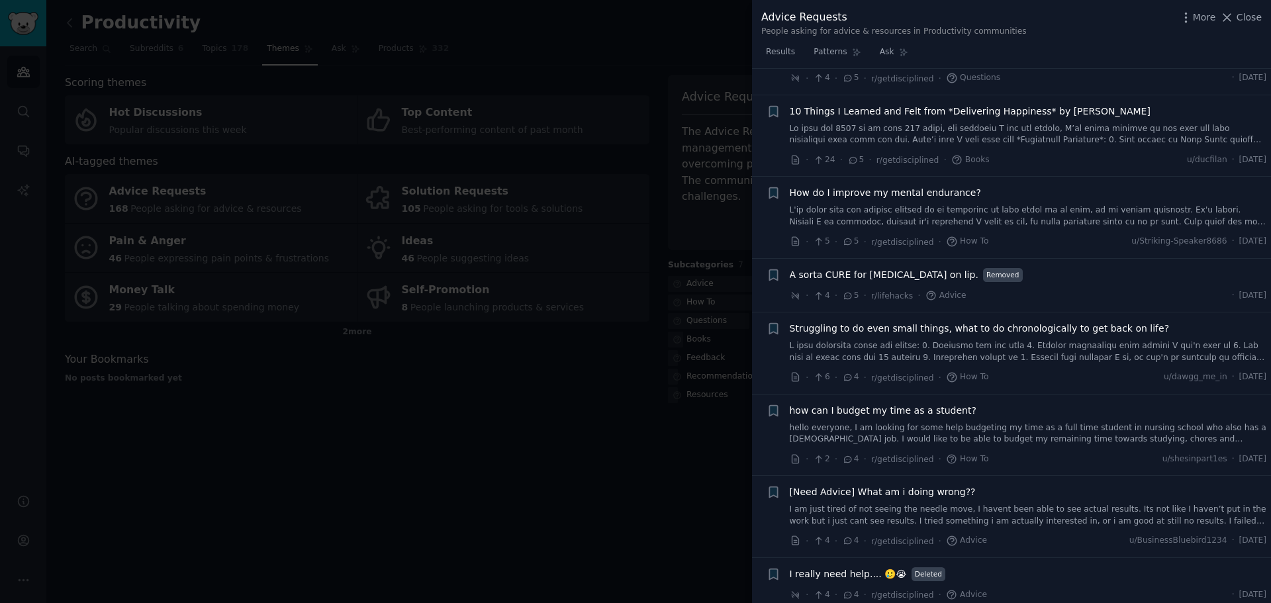
scroll to position [2671, 0]
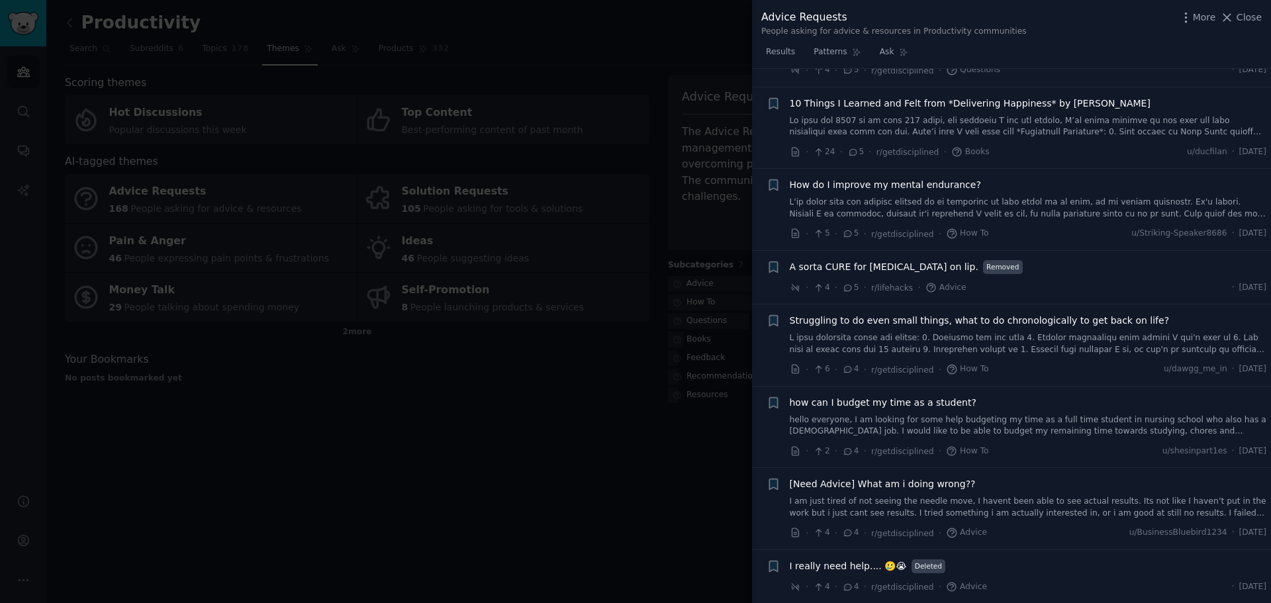
click at [1025, 314] on span "Struggling to do even small things, what to do chronologically to get back on l…" at bounding box center [980, 321] width 380 height 14
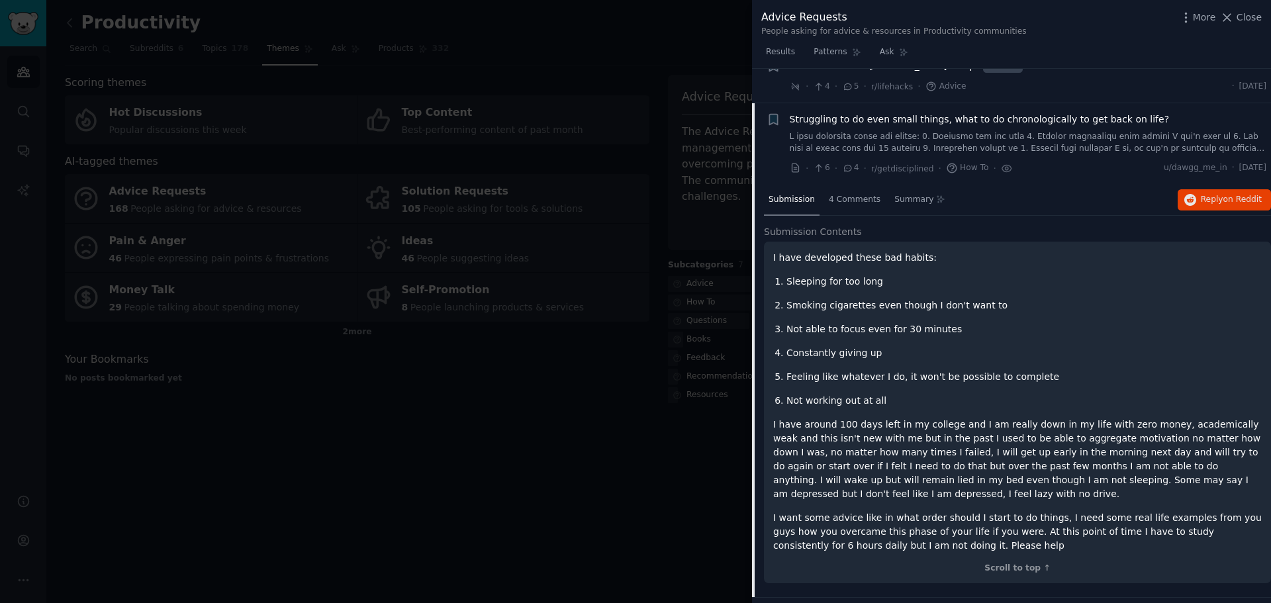
scroll to position [2879, 0]
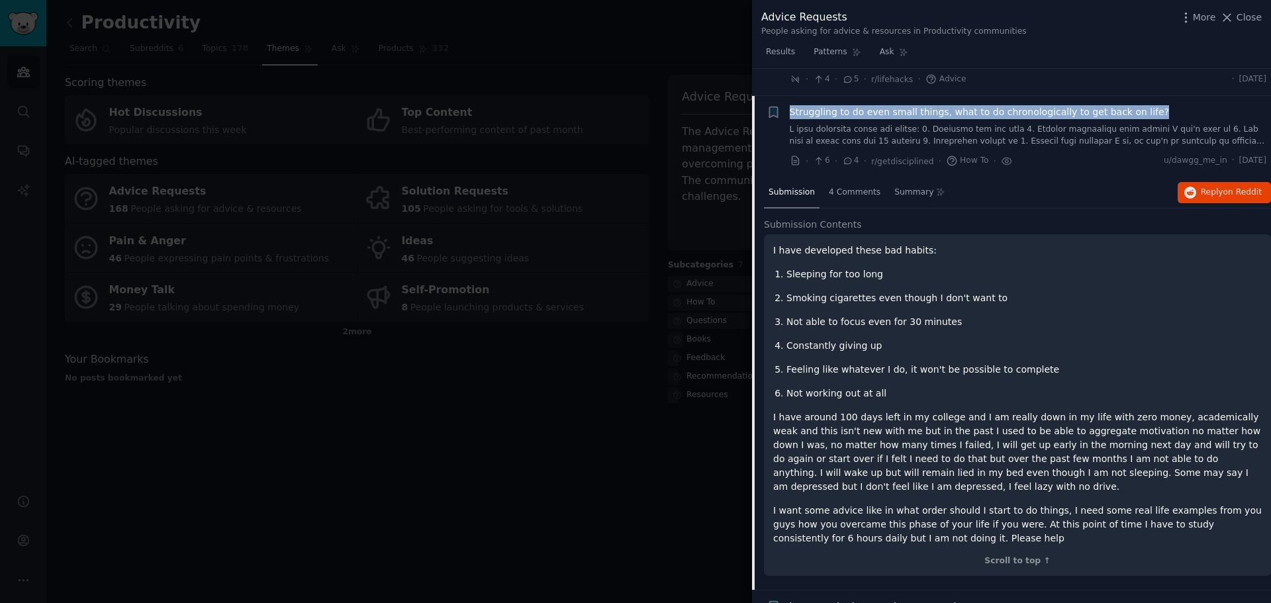
drag, startPoint x: 1138, startPoint y: 81, endPoint x: 783, endPoint y: 86, distance: 354.8
click at [783, 105] on div "+ Struggling to do even small things, what to do chronologically to get back on…" at bounding box center [1017, 136] width 500 height 63
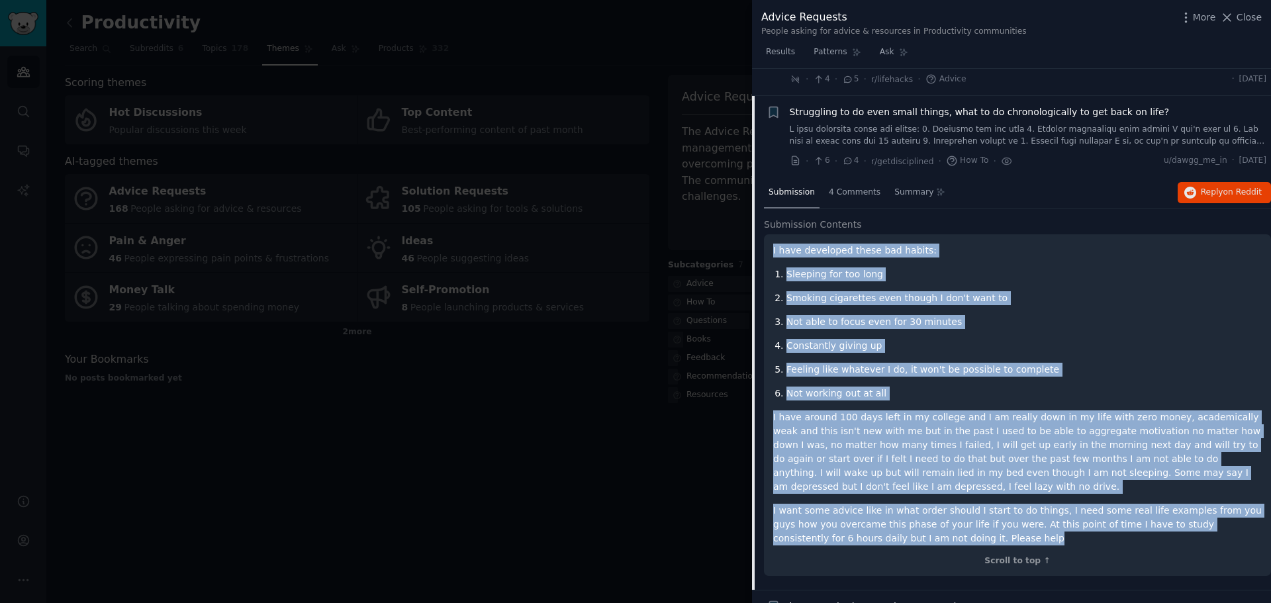
drag, startPoint x: 904, startPoint y: 500, endPoint x: 768, endPoint y: 214, distance: 316.2
click at [768, 234] on div "I have developed these bad habits: Sleeping for too long Smoking cigarettes eve…" at bounding box center [1017, 405] width 507 height 342
click at [824, 105] on span "Struggling to do even small things, what to do chronologically to get back on l…" at bounding box center [980, 112] width 380 height 14
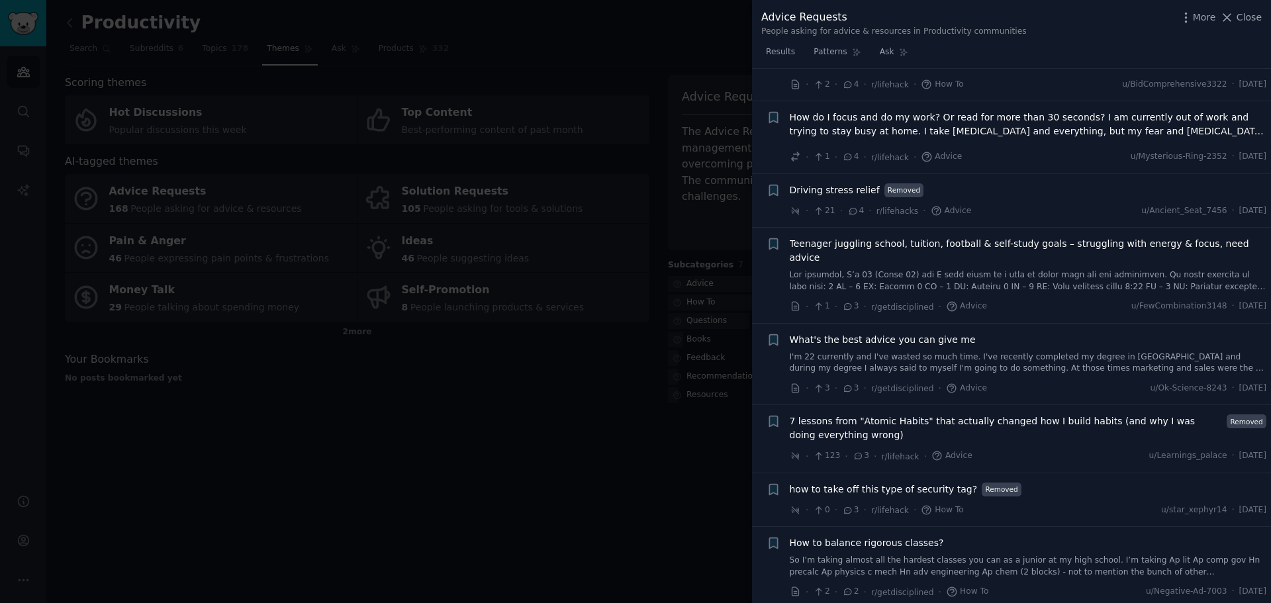
scroll to position [3343, 0]
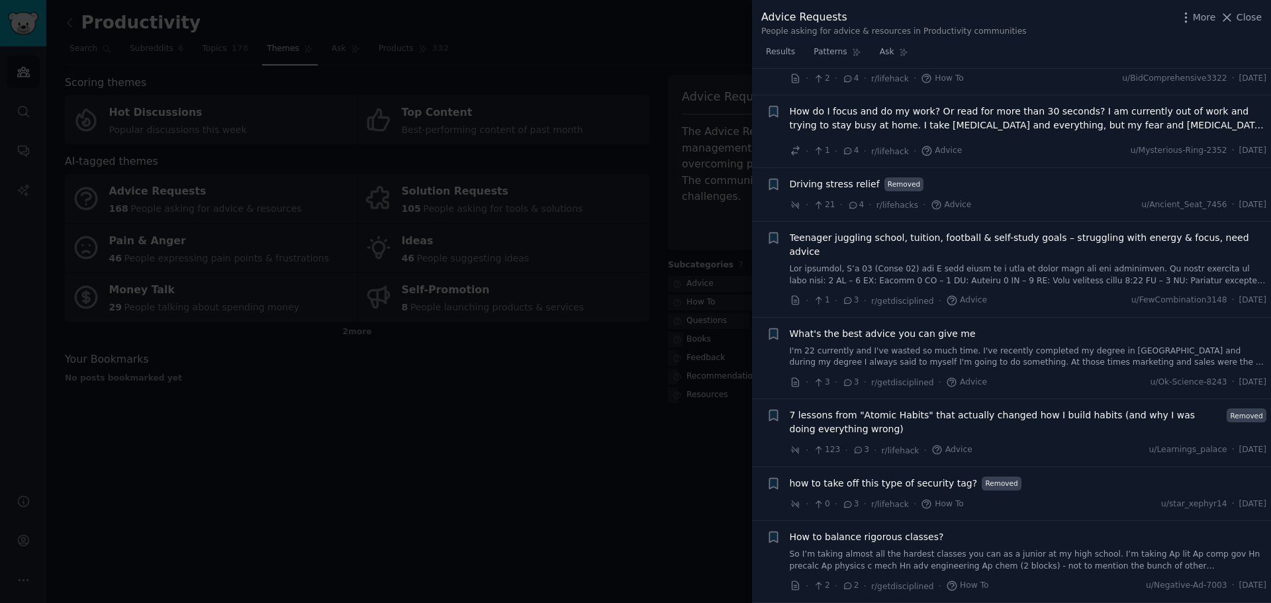
click at [1040, 408] on span "7 lessons from "Atomic Habits" that actually changed how I build habits (and wh…" at bounding box center [1006, 422] width 433 height 28
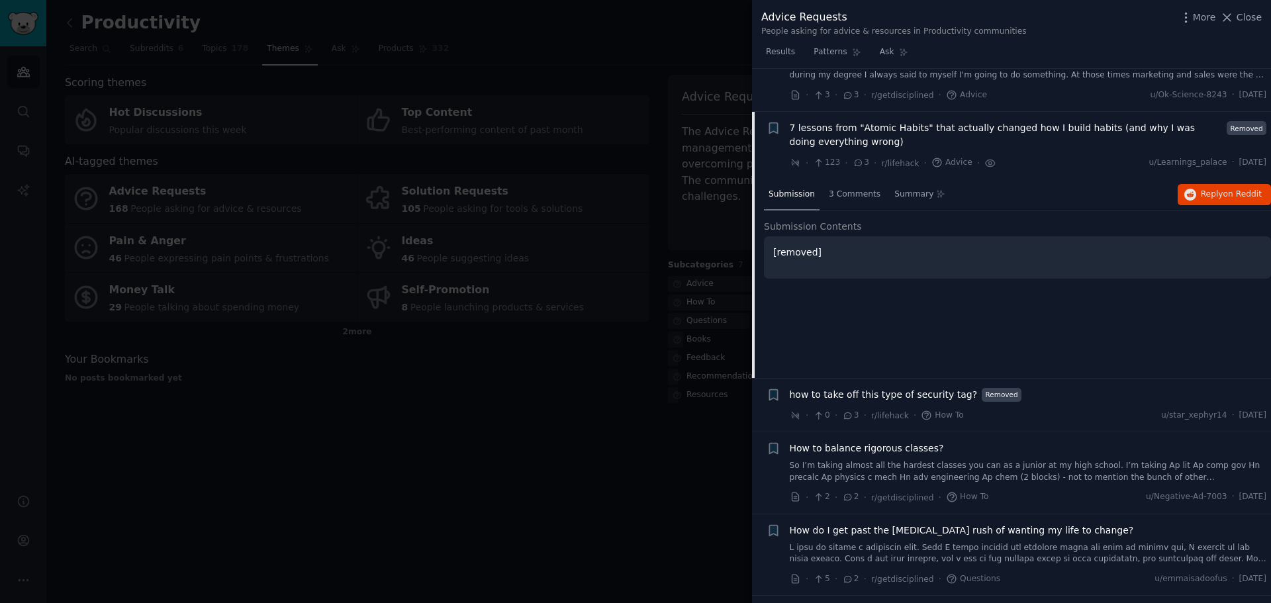
scroll to position [3632, 0]
click at [970, 119] on span "7 lessons from "Atomic Habits" that actually changed how I build habits (and wh…" at bounding box center [1006, 133] width 433 height 28
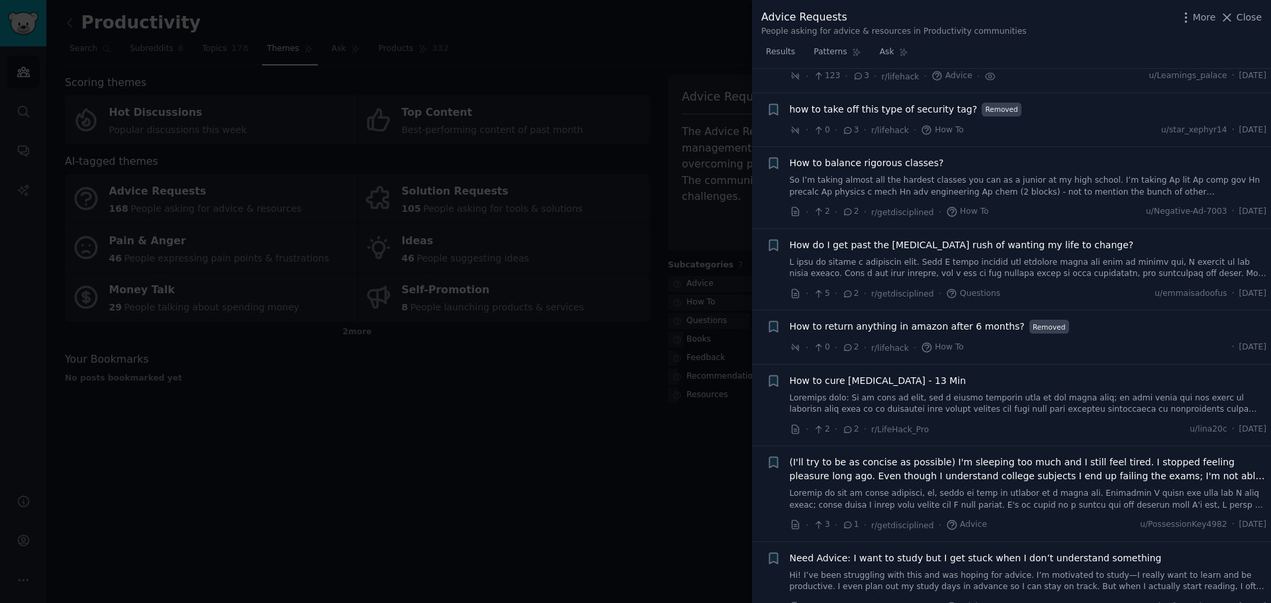
scroll to position [3764, 0]
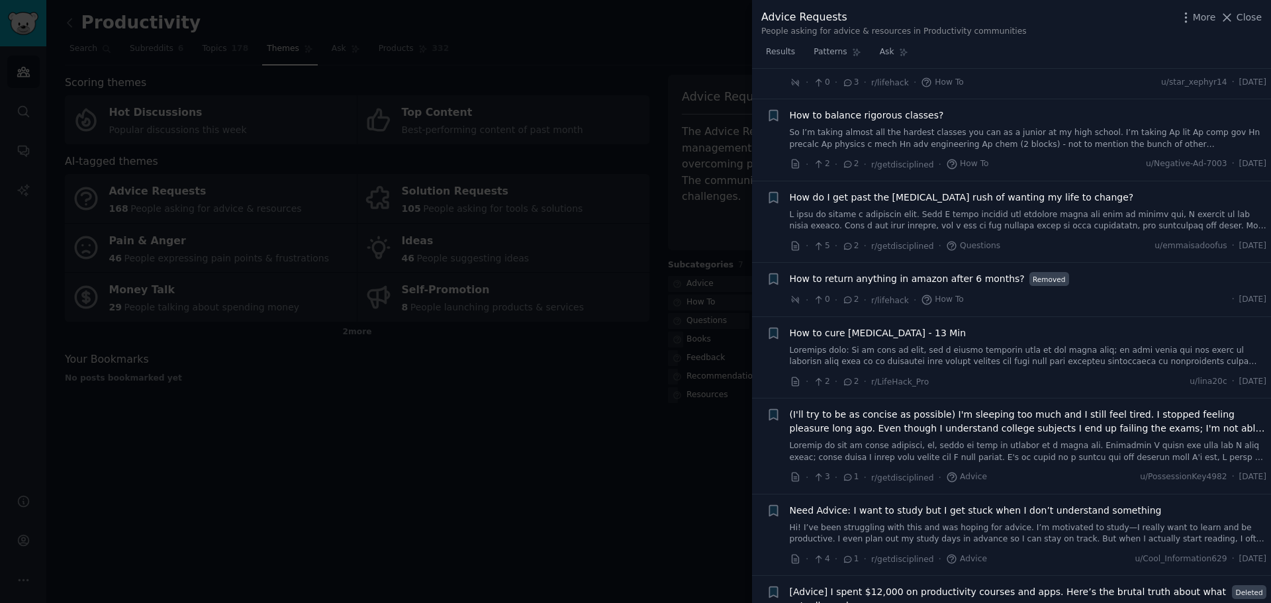
click at [929, 408] on span "(I'll try to be as concise as possible) I'm sleeping too much and I still feel …" at bounding box center [1028, 422] width 477 height 28
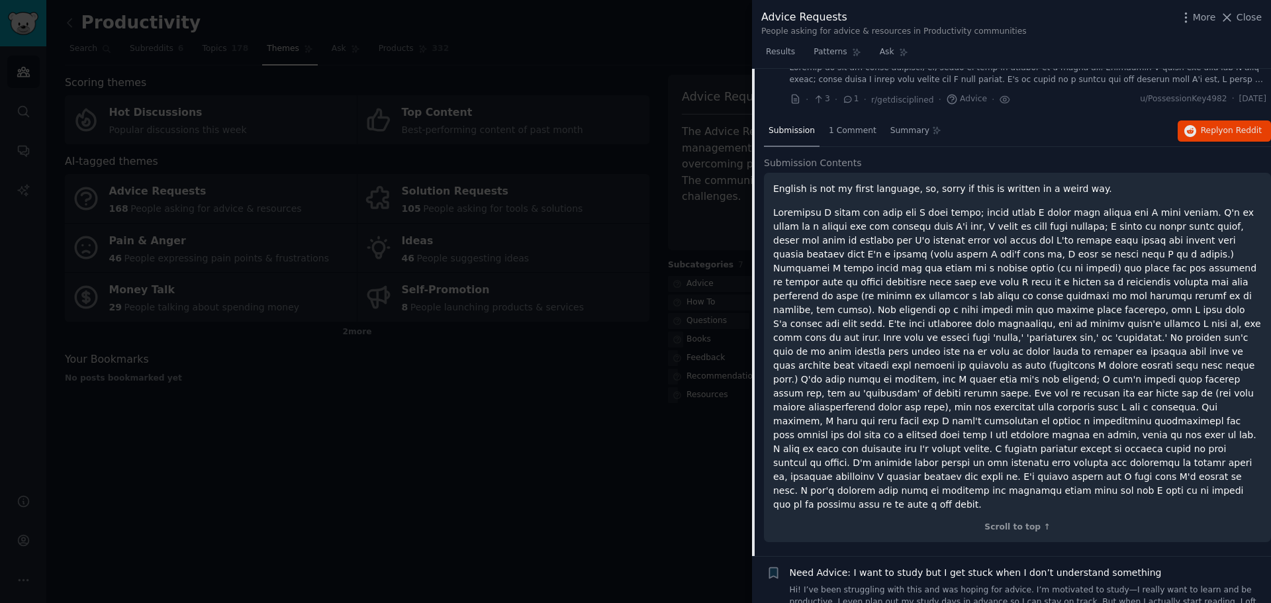
scroll to position [3987, 0]
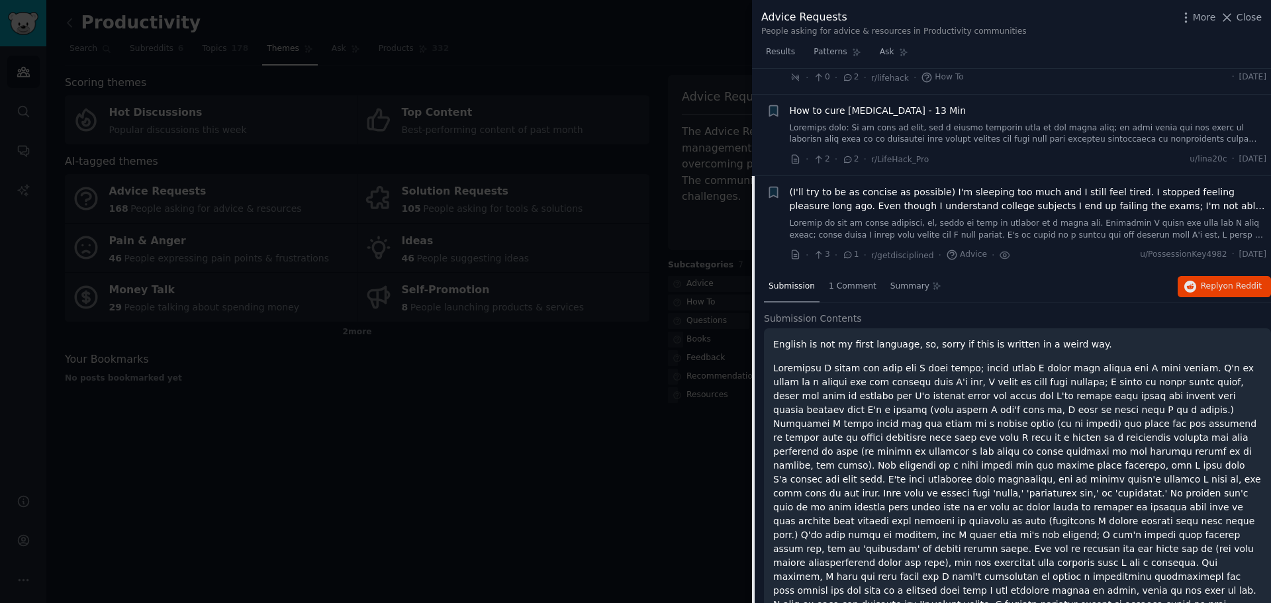
click at [846, 185] on span "(I'll try to be as concise as possible) I'm sleeping too much and I still feel …" at bounding box center [1028, 199] width 477 height 28
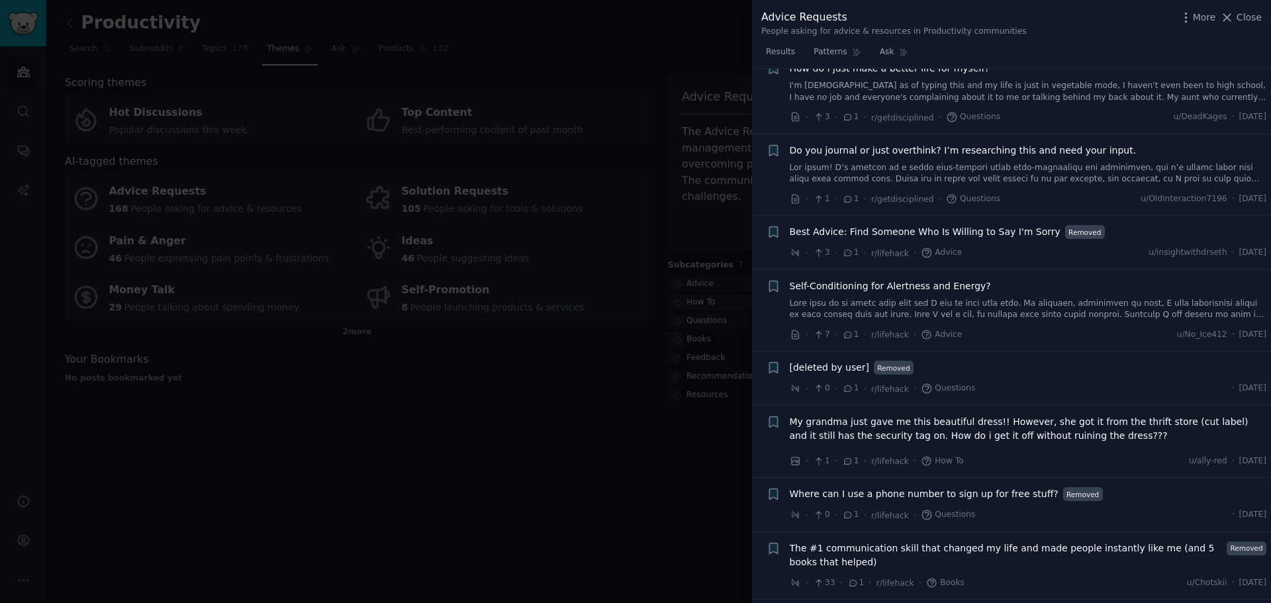
scroll to position [4450, 0]
